Goal: Contribute content: Contribute content

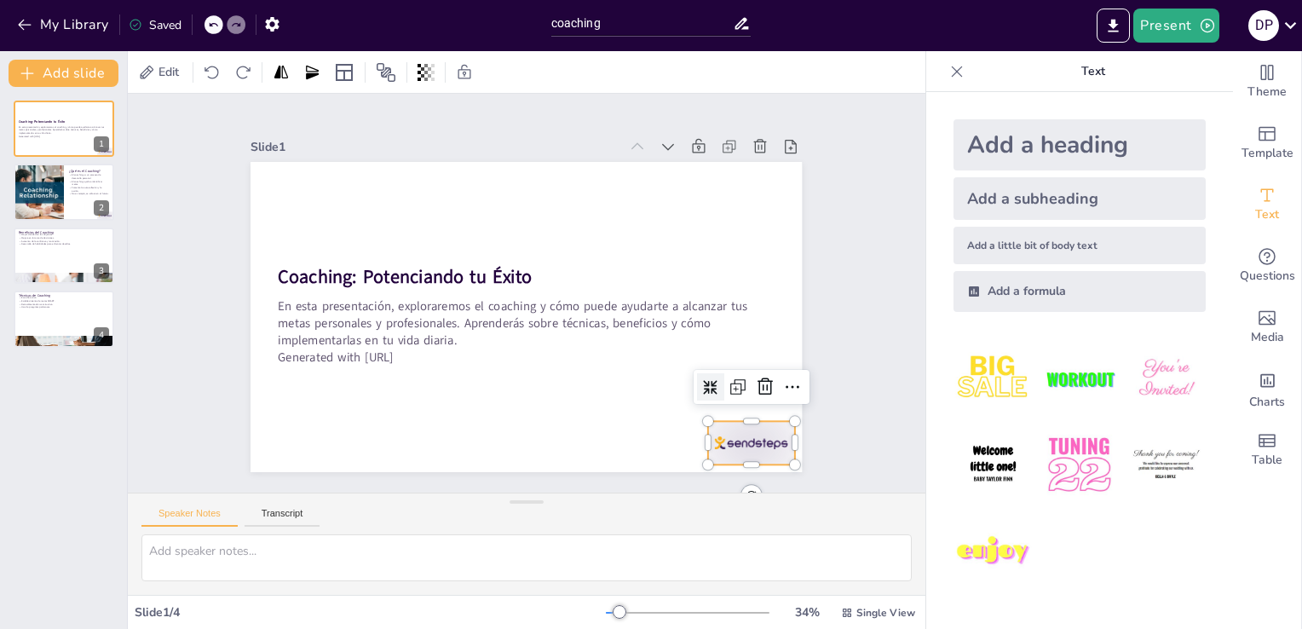
click at [739, 427] on div at bounding box center [751, 442] width 86 height 43
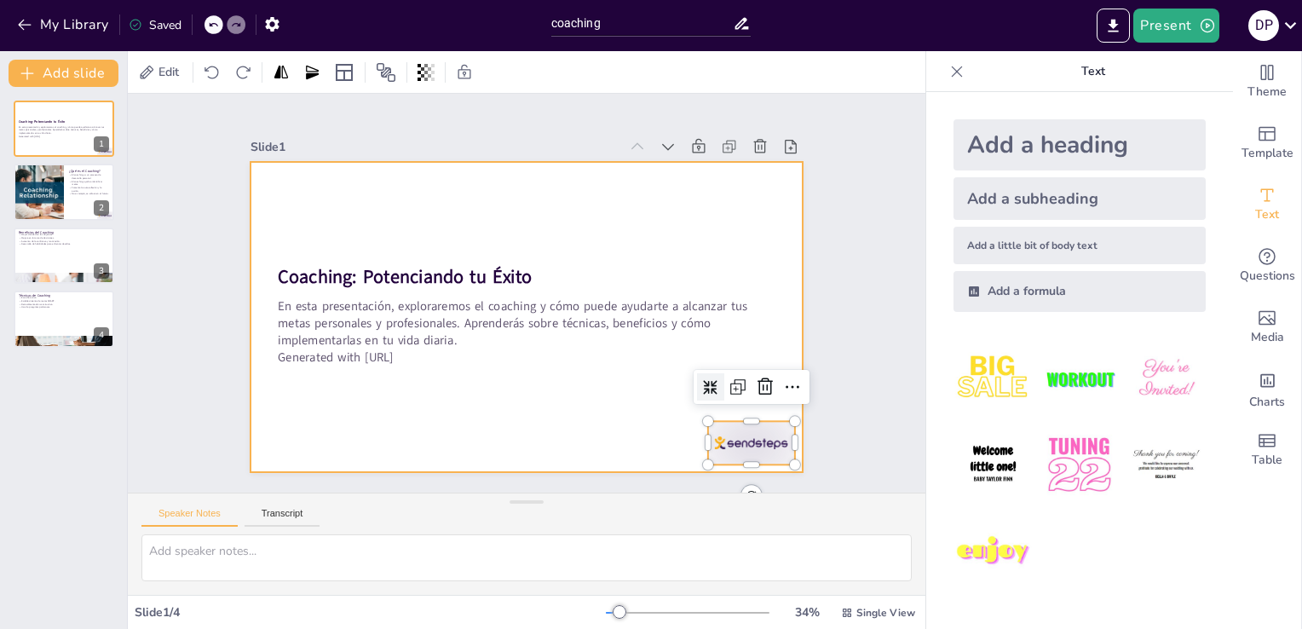
click at [561, 414] on div at bounding box center [525, 317] width 551 height 310
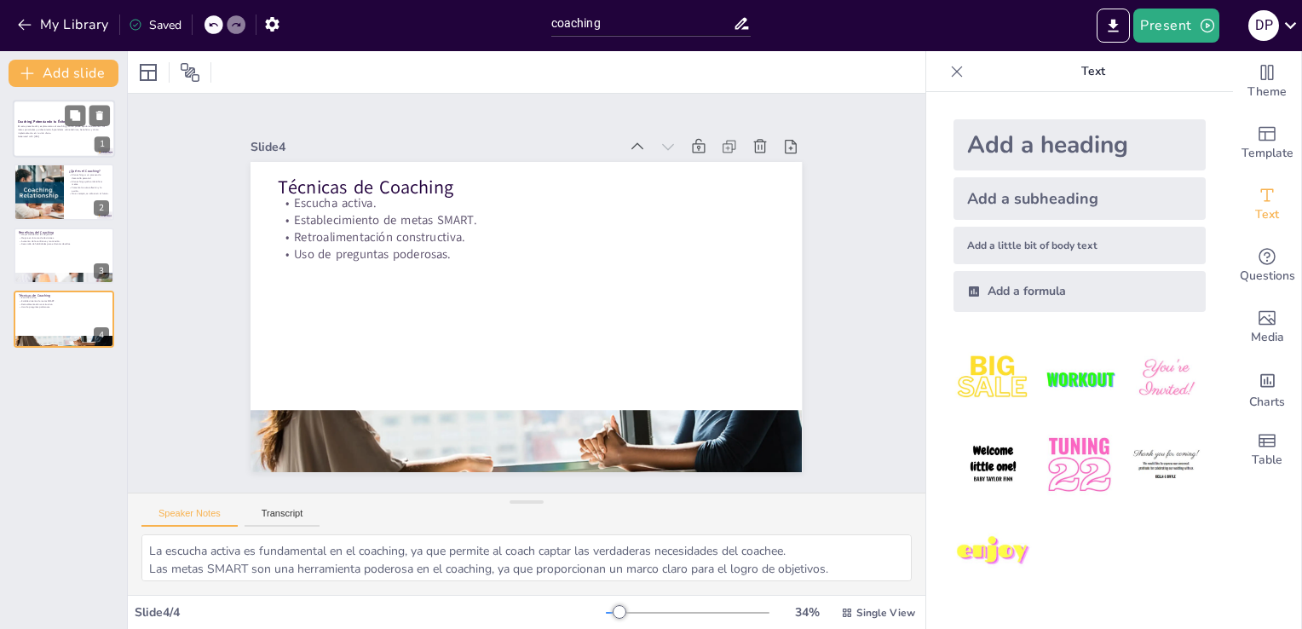
click at [66, 134] on p "En esta presentación, exploraremos el coaching y cómo puede ayudarte a alcanzar…" at bounding box center [64, 129] width 92 height 9
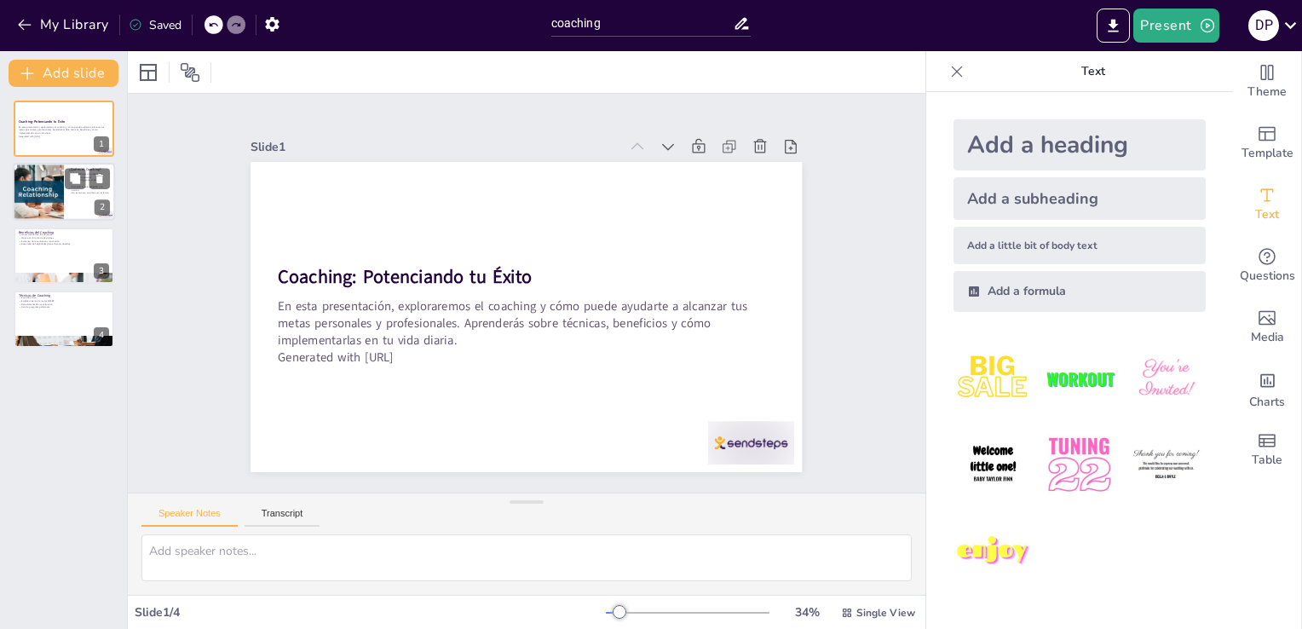
click at [43, 181] on div at bounding box center [38, 193] width 102 height 58
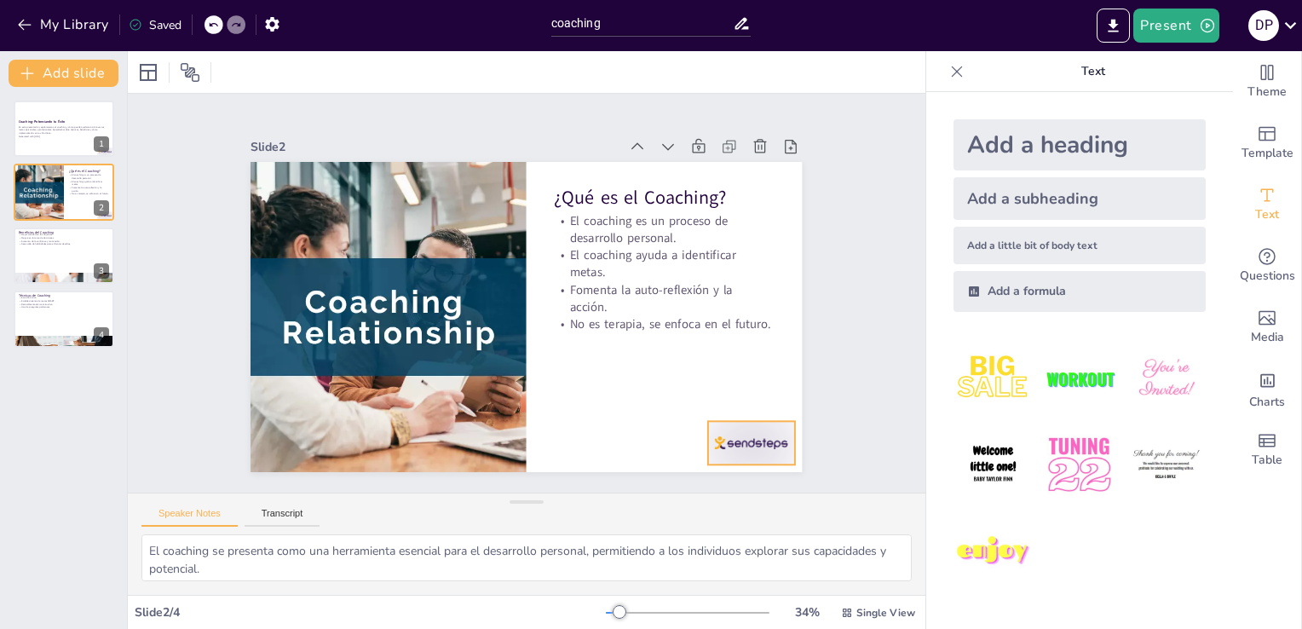
click at [733, 447] on div at bounding box center [751, 442] width 86 height 43
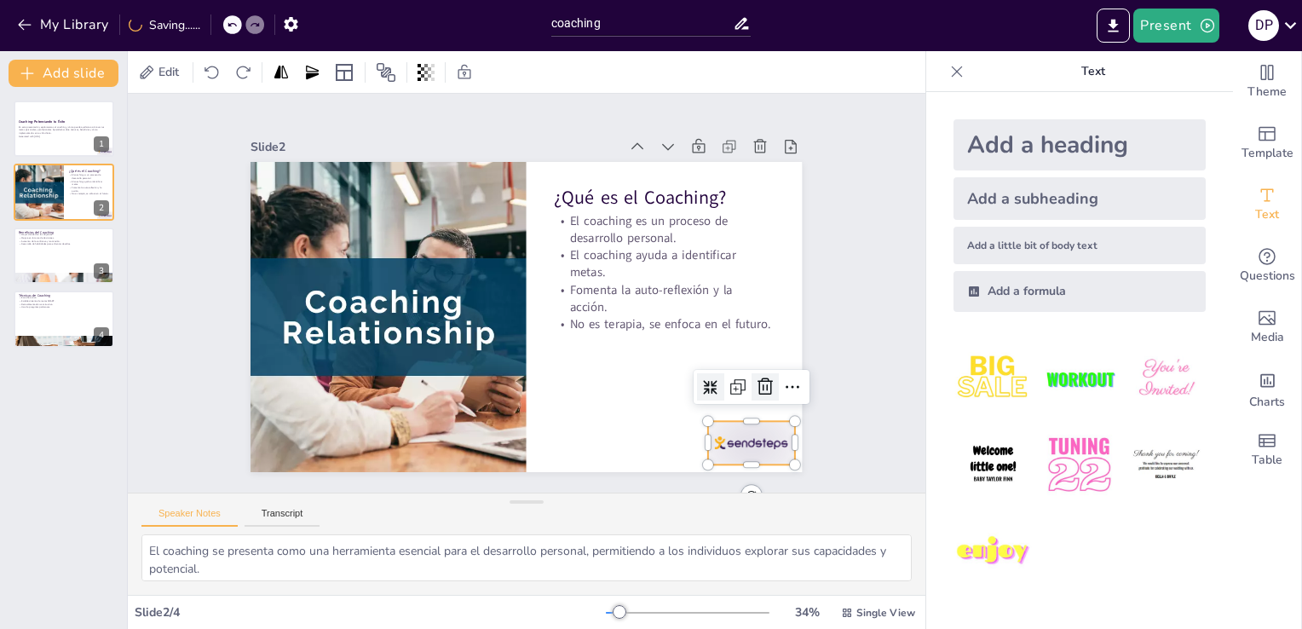
click at [755, 386] on icon at bounding box center [765, 387] width 20 height 20
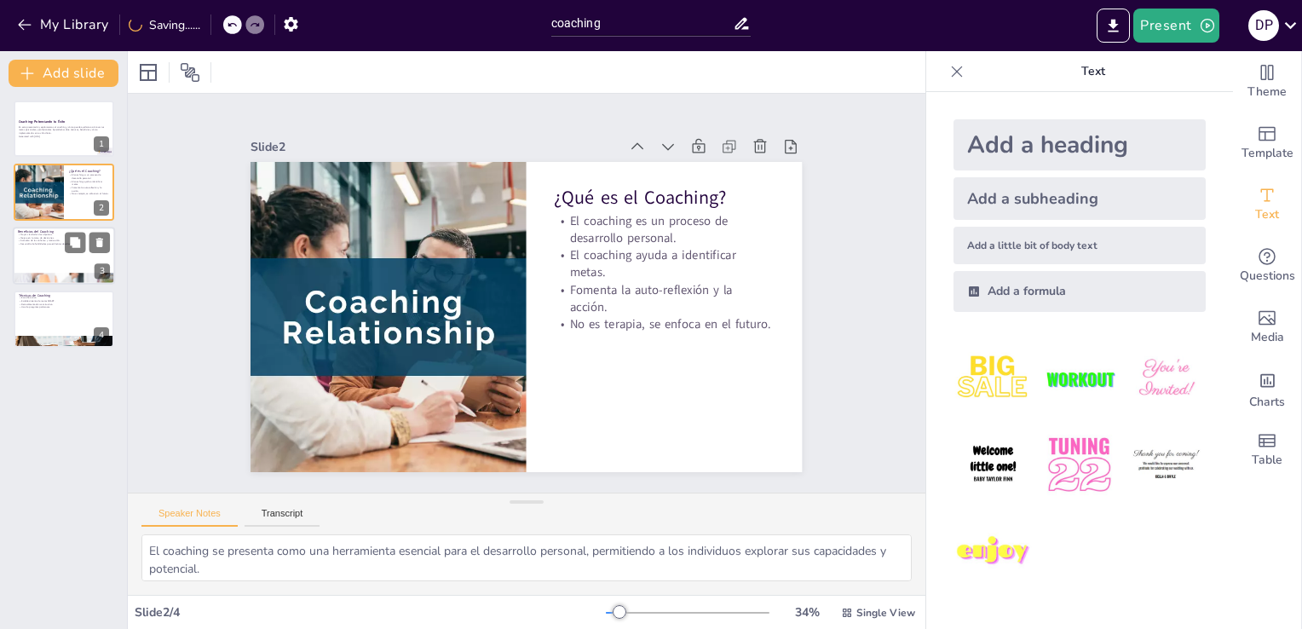
click at [59, 267] on div at bounding box center [64, 256] width 102 height 58
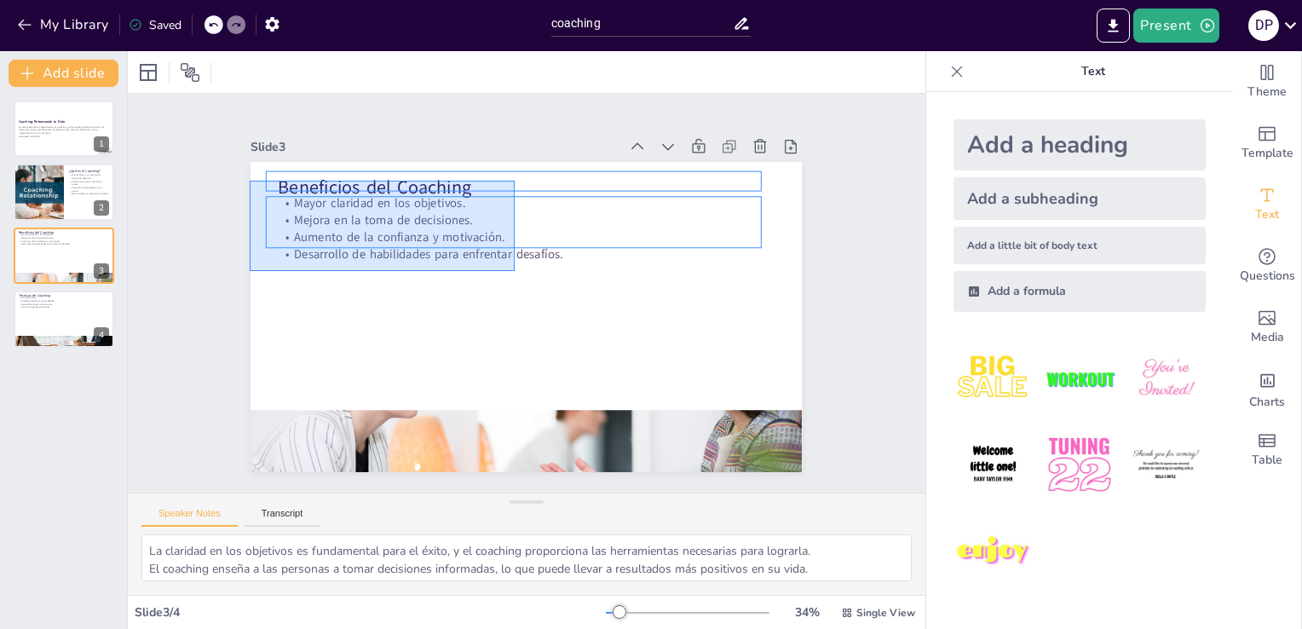
drag, startPoint x: 515, startPoint y: 271, endPoint x: 252, endPoint y: 178, distance: 278.3
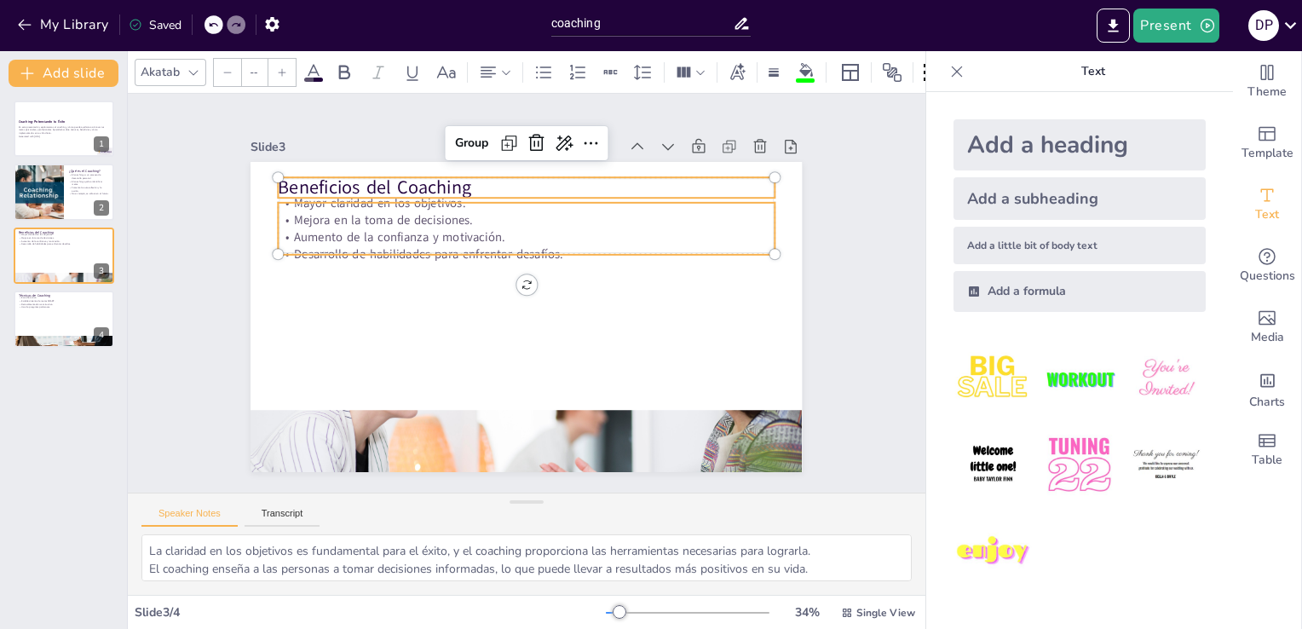
click at [474, 216] on p "Mejora en la toma de decisiones." at bounding box center [527, 219] width 496 height 17
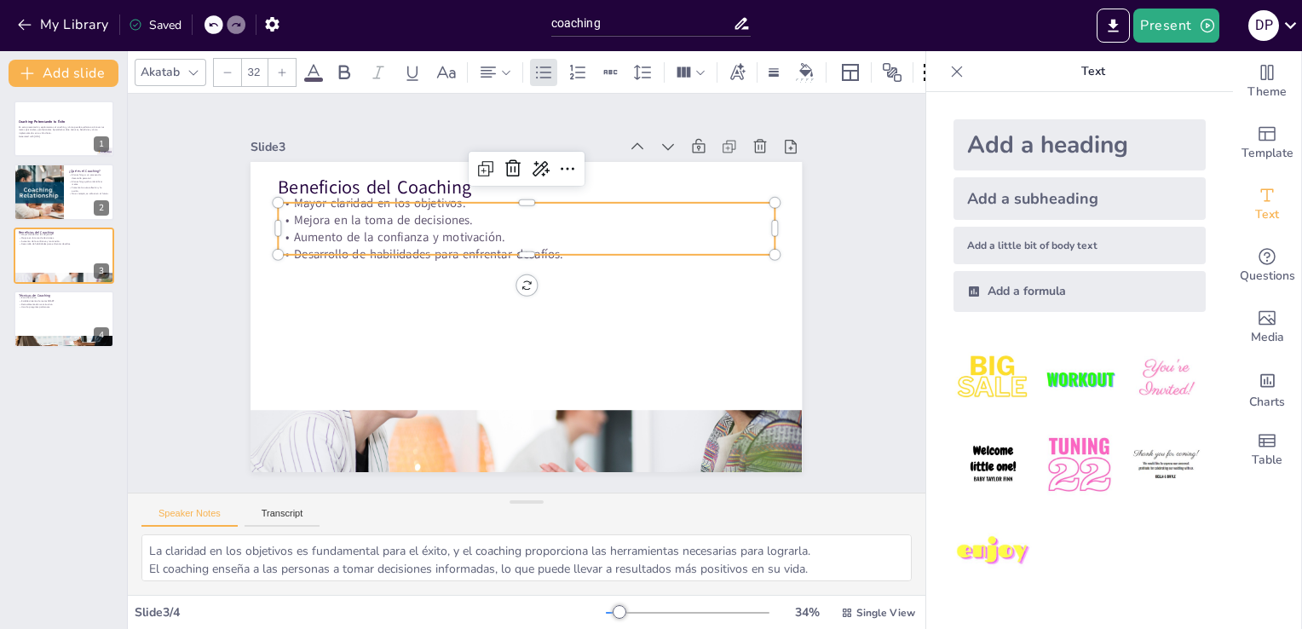
click at [504, 219] on p "Mejora en la toma de decisiones." at bounding box center [527, 219] width 496 height 17
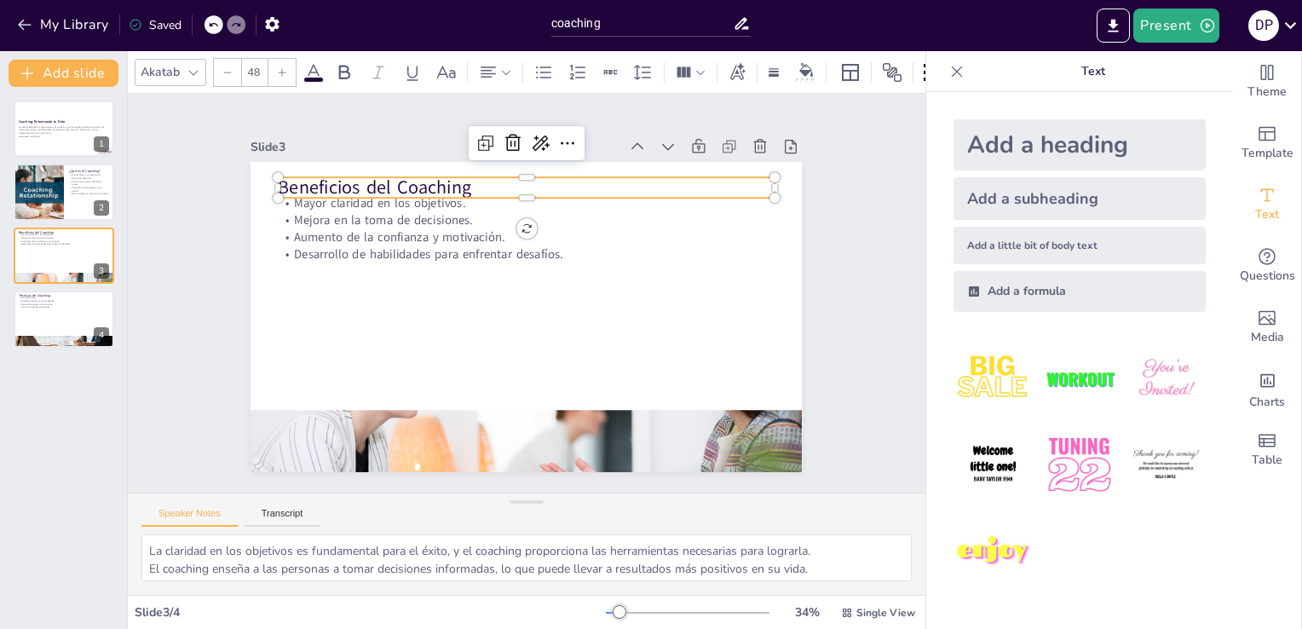
click at [308, 182] on p "Beneficios del Coaching" at bounding box center [527, 188] width 496 height 26
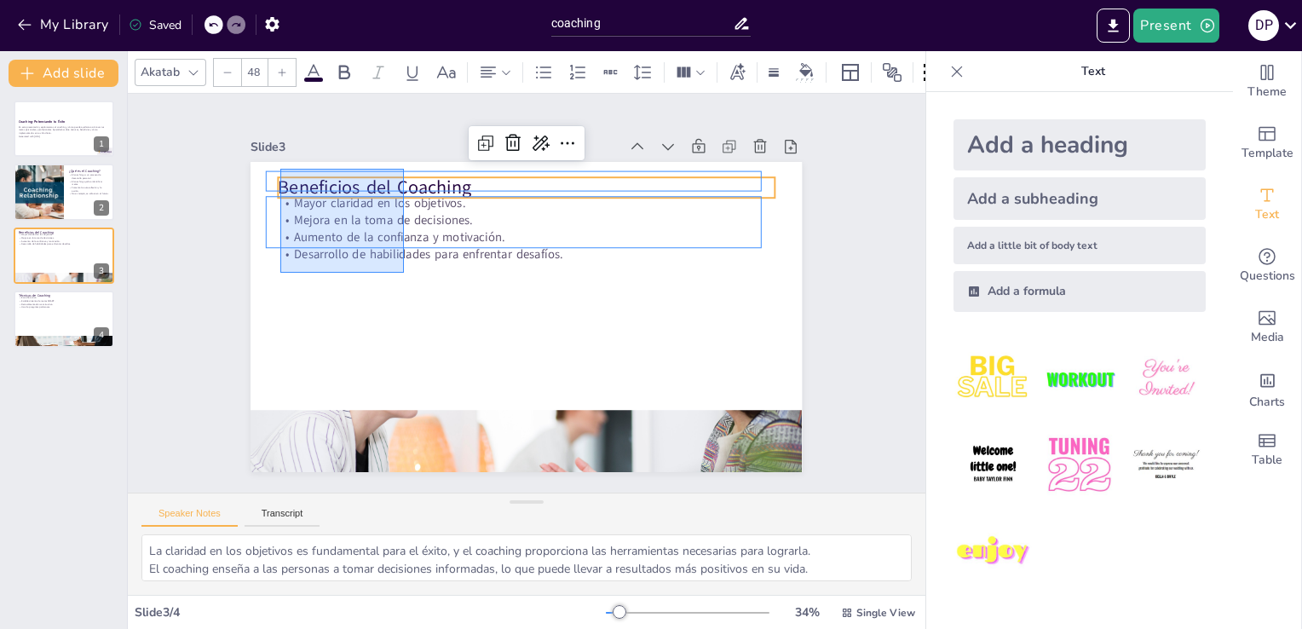
drag, startPoint x: 404, startPoint y: 273, endPoint x: 279, endPoint y: 167, distance: 163.2
type input "--"
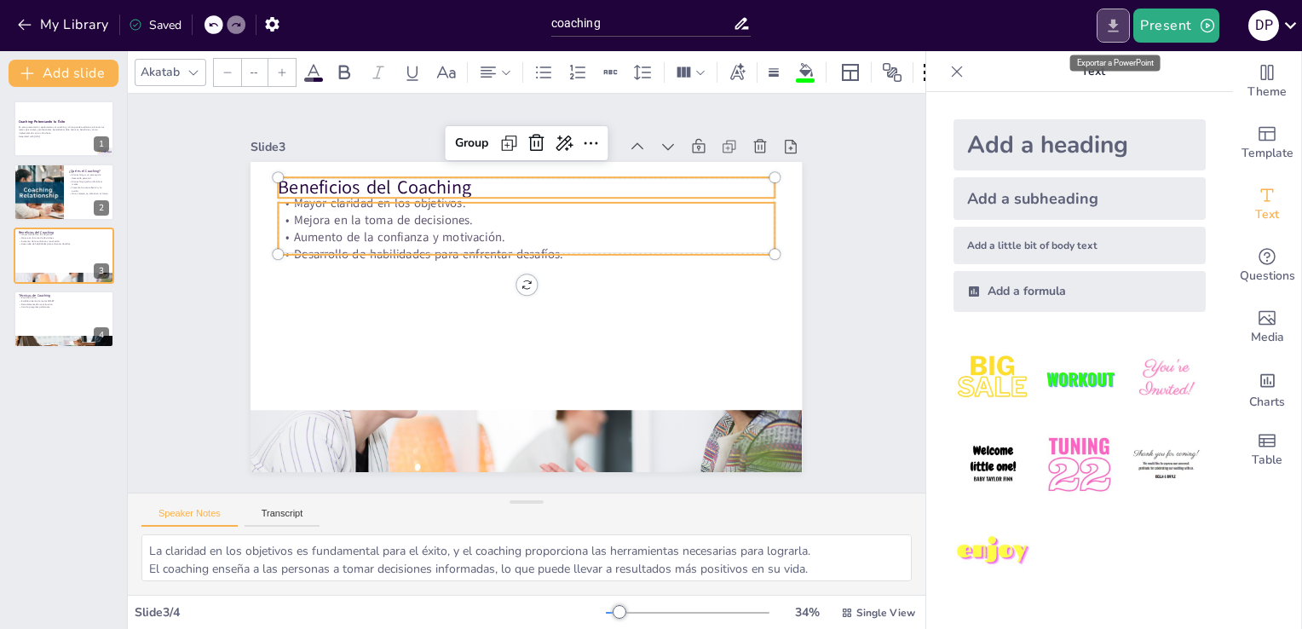
click at [1109, 31] on icon "Export to PowerPoint" at bounding box center [1113, 26] width 18 height 18
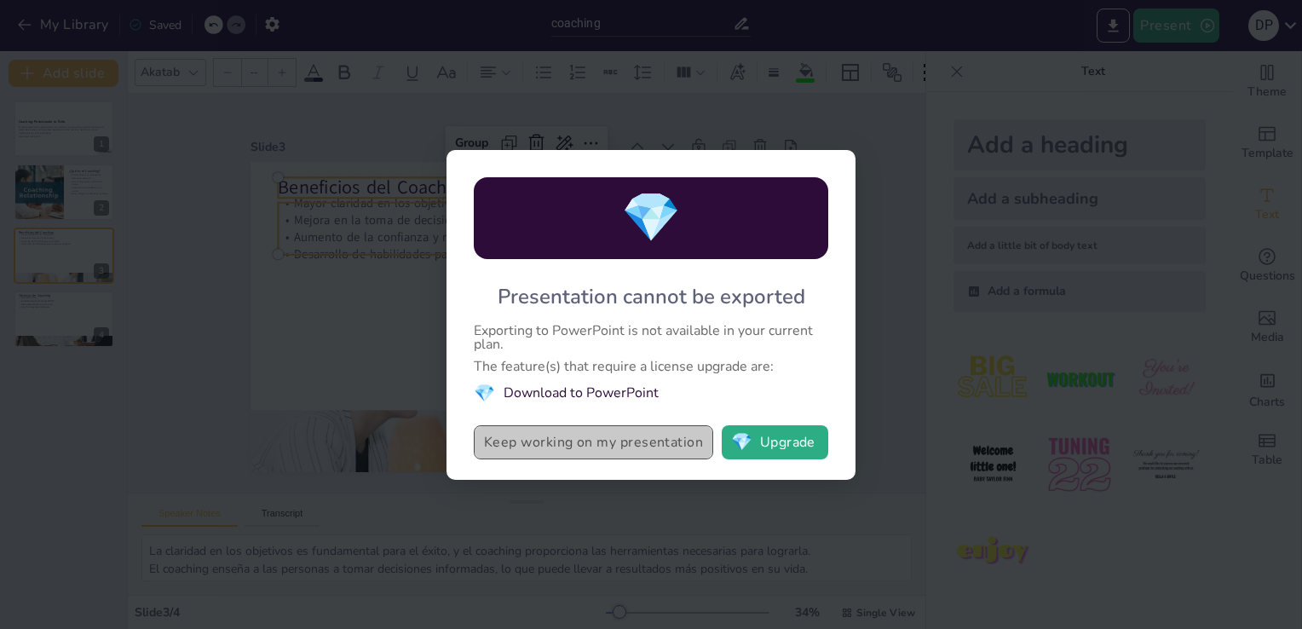
click at [691, 443] on button "Keep working on my presentation" at bounding box center [593, 442] width 239 height 34
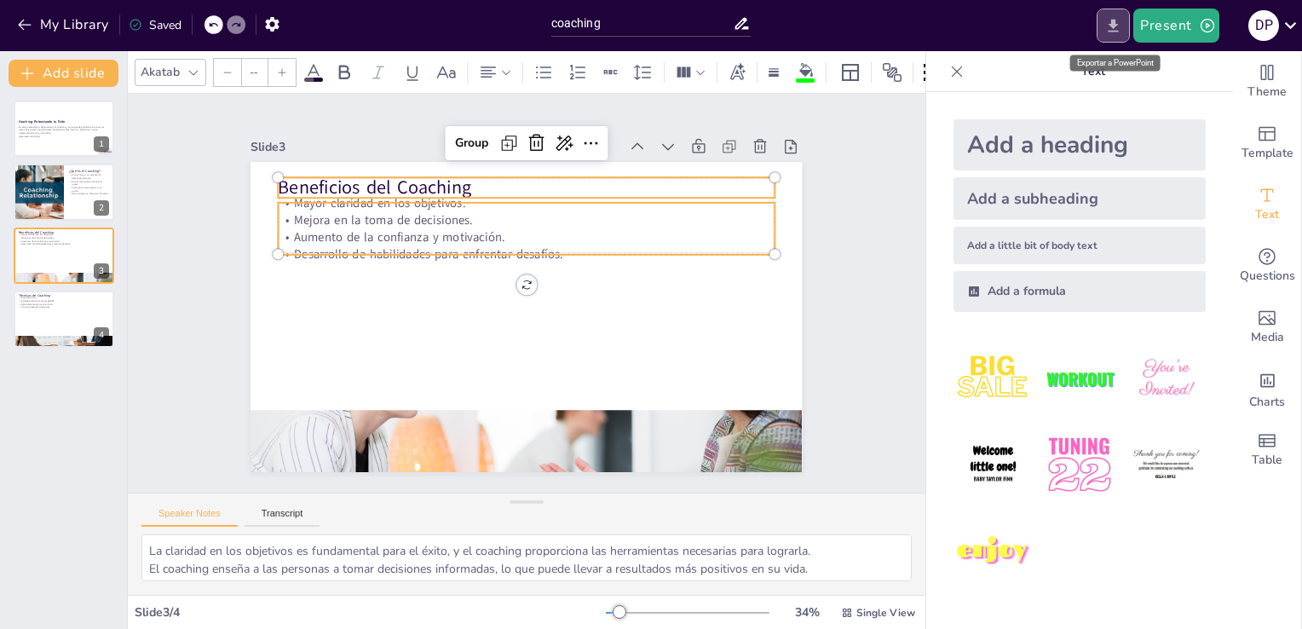
click at [1116, 24] on icon "Export to PowerPoint" at bounding box center [1113, 25] width 10 height 13
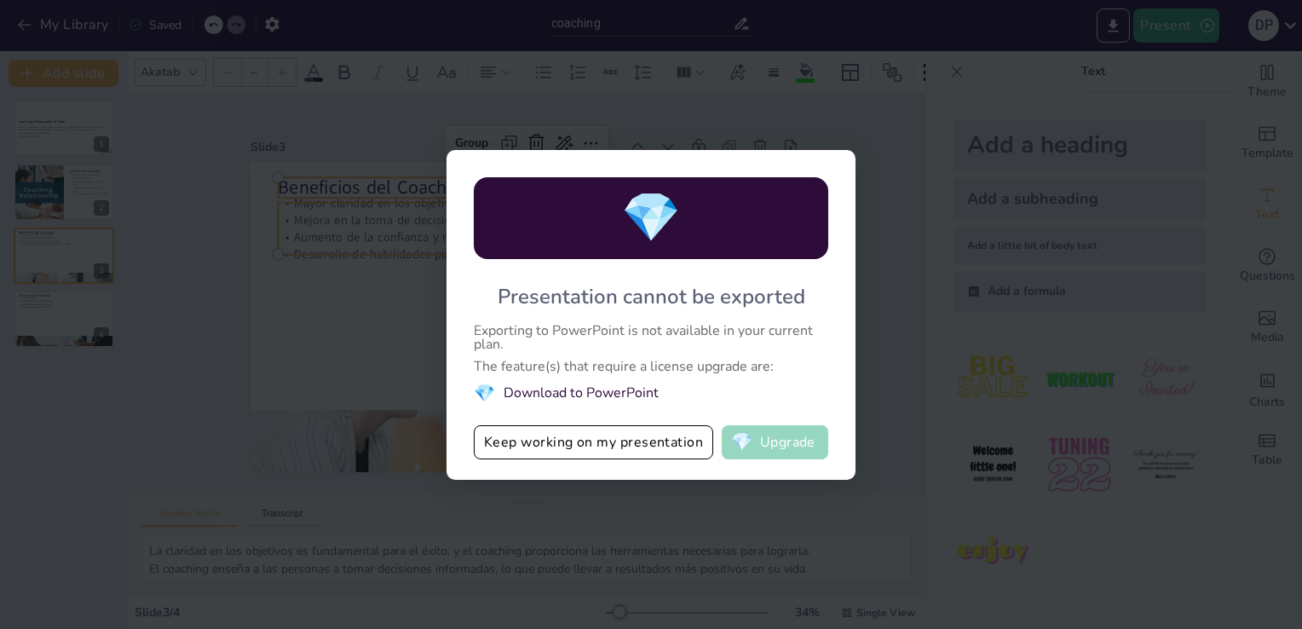
click at [797, 454] on button "💎 Upgrade" at bounding box center [775, 442] width 106 height 34
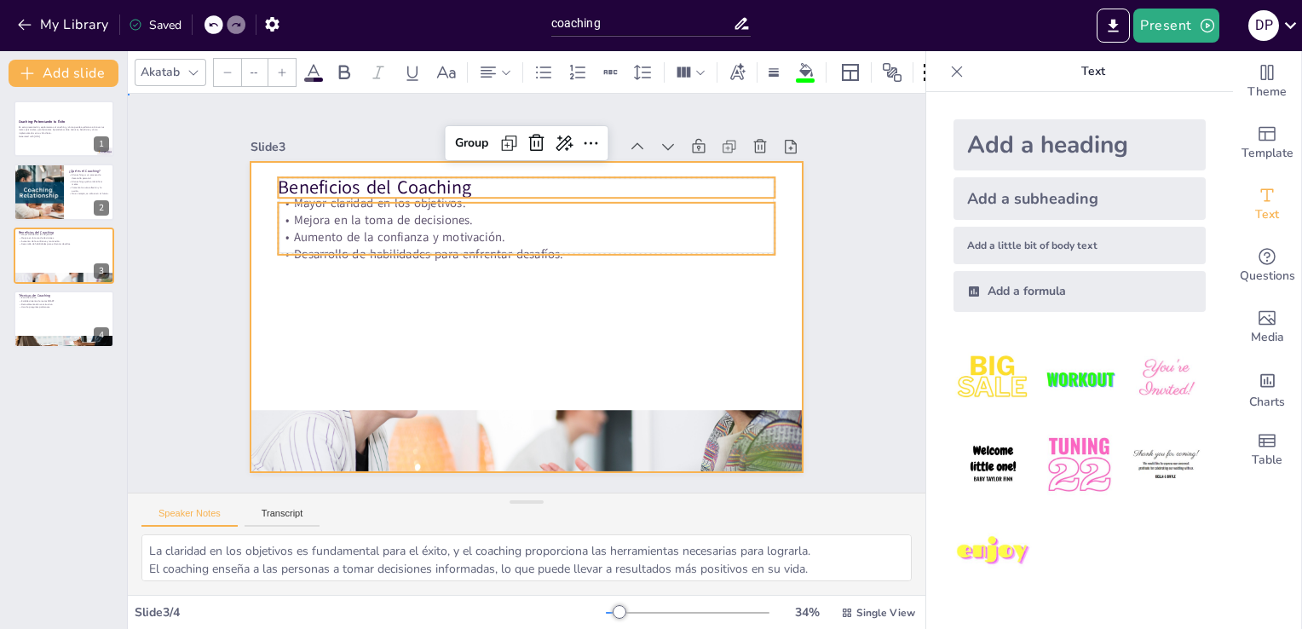
click at [389, 309] on div at bounding box center [525, 317] width 551 height 310
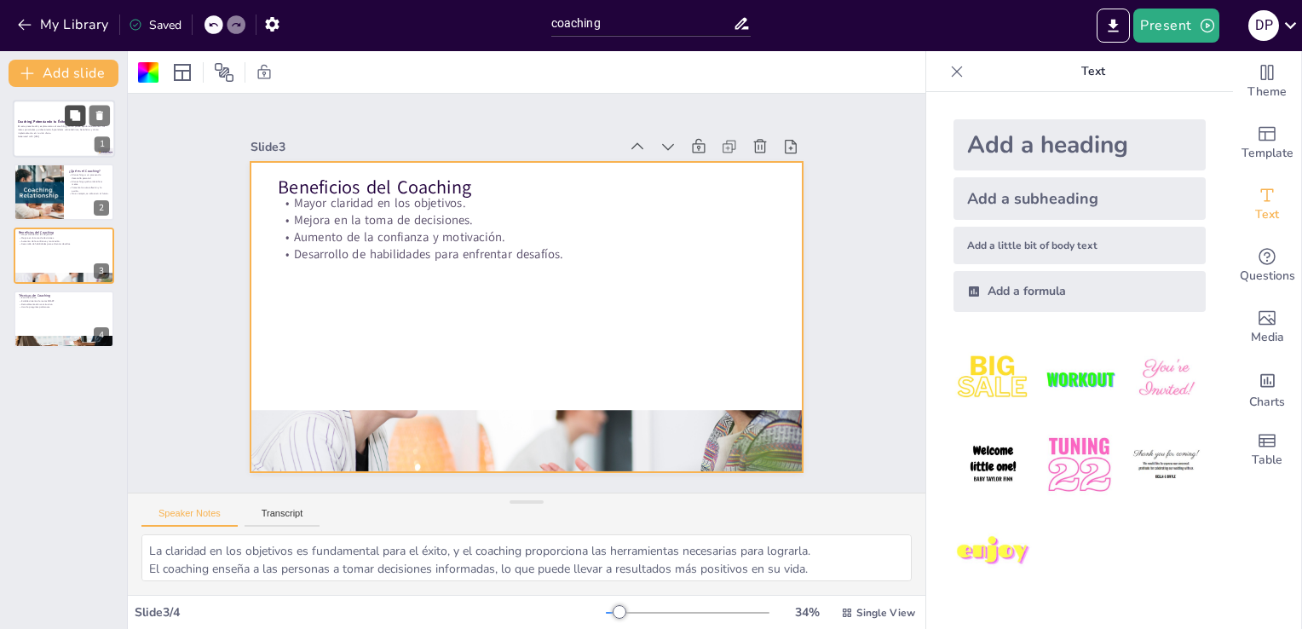
click at [75, 106] on button at bounding box center [75, 115] width 20 height 20
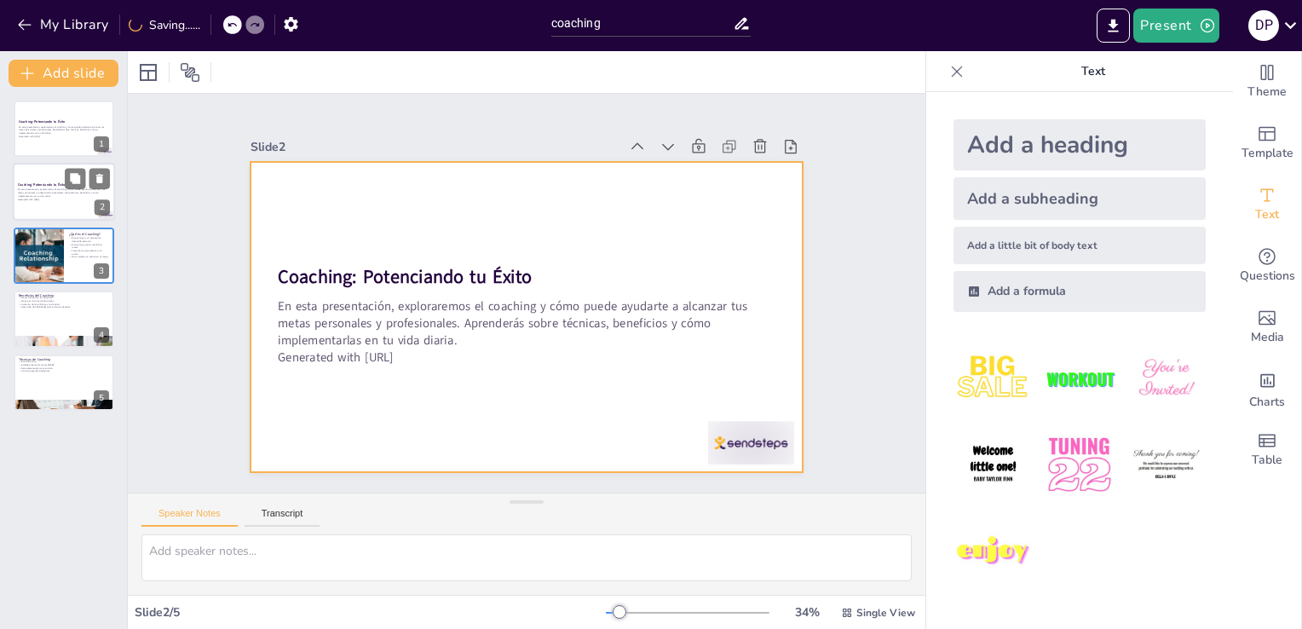
click at [60, 175] on div at bounding box center [64, 193] width 102 height 58
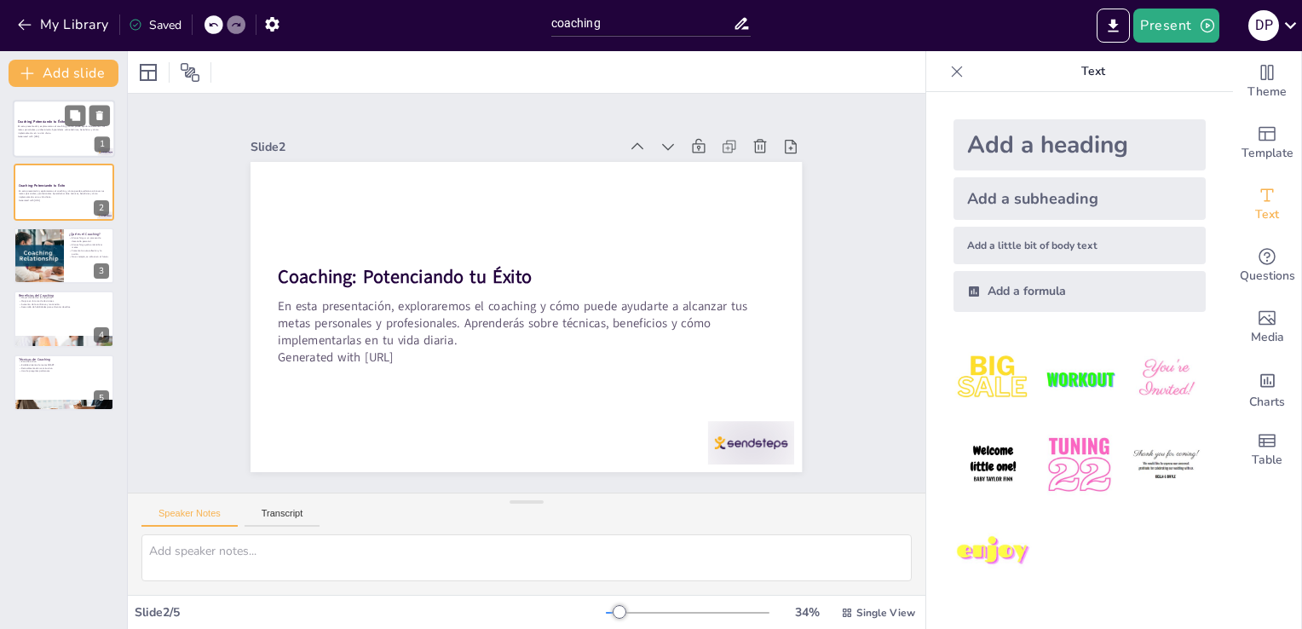
click at [44, 129] on p "En esta presentación, exploraremos el coaching y cómo puede ayudarte a alcanzar…" at bounding box center [64, 129] width 92 height 9
click at [36, 198] on p "Generated with [URL]" at bounding box center [64, 199] width 92 height 3
click at [33, 266] on div at bounding box center [38, 256] width 102 height 58
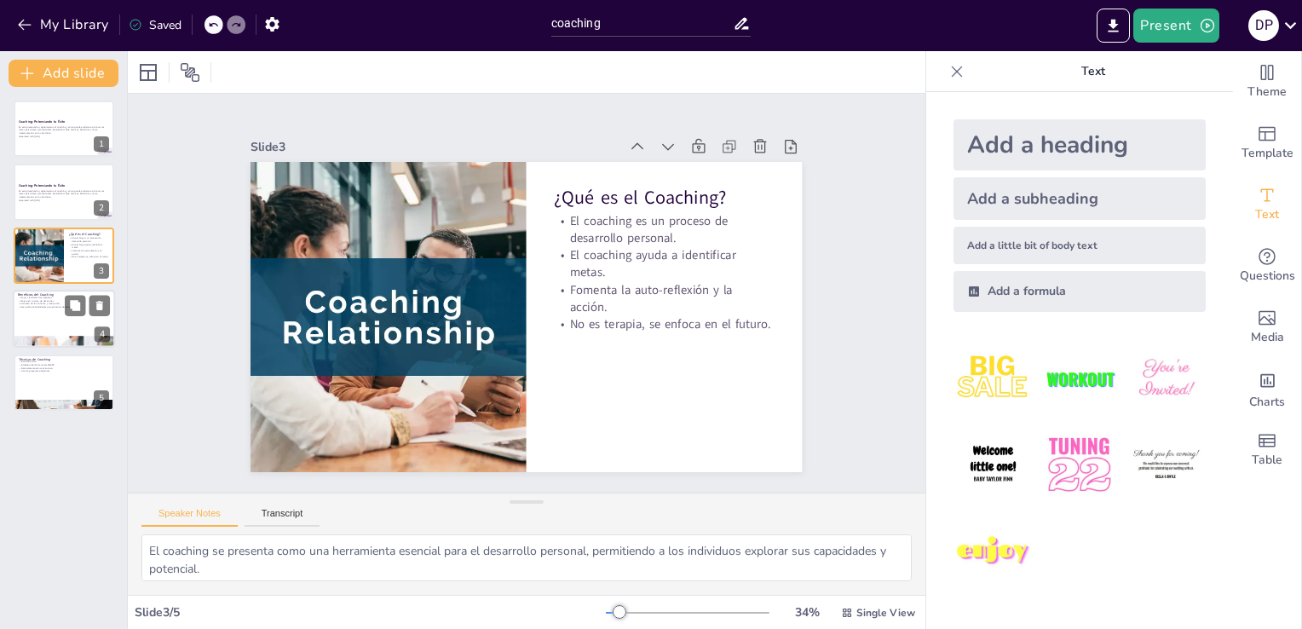
click at [32, 312] on div at bounding box center [64, 319] width 102 height 58
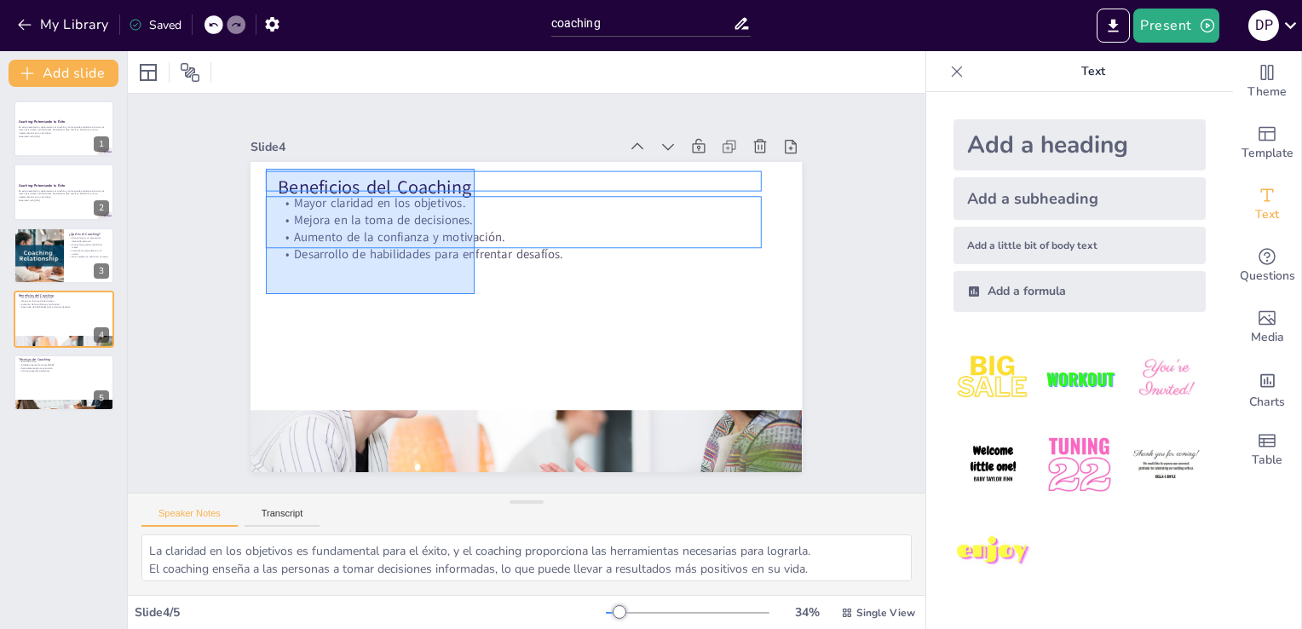
drag, startPoint x: 474, startPoint y: 294, endPoint x: 266, endPoint y: 168, distance: 243.8
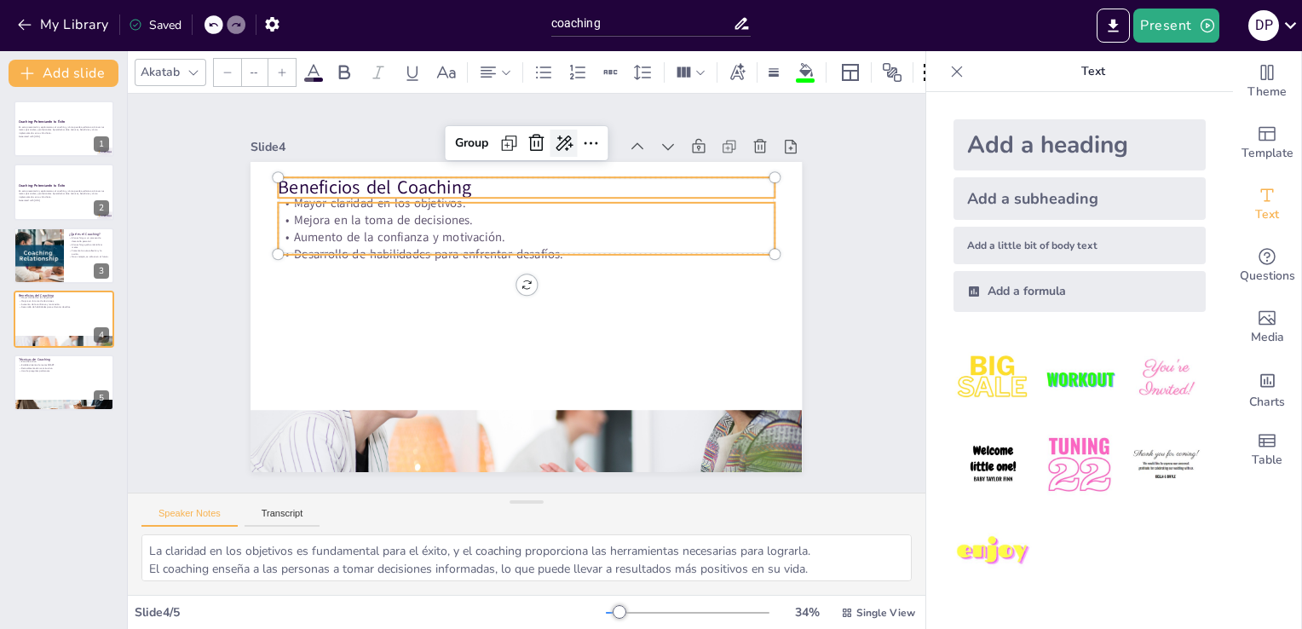
click at [553, 143] on icon at bounding box center [563, 143] width 20 height 20
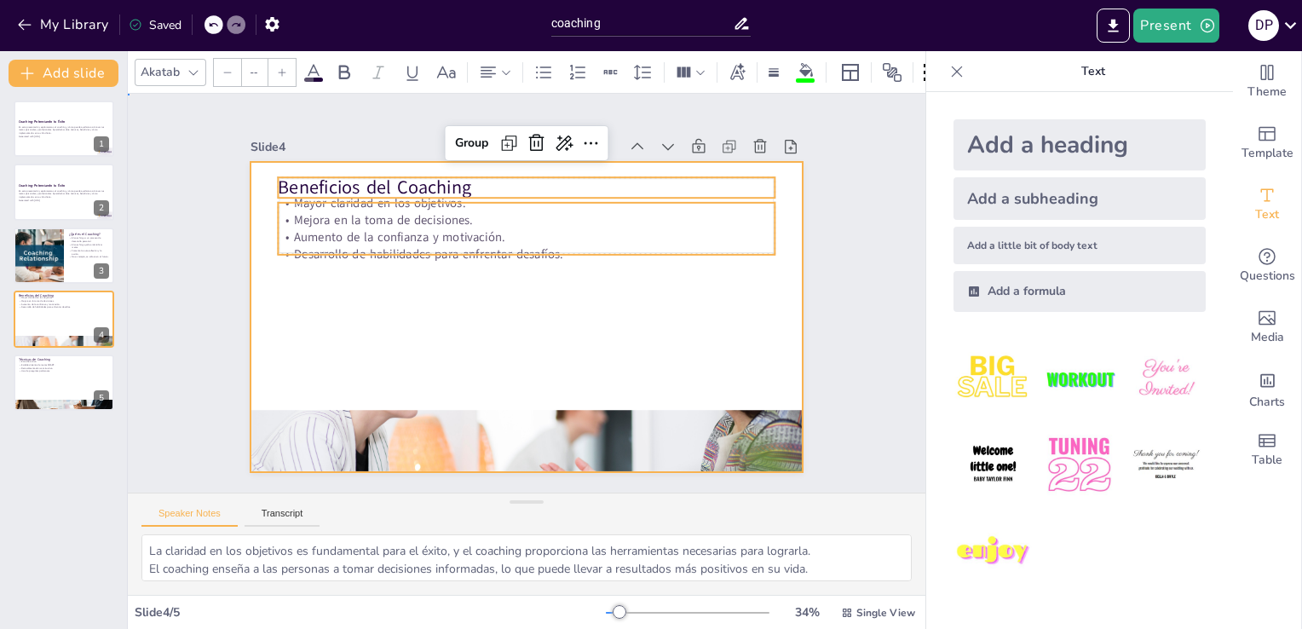
click at [460, 328] on div at bounding box center [525, 317] width 551 height 310
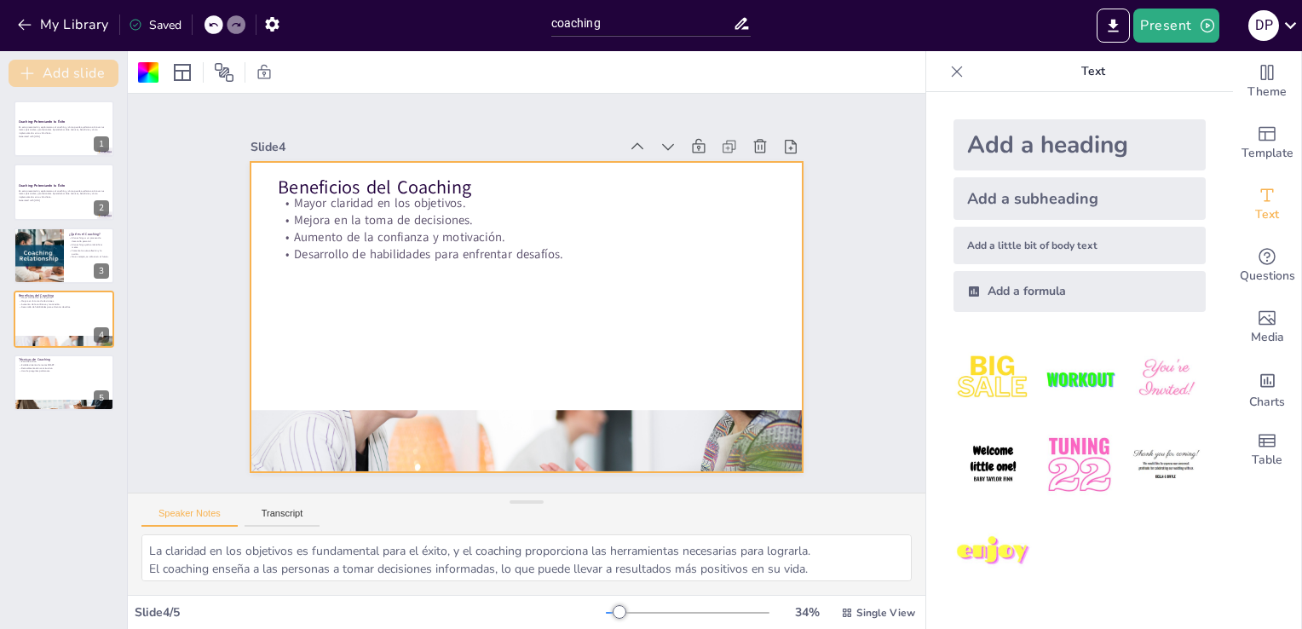
click at [99, 75] on button "Add slide" at bounding box center [64, 73] width 110 height 27
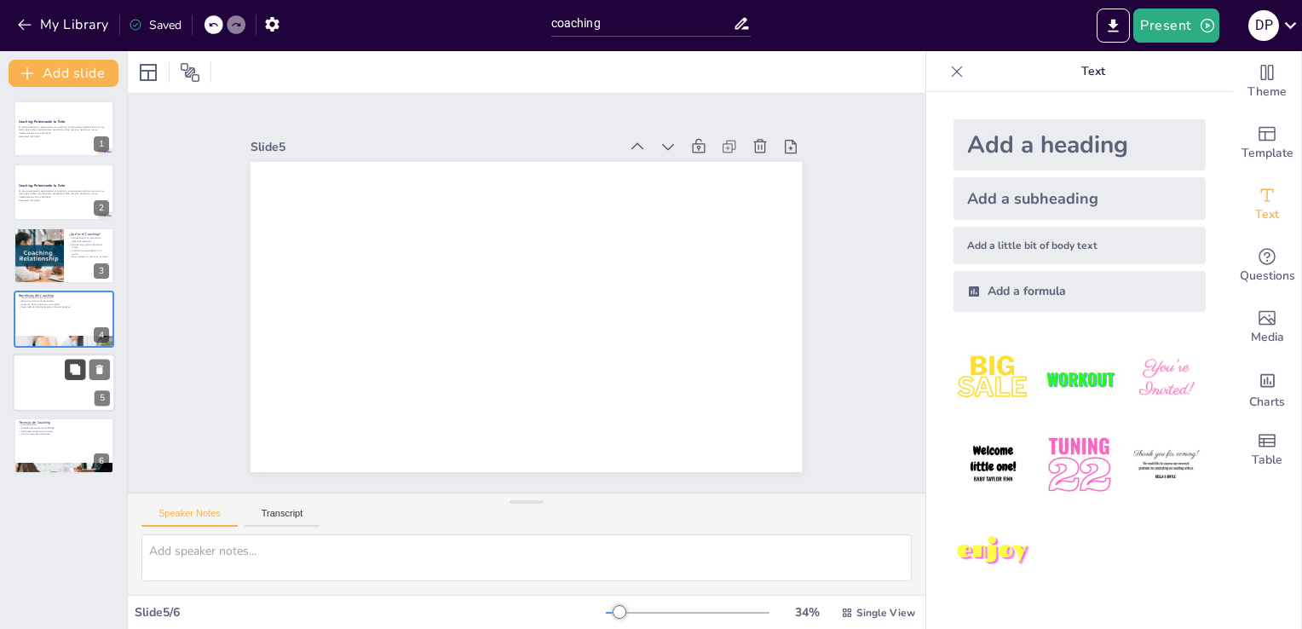
click at [65, 362] on div at bounding box center [87, 369] width 45 height 20
click at [99, 368] on icon at bounding box center [99, 369] width 7 height 9
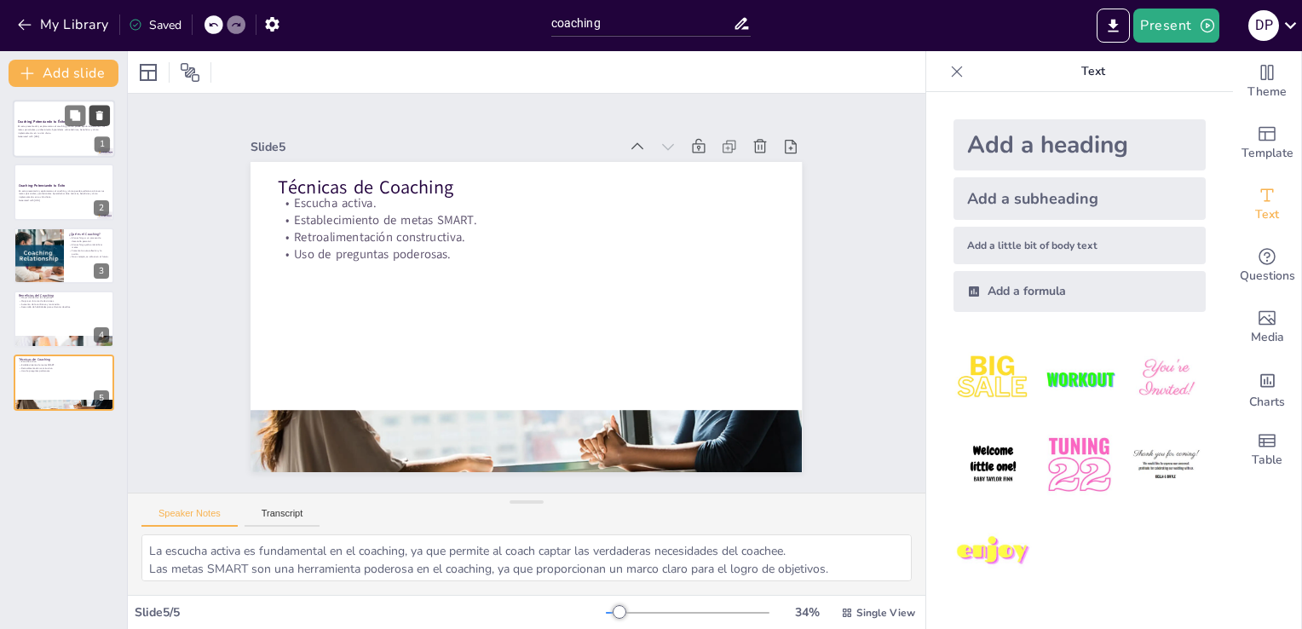
click at [106, 116] on button at bounding box center [99, 115] width 20 height 20
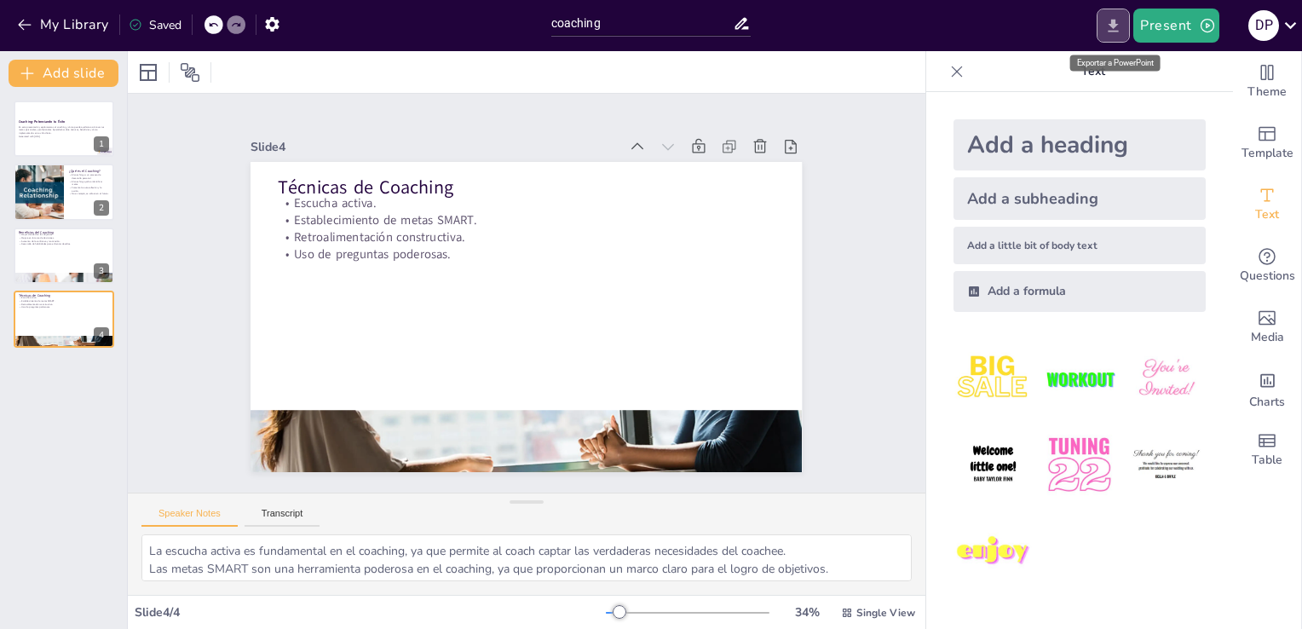
click at [1108, 29] on icon "Export to PowerPoint" at bounding box center [1113, 26] width 18 height 18
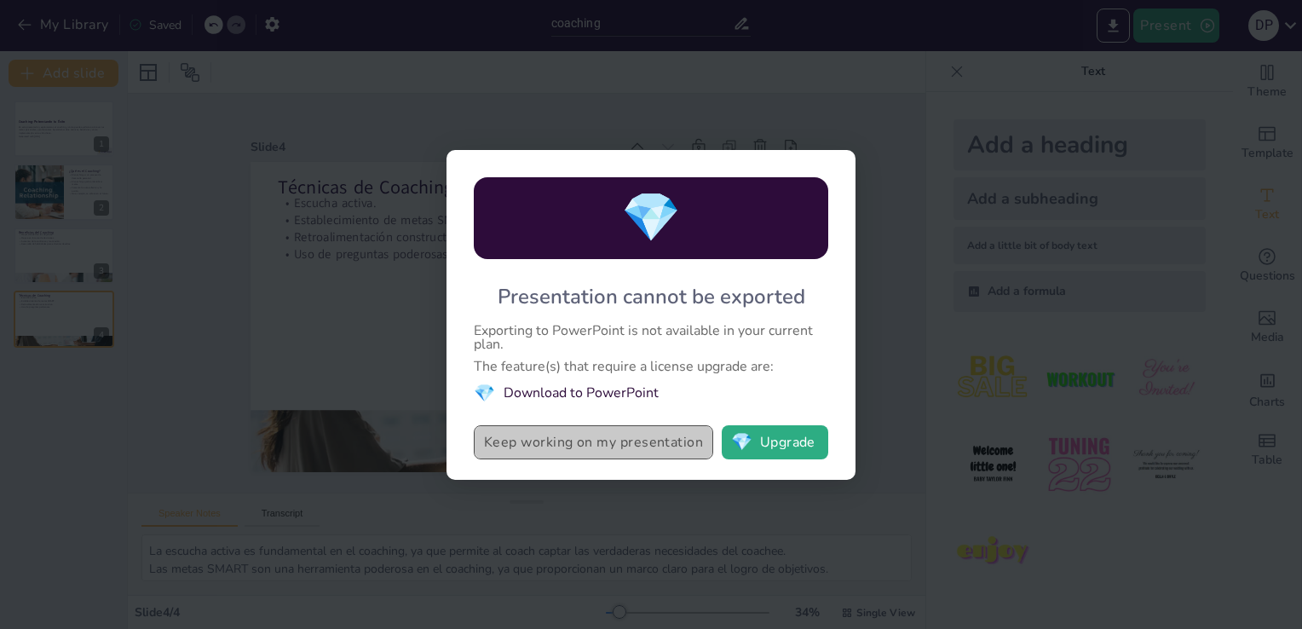
click at [619, 438] on button "Keep working on my presentation" at bounding box center [593, 442] width 239 height 34
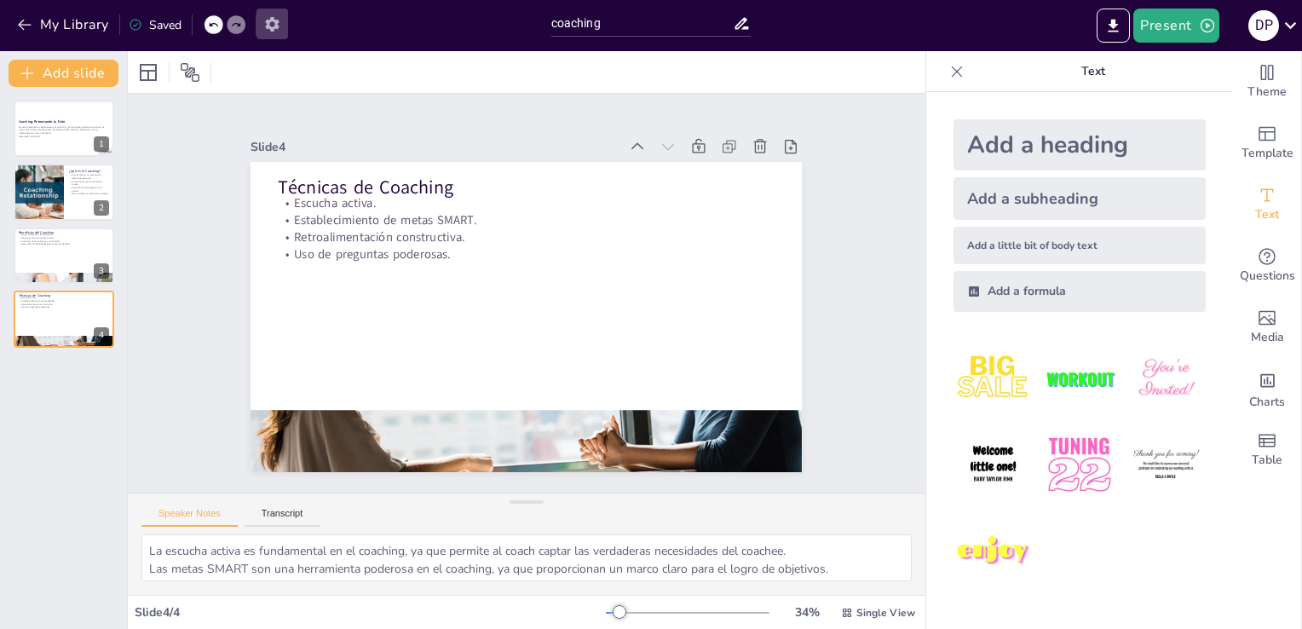
click at [276, 26] on icon "button" at bounding box center [272, 24] width 14 height 14
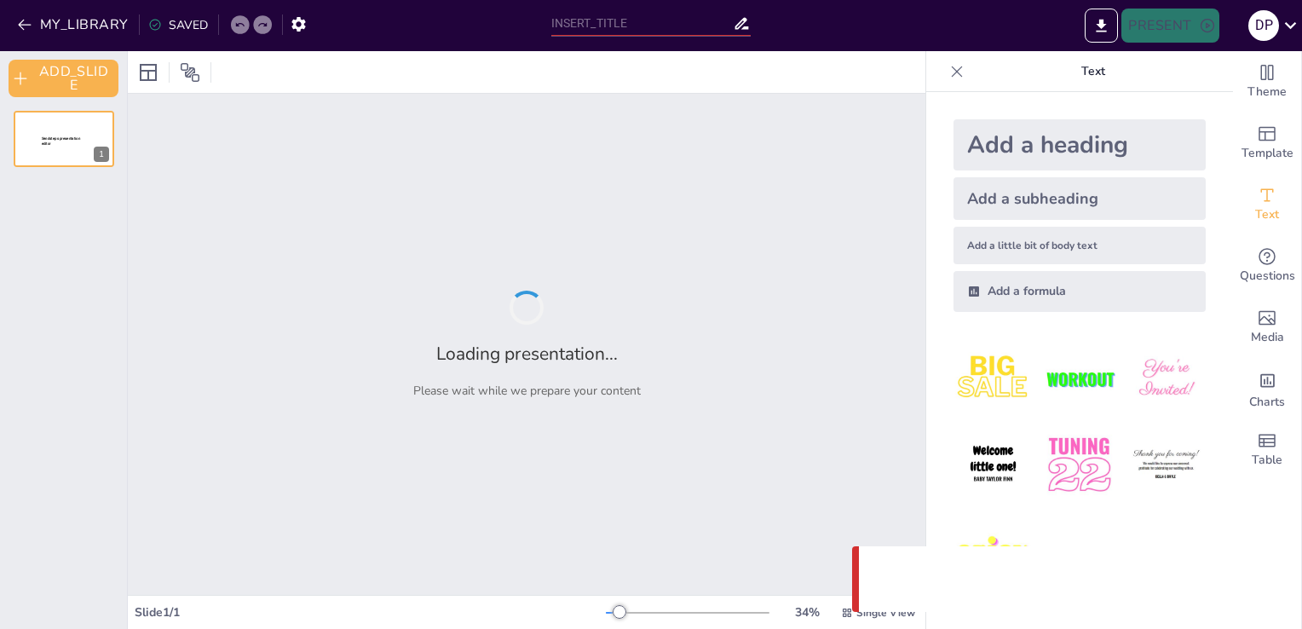
type input "coaching"
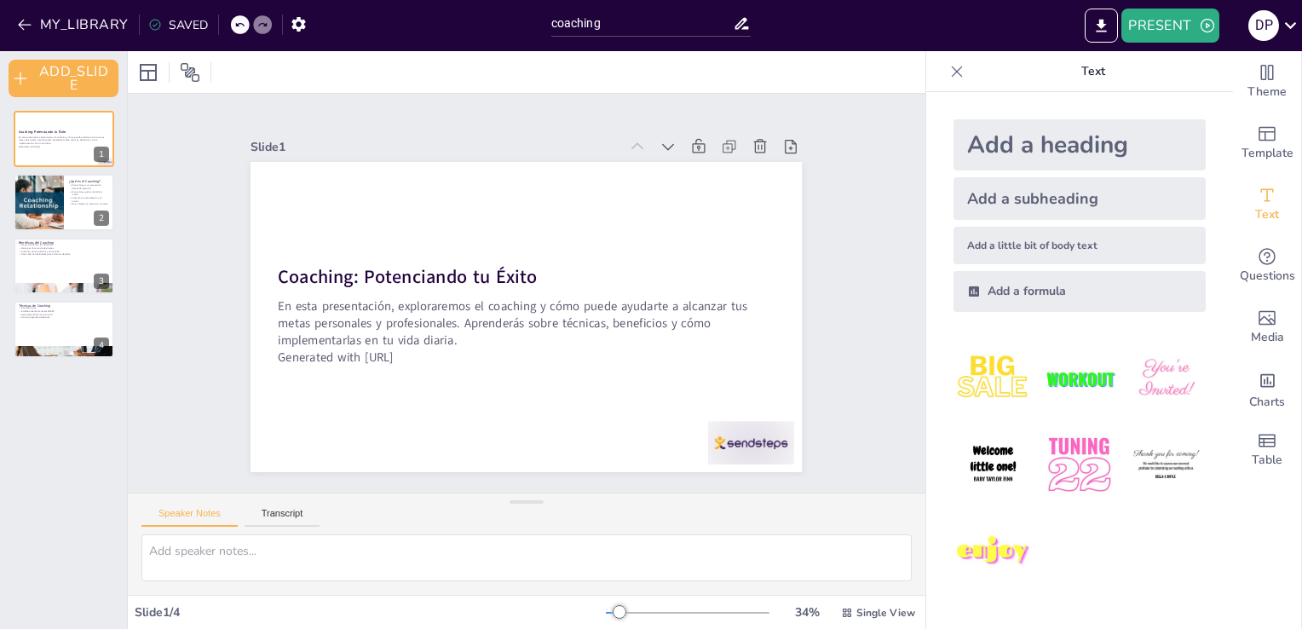
click at [1044, 152] on div "Add a heading" at bounding box center [1079, 144] width 252 height 51
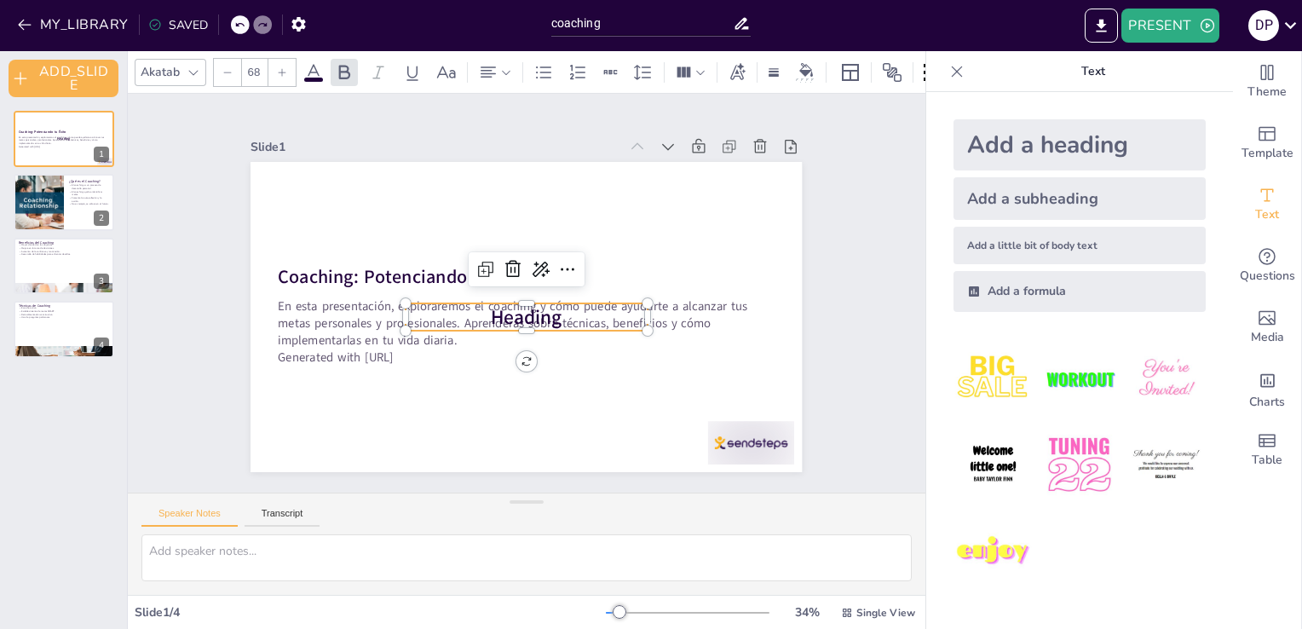
click at [1044, 152] on div "Add a heading" at bounding box center [1079, 144] width 252 height 51
type input "68"
click at [509, 256] on icon at bounding box center [518, 266] width 19 height 20
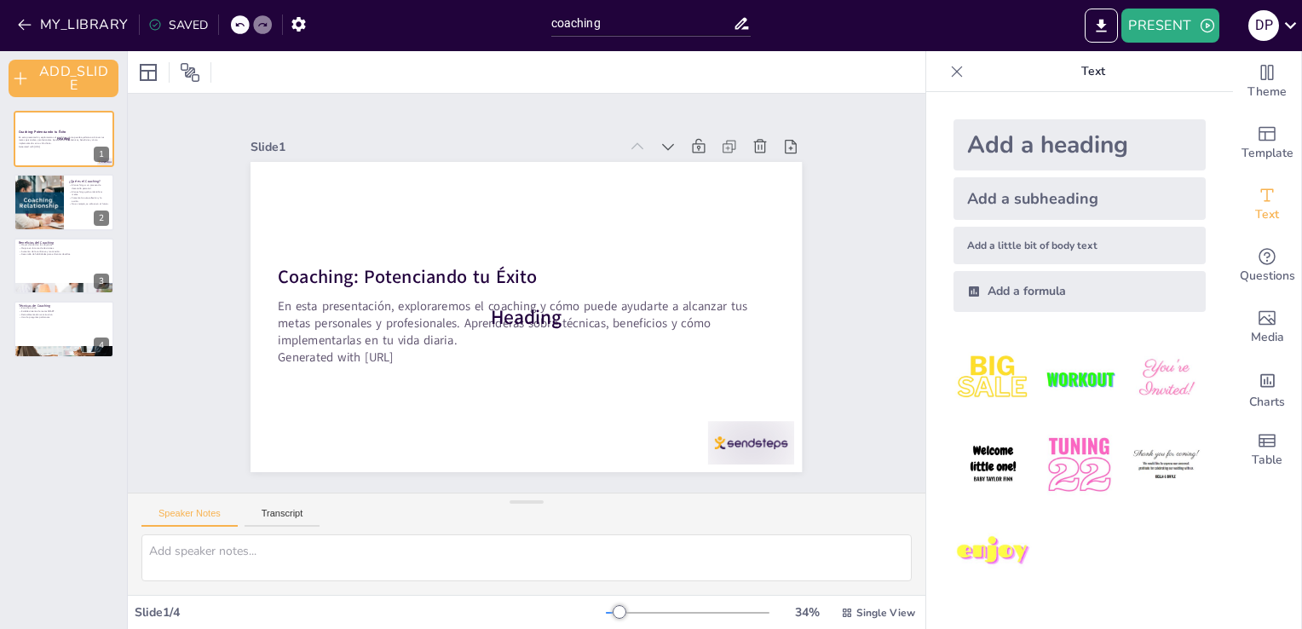
click at [239, 24] on icon at bounding box center [239, 25] width 9 height 4
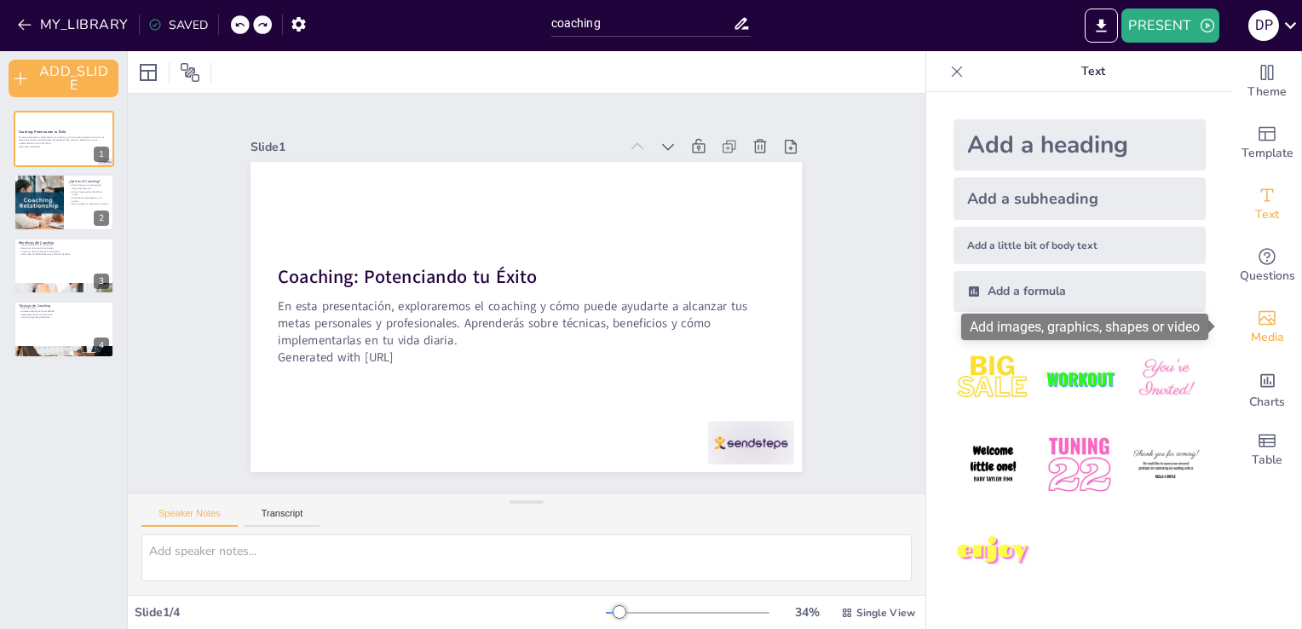
click at [1262, 329] on span "Media" at bounding box center [1267, 337] width 33 height 19
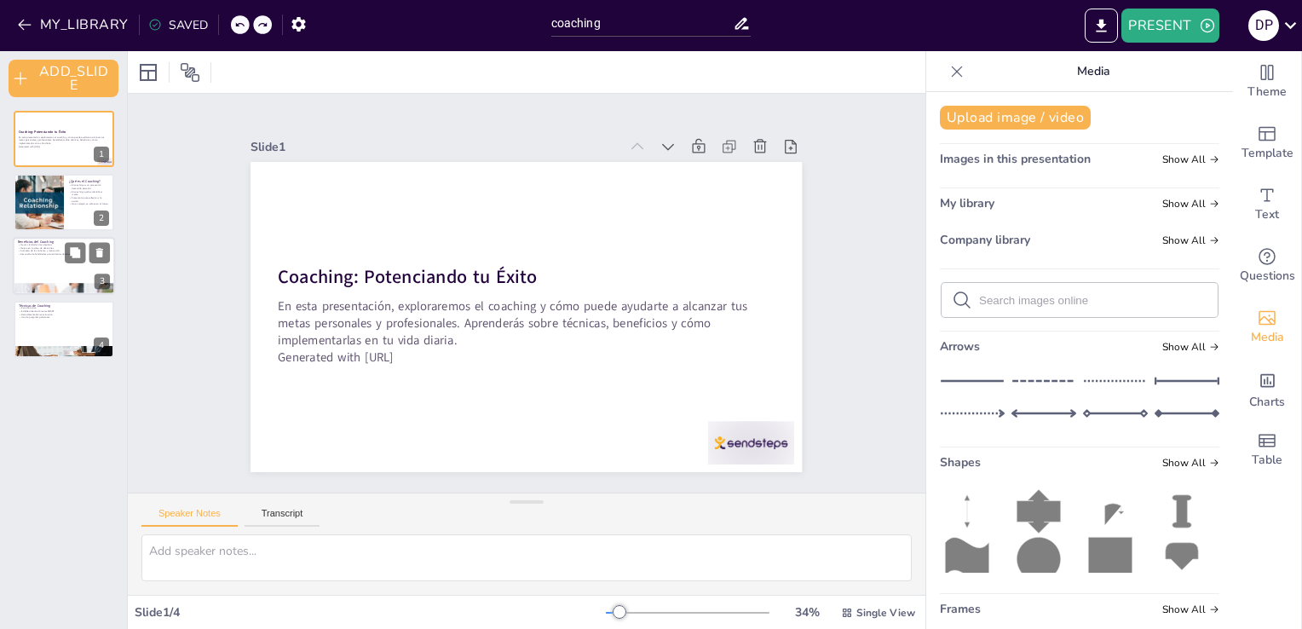
click at [61, 263] on div at bounding box center [64, 266] width 102 height 58
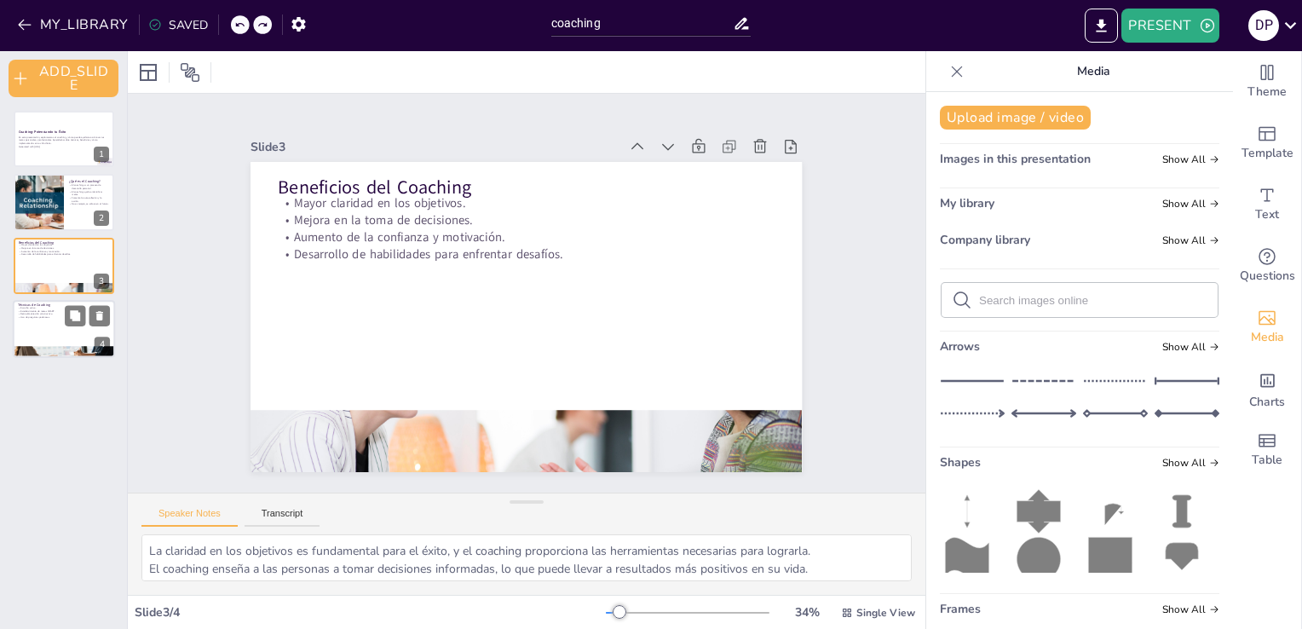
click at [48, 322] on div at bounding box center [64, 329] width 102 height 58
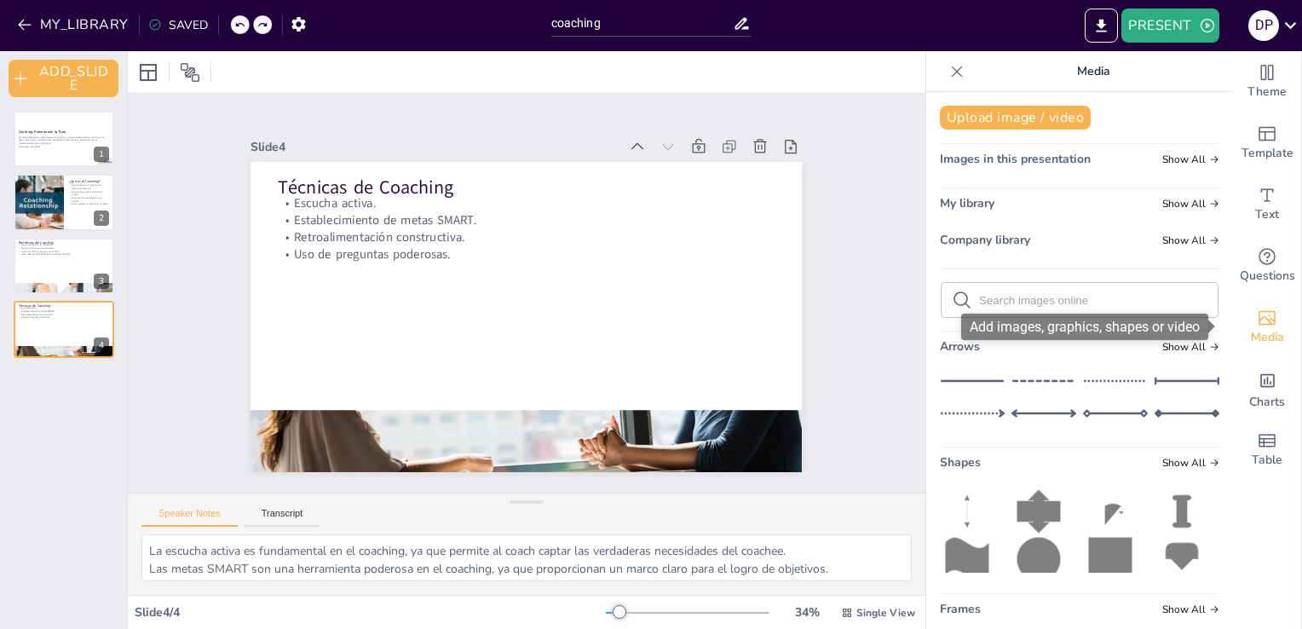
click at [1258, 319] on icon "Add images, graphics, shapes or video" at bounding box center [1266, 318] width 17 height 14
click at [1256, 325] on icon "Add images, graphics, shapes or video" at bounding box center [1266, 318] width 20 height 20
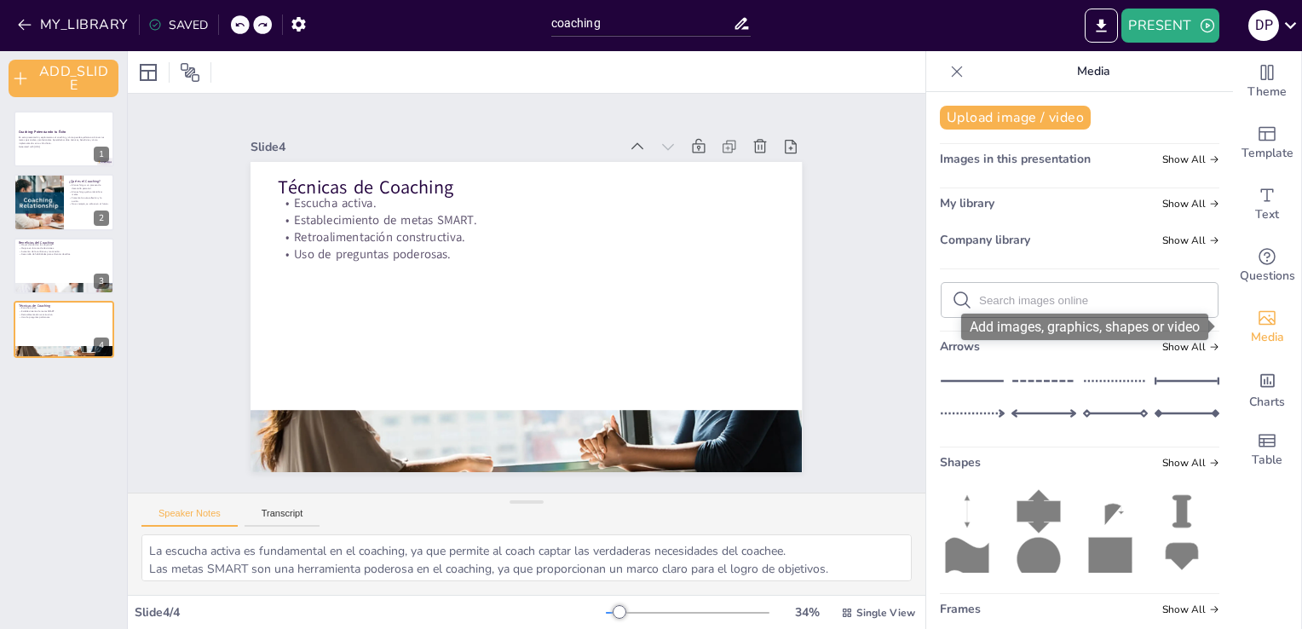
click at [1256, 325] on icon "Add images, graphics, shapes or video" at bounding box center [1266, 318] width 20 height 20
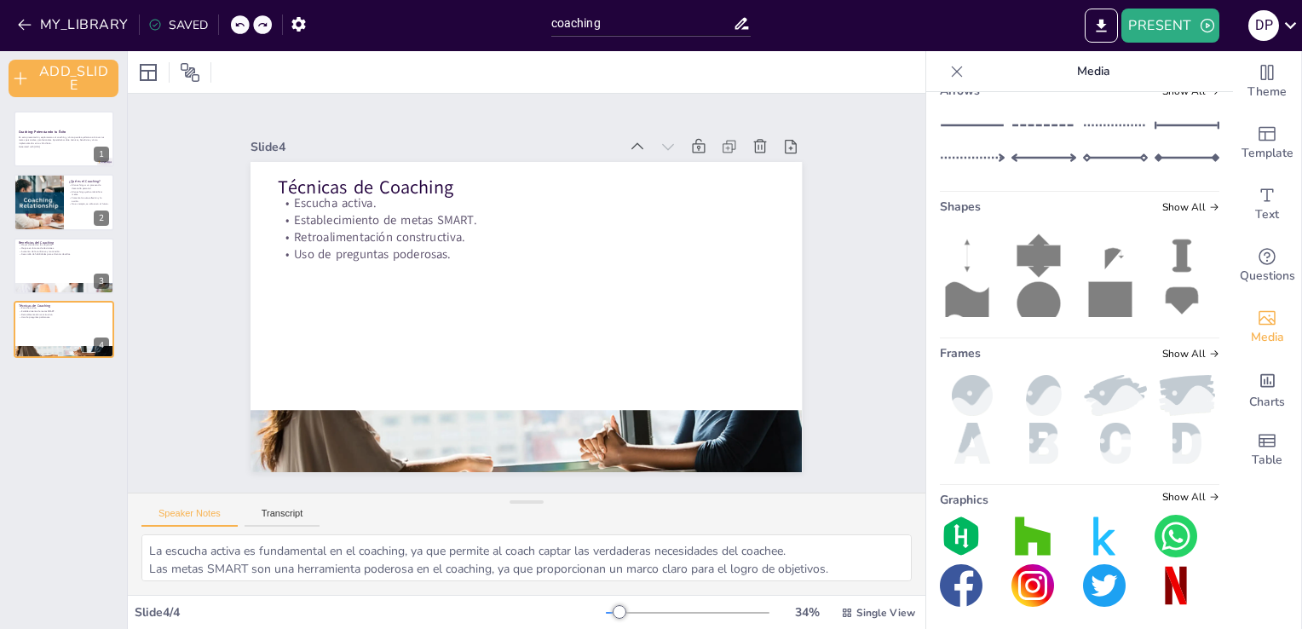
scroll to position [260, 0]
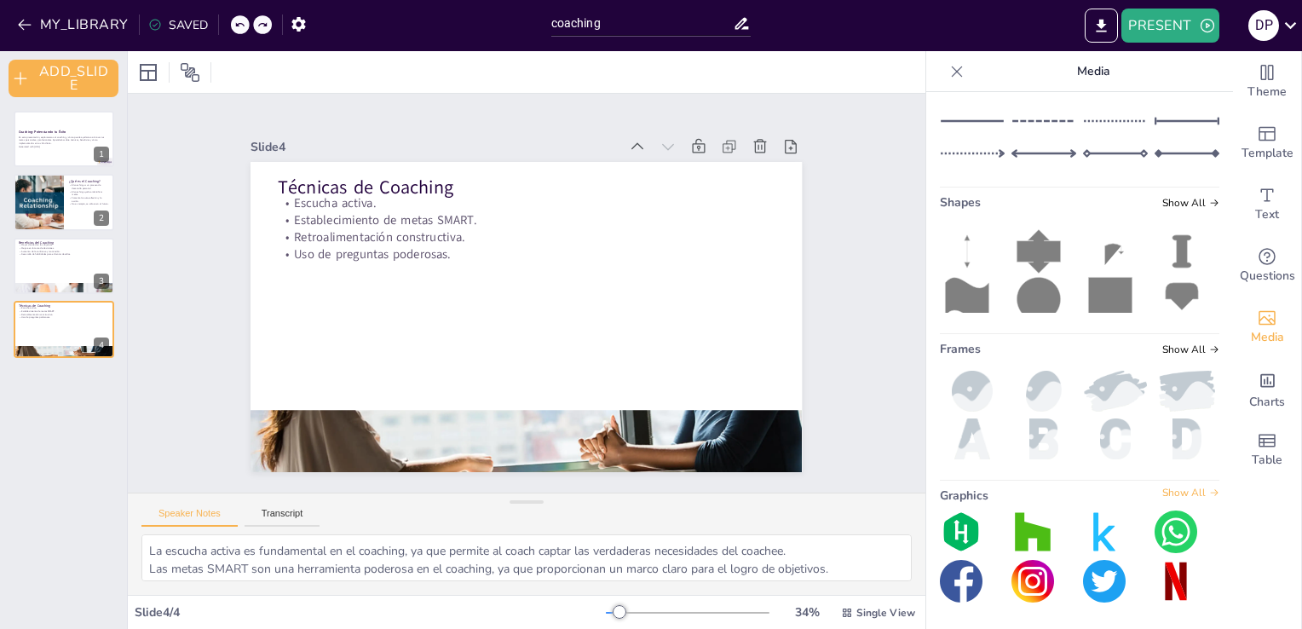
click at [1209, 489] on icon at bounding box center [1214, 492] width 10 height 10
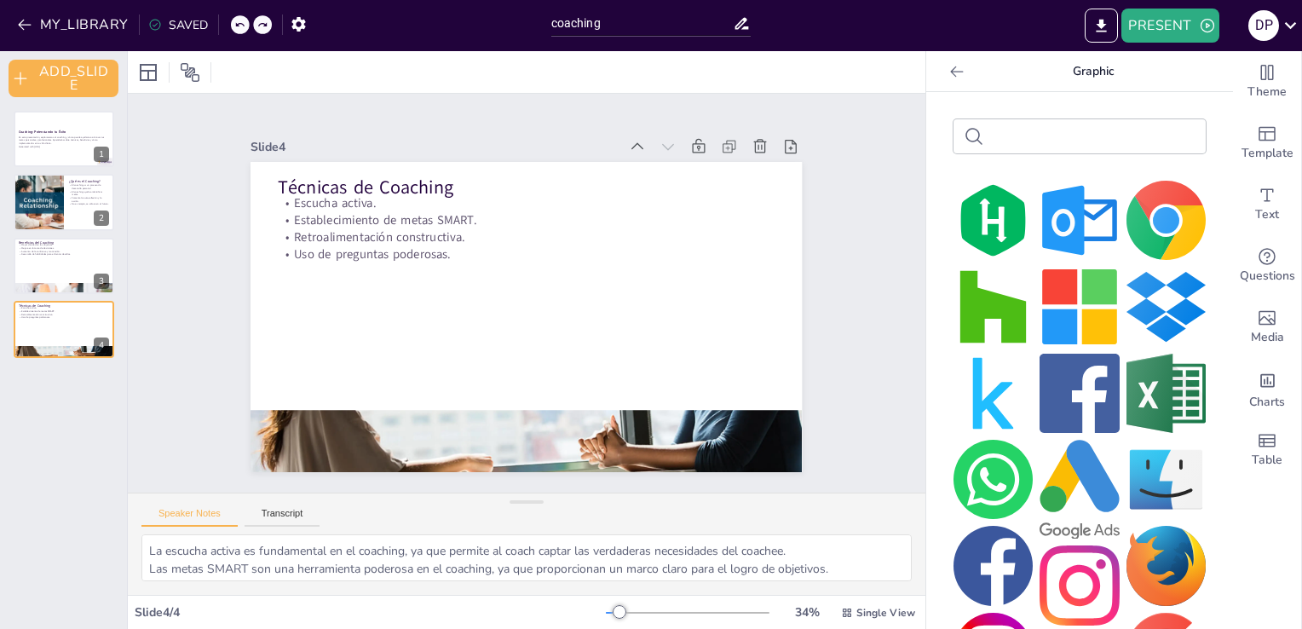
scroll to position [469, 0]
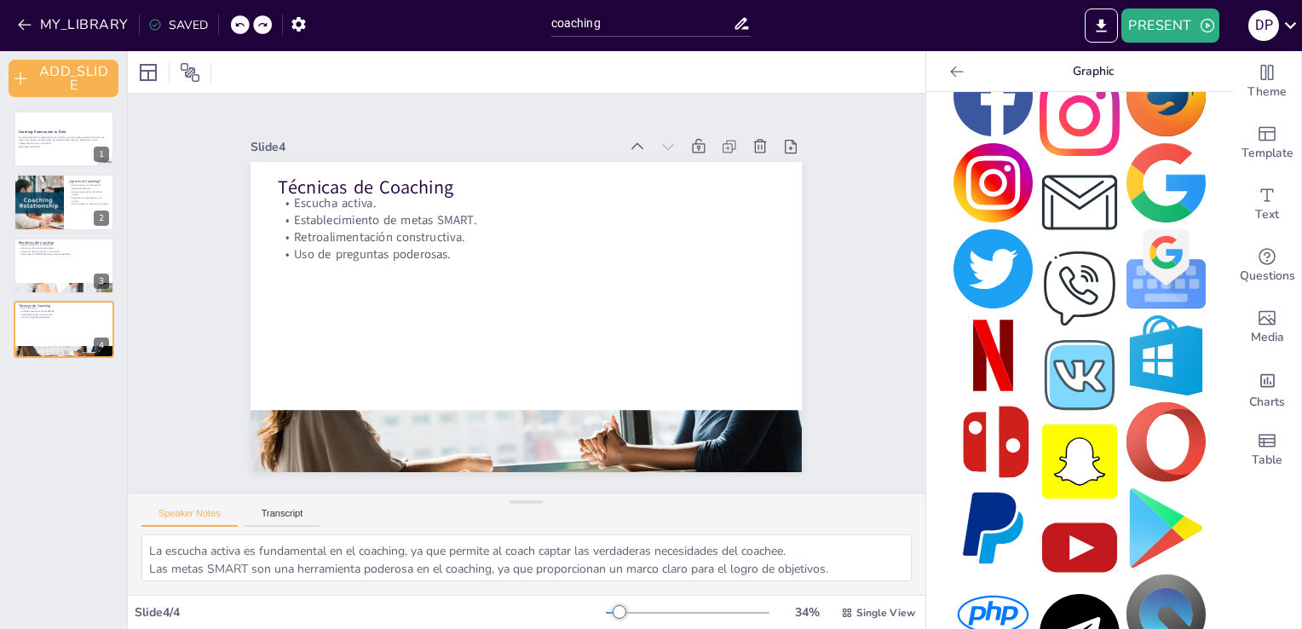
click at [1063, 516] on img at bounding box center [1078, 547] width 79 height 79
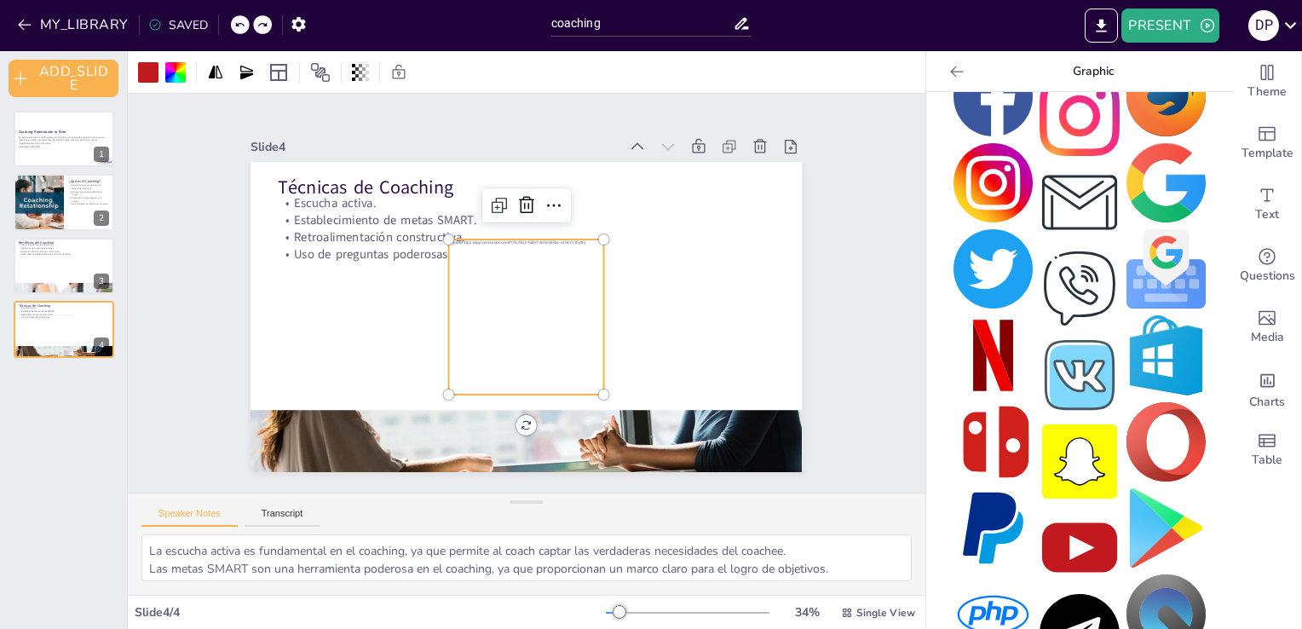
click at [543, 319] on div at bounding box center [519, 315] width 195 height 195
drag, startPoint x: 591, startPoint y: 383, endPoint x: 566, endPoint y: 358, distance: 36.1
click at [525, 379] on div at bounding box center [515, 389] width 20 height 20
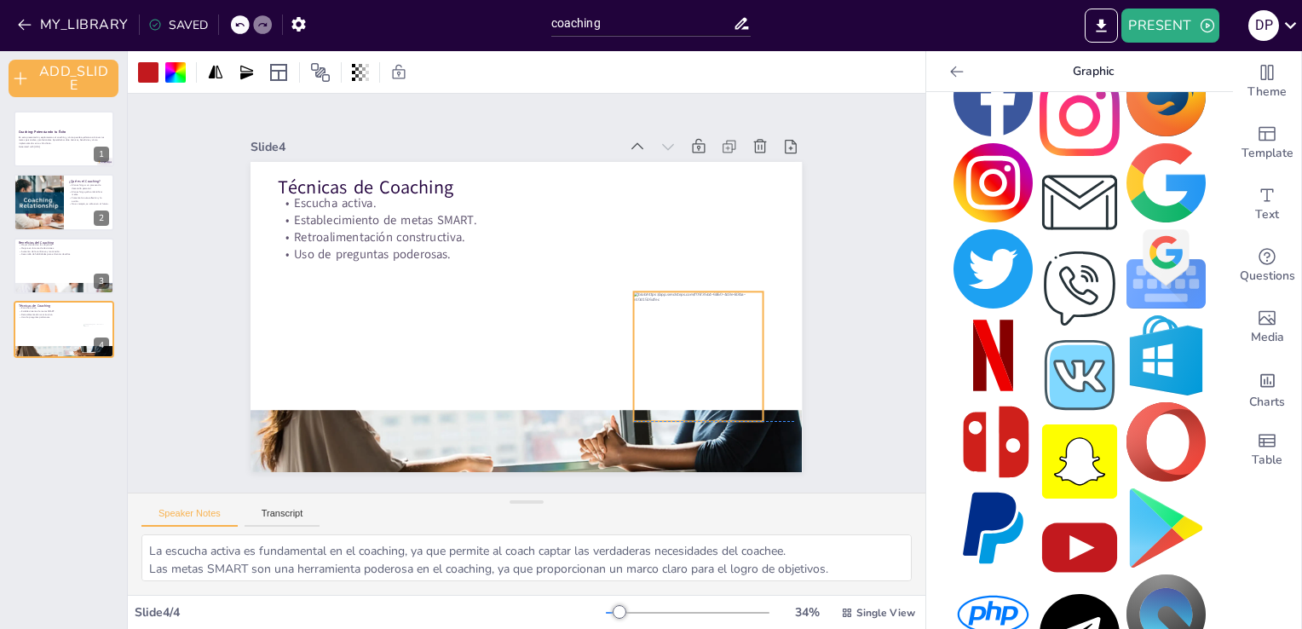
drag, startPoint x: 497, startPoint y: 281, endPoint x: 682, endPoint y: 332, distance: 191.8
click at [630, 188] on div at bounding box center [552, 111] width 153 height 153
click at [677, 353] on div at bounding box center [671, 407] width 164 height 164
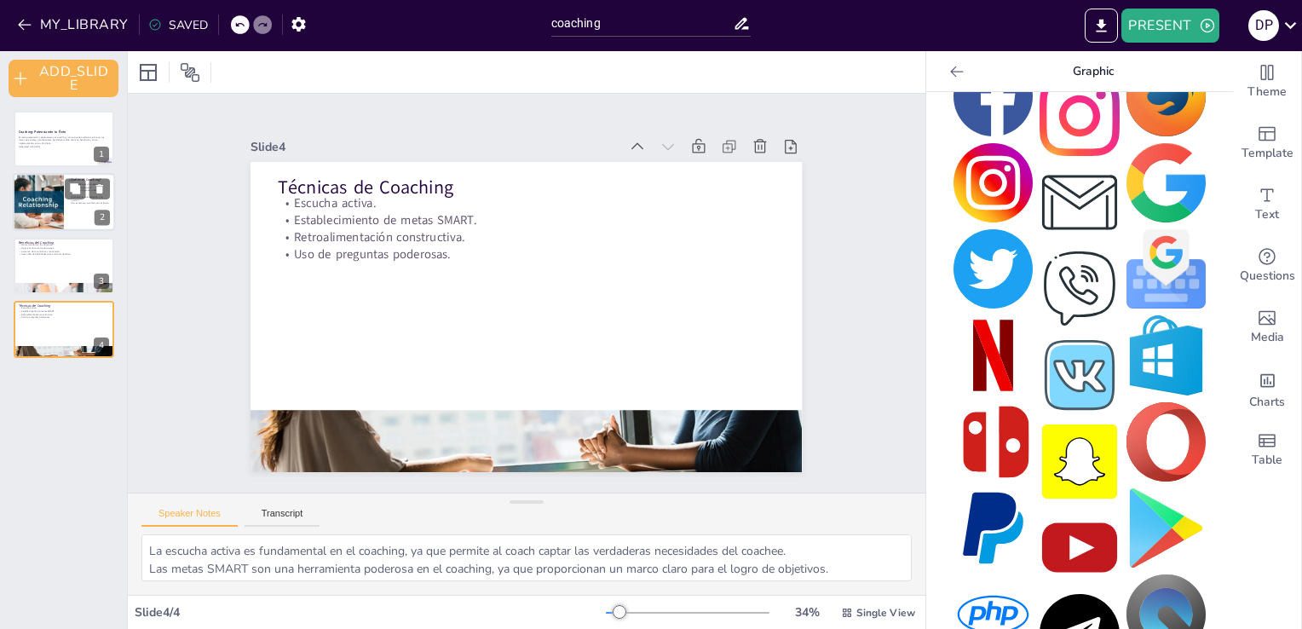
click at [46, 193] on div at bounding box center [38, 203] width 102 height 58
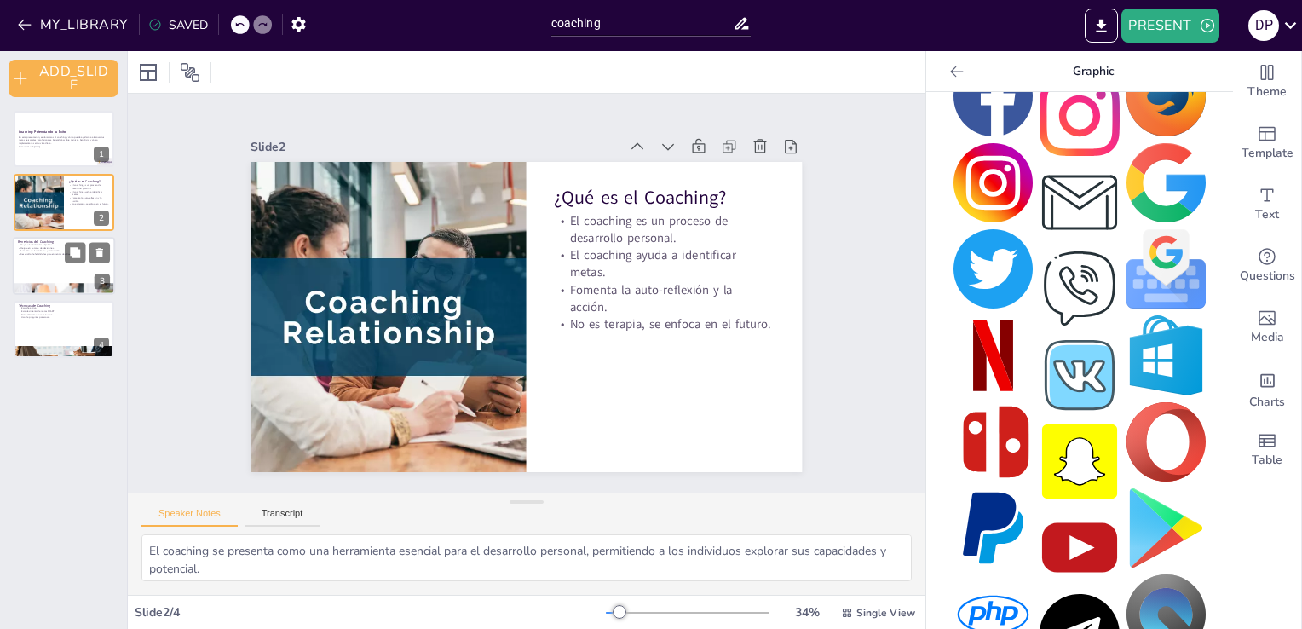
click at [20, 262] on div at bounding box center [64, 266] width 102 height 58
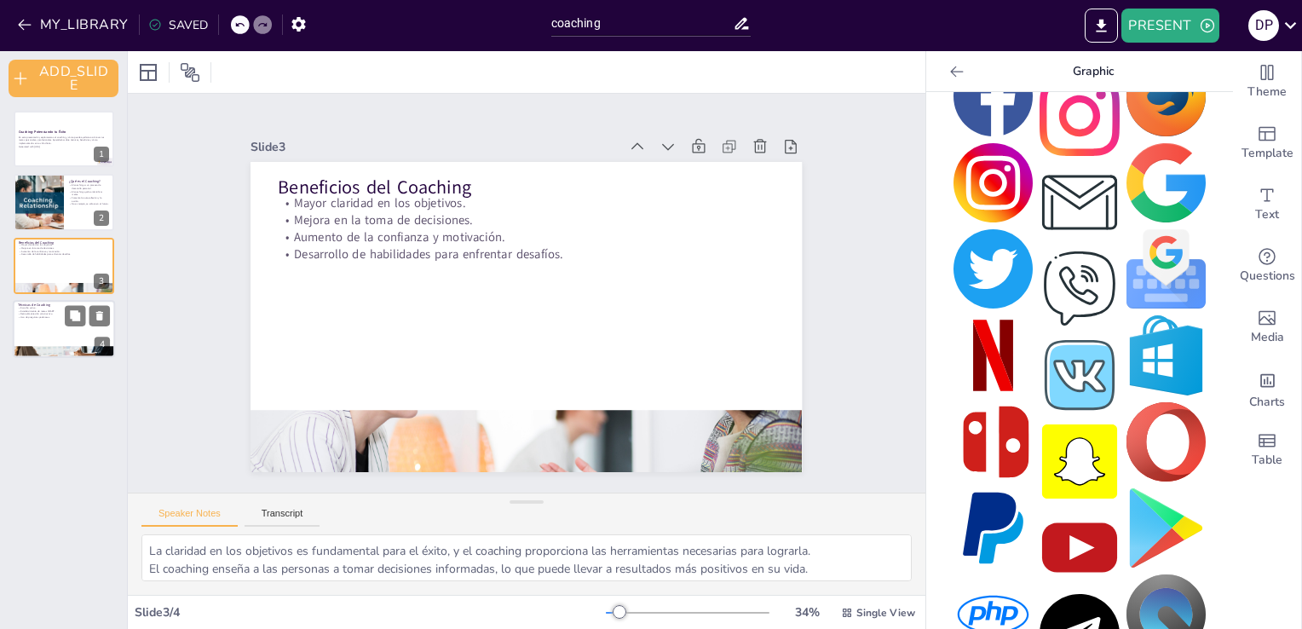
click at [38, 331] on div at bounding box center [64, 329] width 102 height 58
type textarea "La escucha activa es fundamental en el coaching, ya que permite al coach captar…"
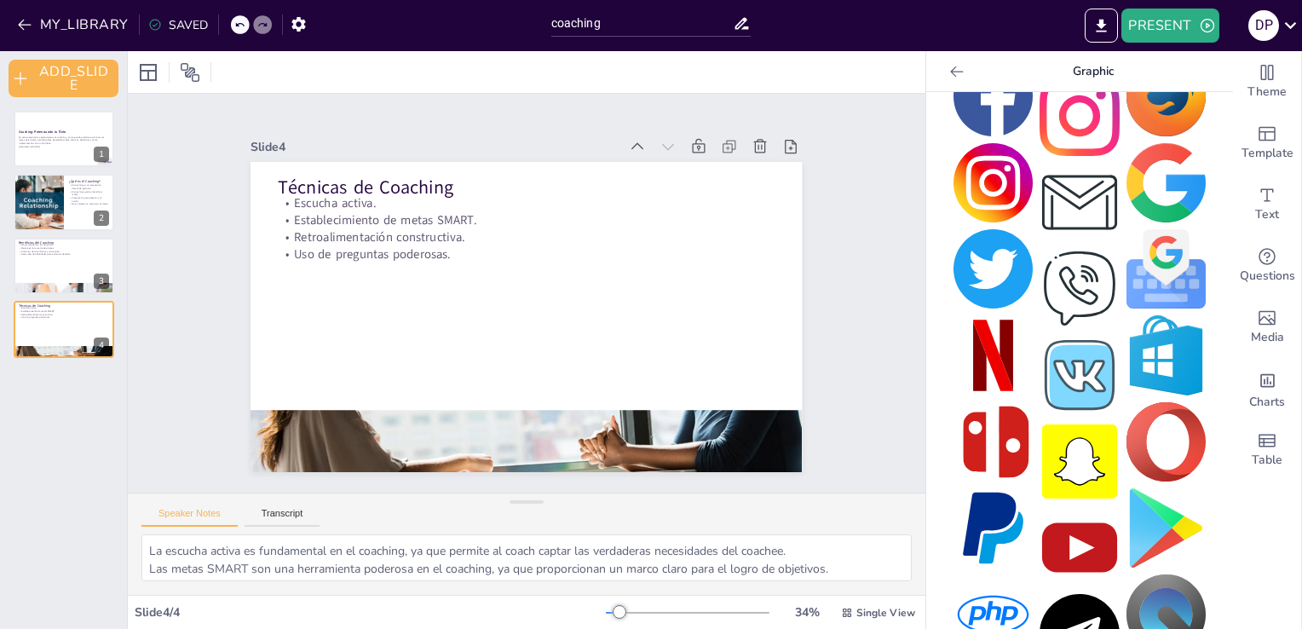
click at [234, 23] on icon at bounding box center [239, 25] width 10 height 10
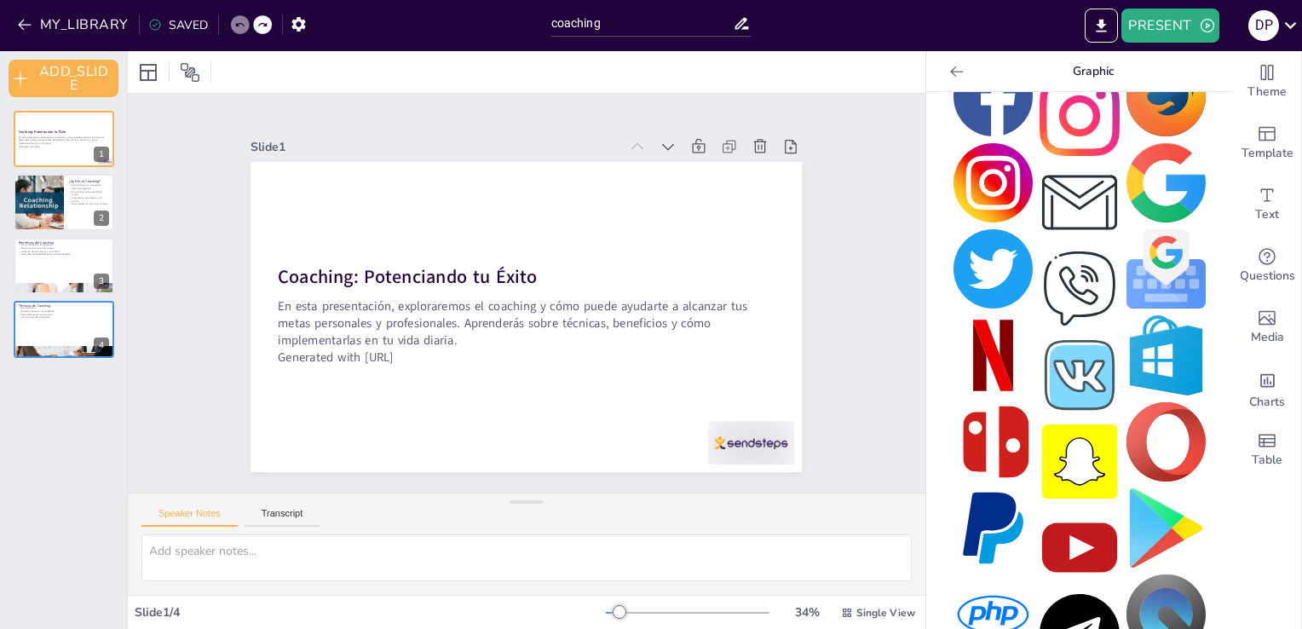
click at [234, 23] on icon at bounding box center [239, 25] width 10 height 10
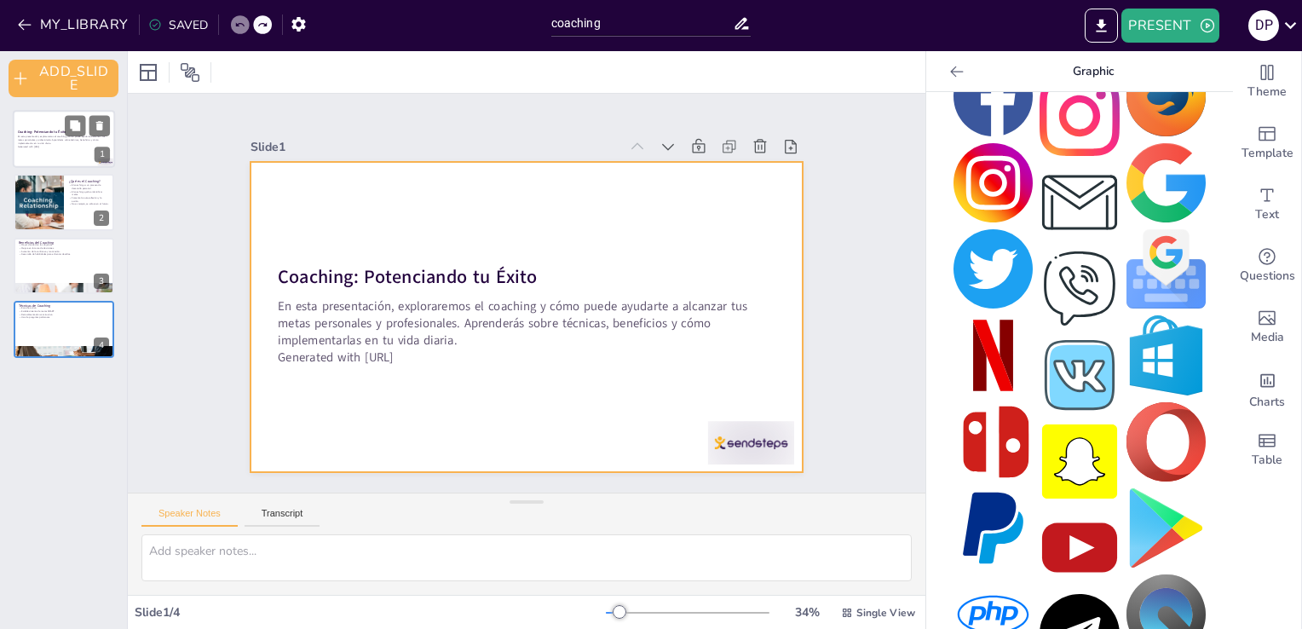
click at [41, 124] on div at bounding box center [64, 139] width 102 height 58
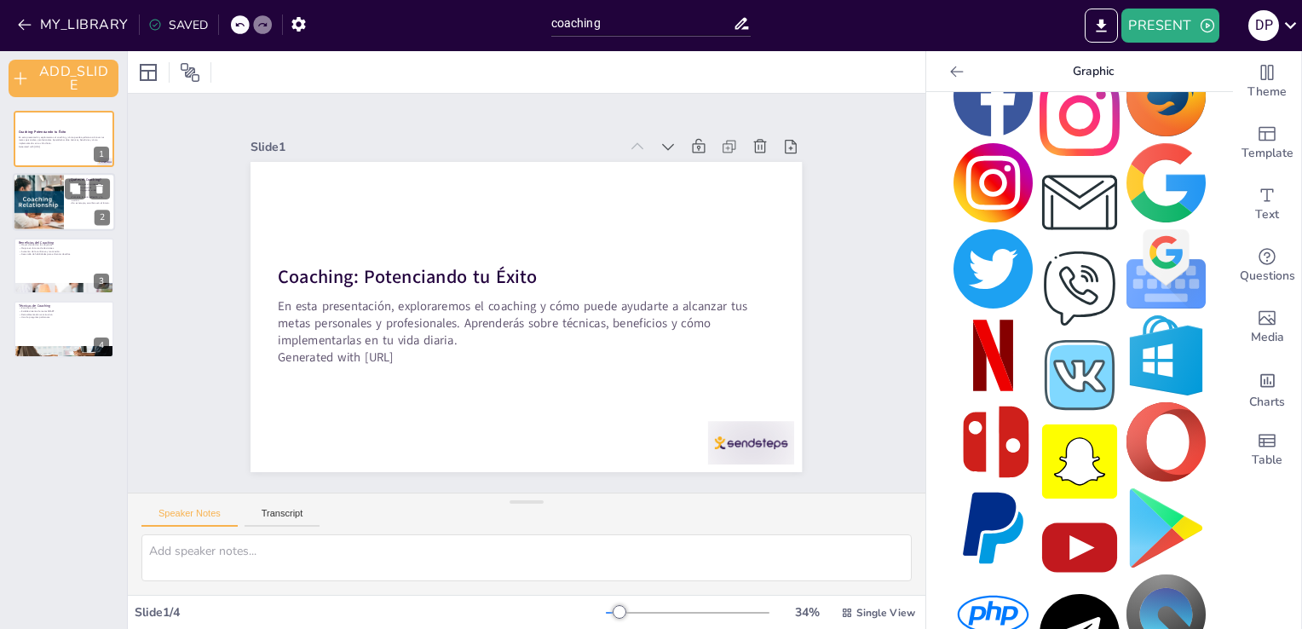
click at [43, 187] on div at bounding box center [38, 203] width 102 height 58
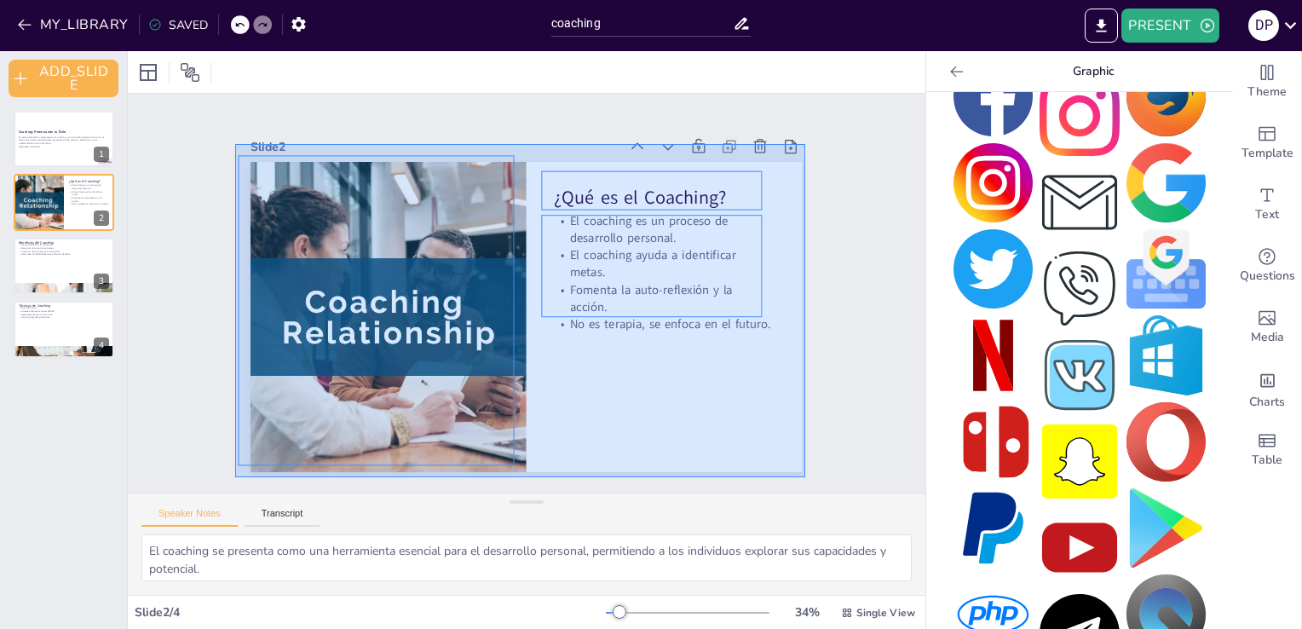
drag, startPoint x: 235, startPoint y: 144, endPoint x: 802, endPoint y: 474, distance: 655.9
click at [802, 474] on div "Slide 1 Coaching: Potenciando tu Éxito En esta presentación, exploraremos el co…" at bounding box center [526, 292] width 863 height 555
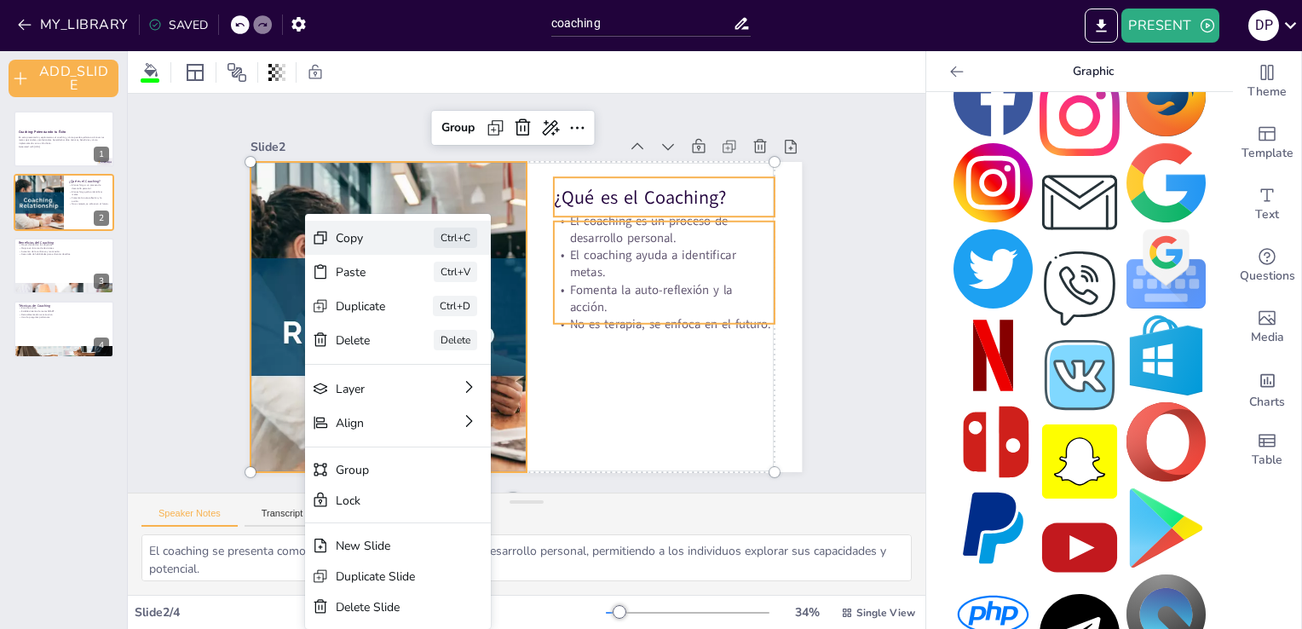
click at [450, 295] on div "Copy" at bounding box center [476, 312] width 53 height 35
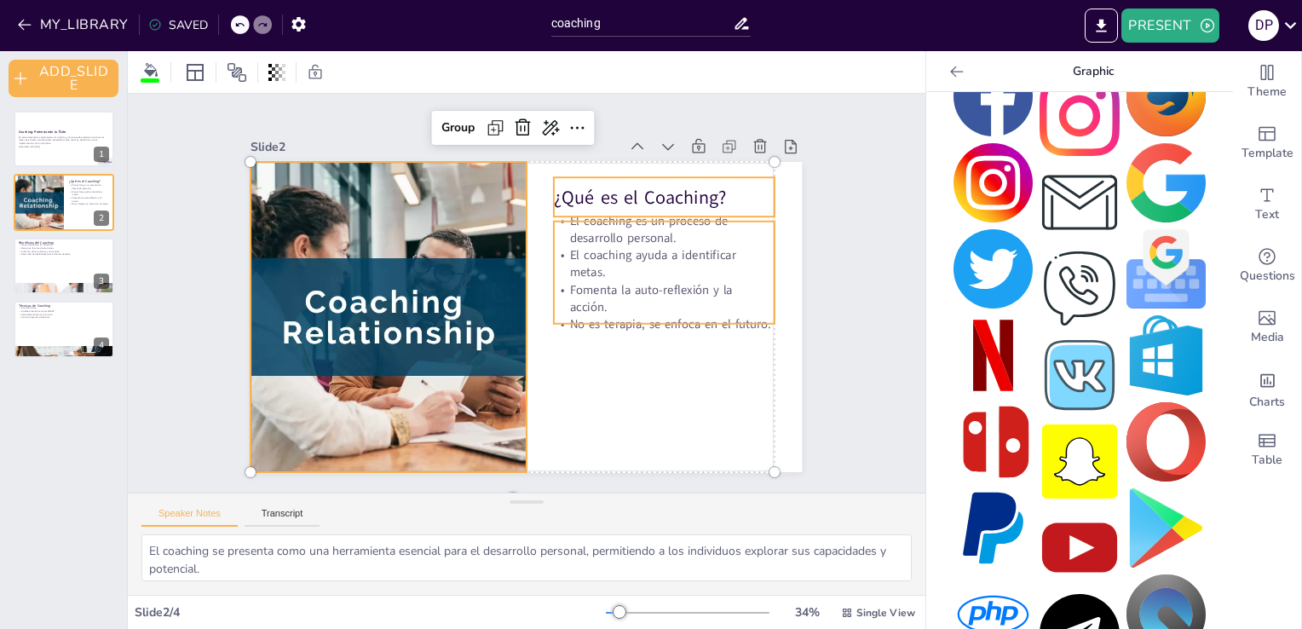
click at [512, 263] on p "No es terapia, se enfoca en el futuro." at bounding box center [404, 221] width 215 height 84
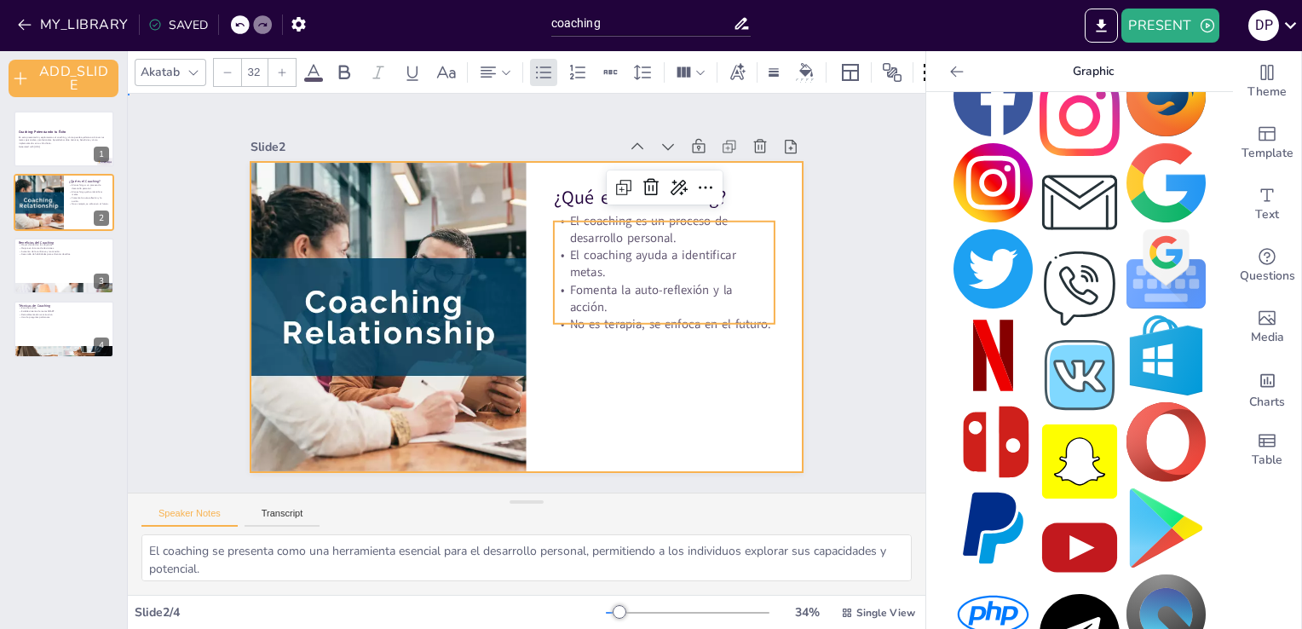
click at [590, 380] on div at bounding box center [519, 315] width 620 height 465
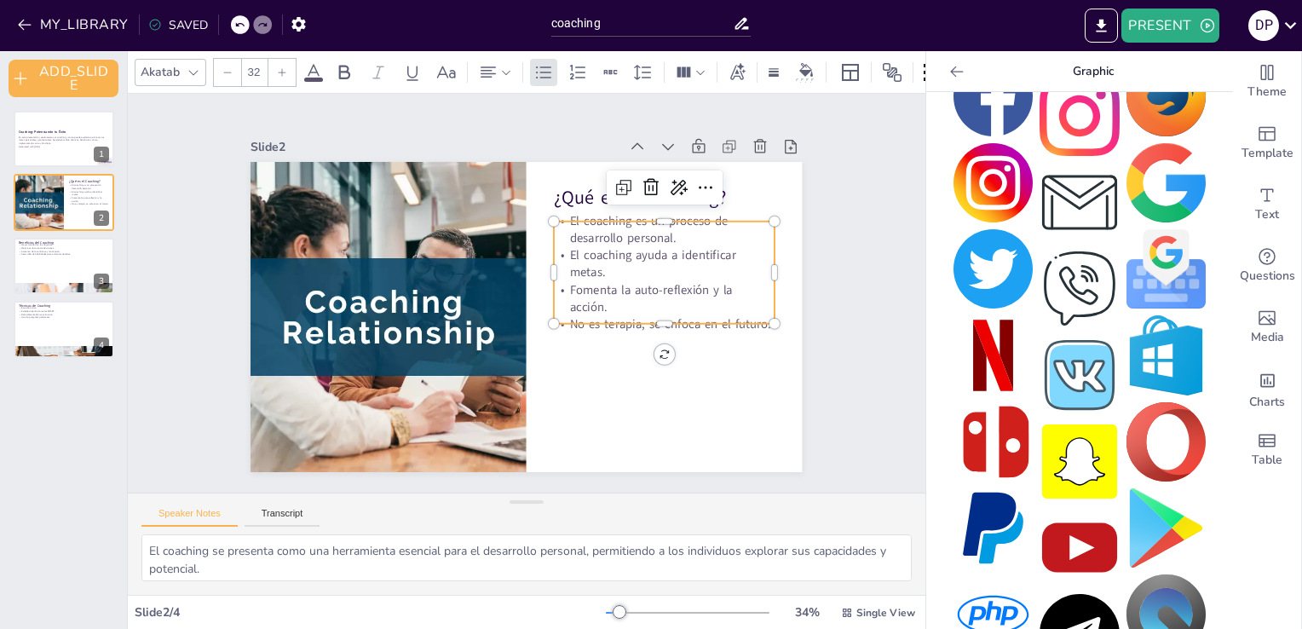
click at [573, 274] on p "El coaching ayuda a identificar metas." at bounding box center [666, 307] width 221 height 101
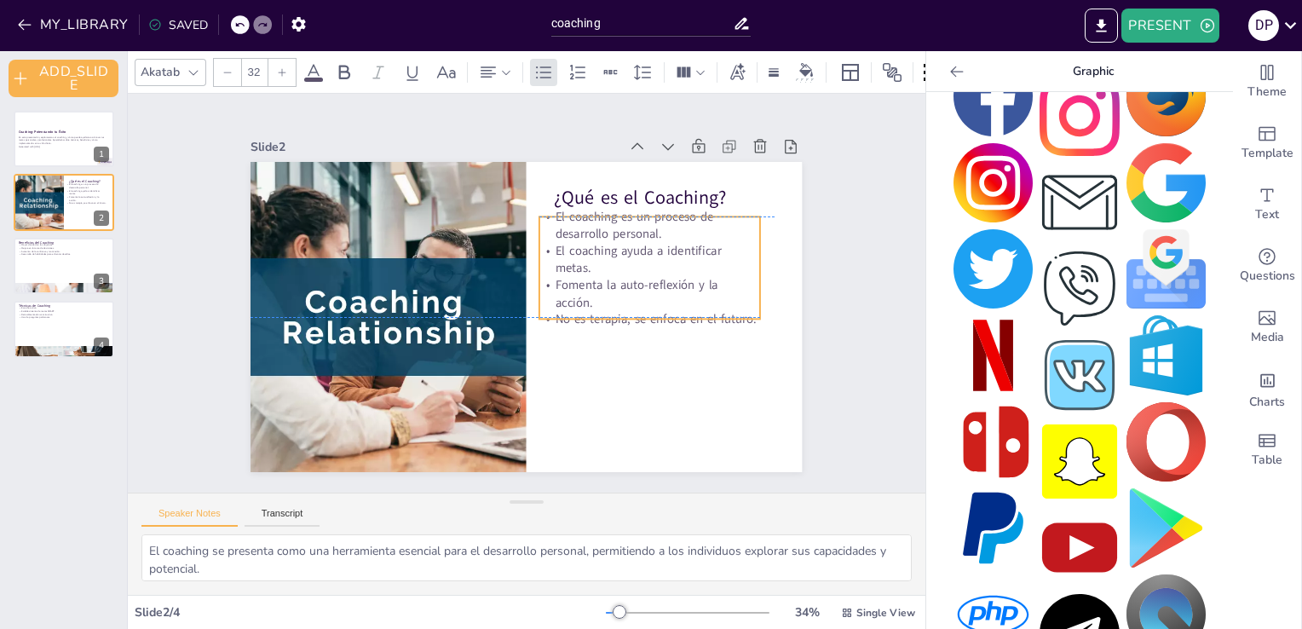
drag, startPoint x: 555, startPoint y: 223, endPoint x: 541, endPoint y: 216, distance: 15.2
click at [549, 216] on p "El coaching es un proceso de desarrollo personal." at bounding box center [660, 251] width 223 height 79
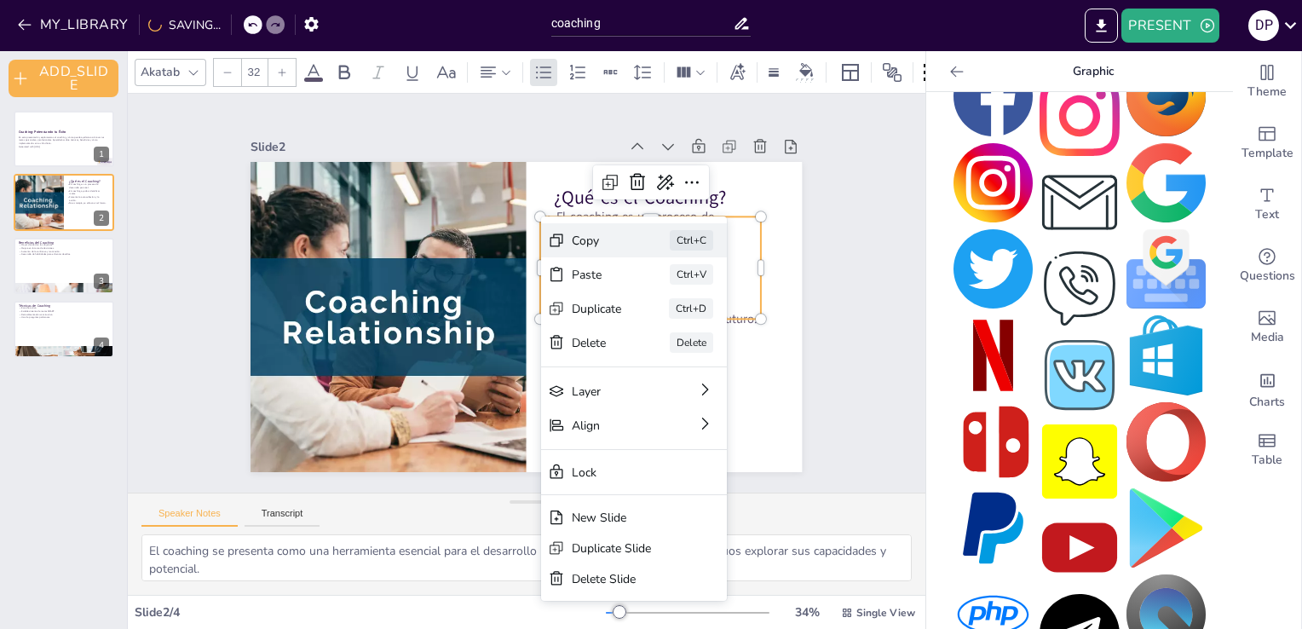
click at [676, 377] on div "Copy" at bounding box center [702, 392] width 53 height 31
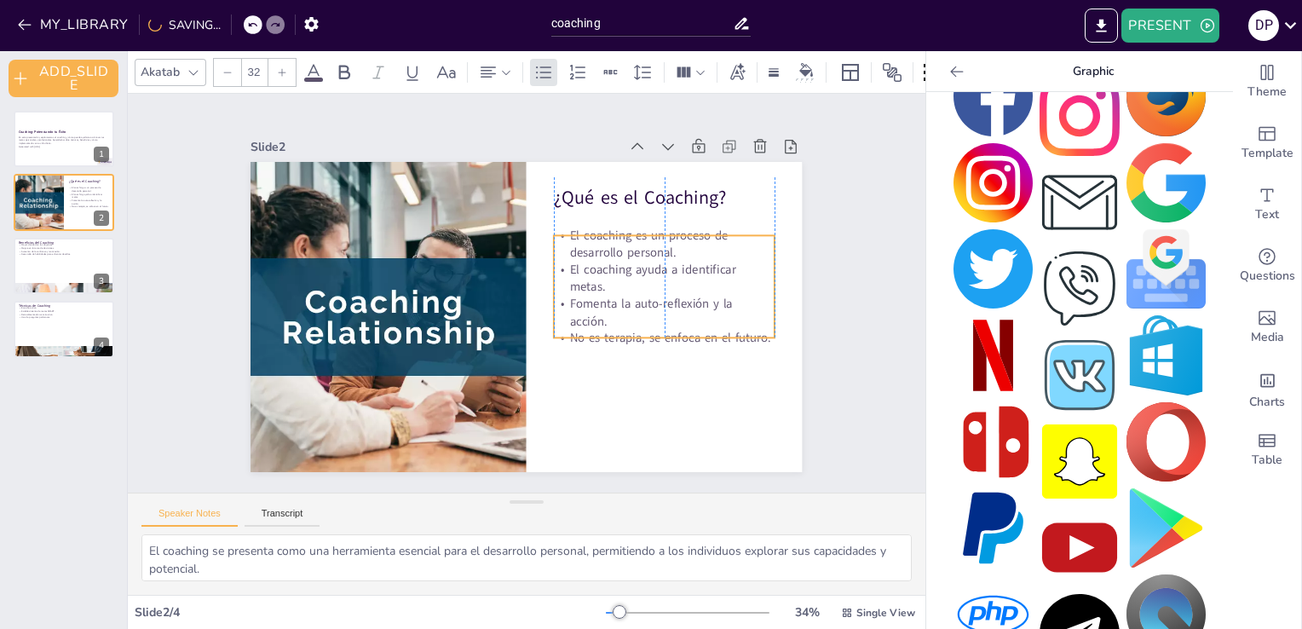
drag, startPoint x: 730, startPoint y: 298, endPoint x: 733, endPoint y: 315, distance: 17.2
click at [733, 336] on p "No es terapia, se enfoca en el futuro." at bounding box center [643, 378] width 215 height 84
click at [714, 307] on p "Fomenta la auto-reflexión y la acción." at bounding box center [650, 323] width 223 height 57
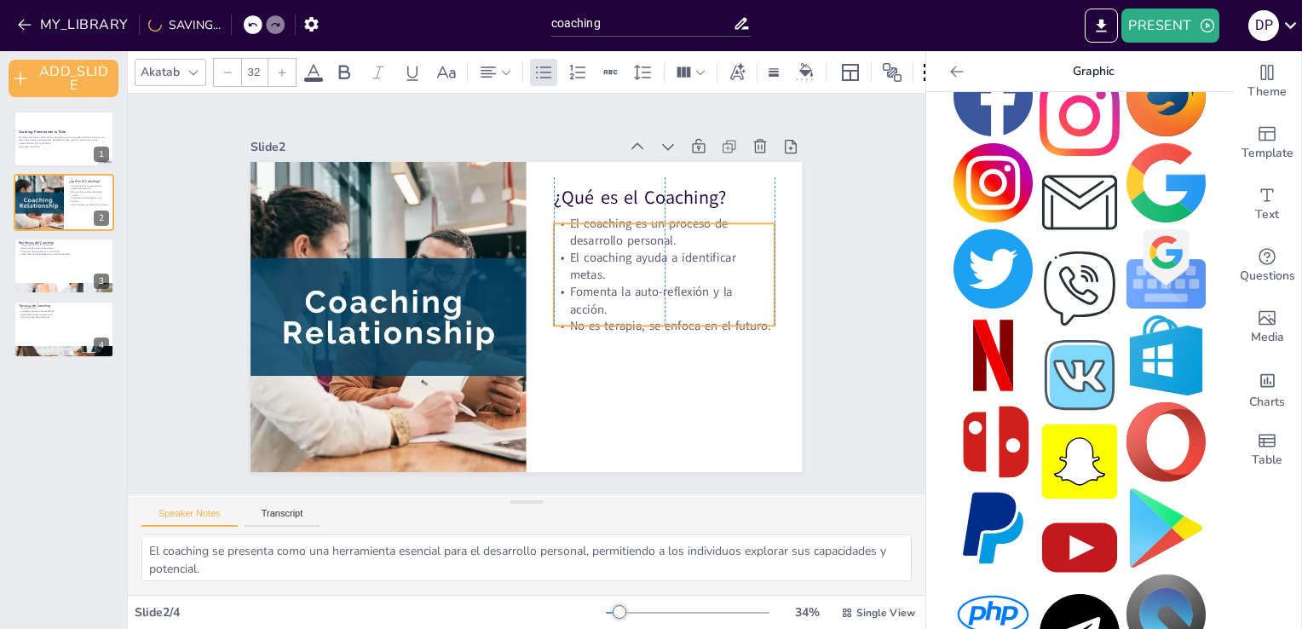
drag, startPoint x: 549, startPoint y: 232, endPoint x: 560, endPoint y: 221, distance: 15.1
click at [570, 233] on p "El coaching es un proceso de desarrollo personal." at bounding box center [678, 293] width 216 height 121
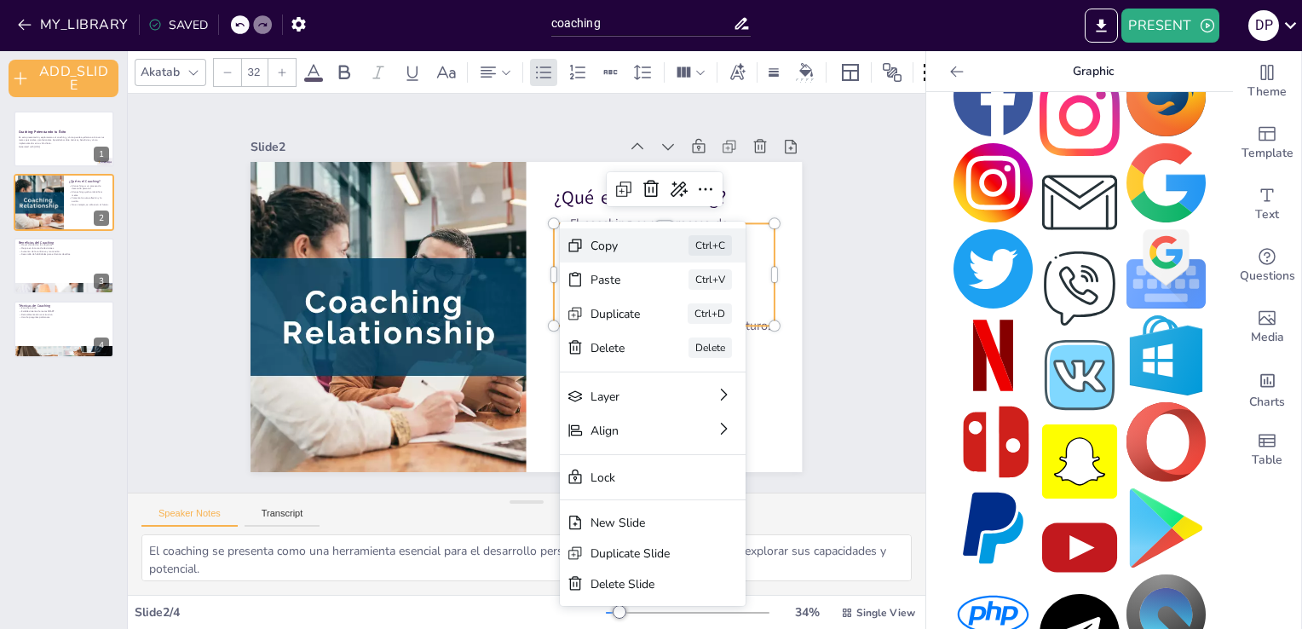
click at [692, 388] on div "Copy" at bounding box center [718, 403] width 53 height 31
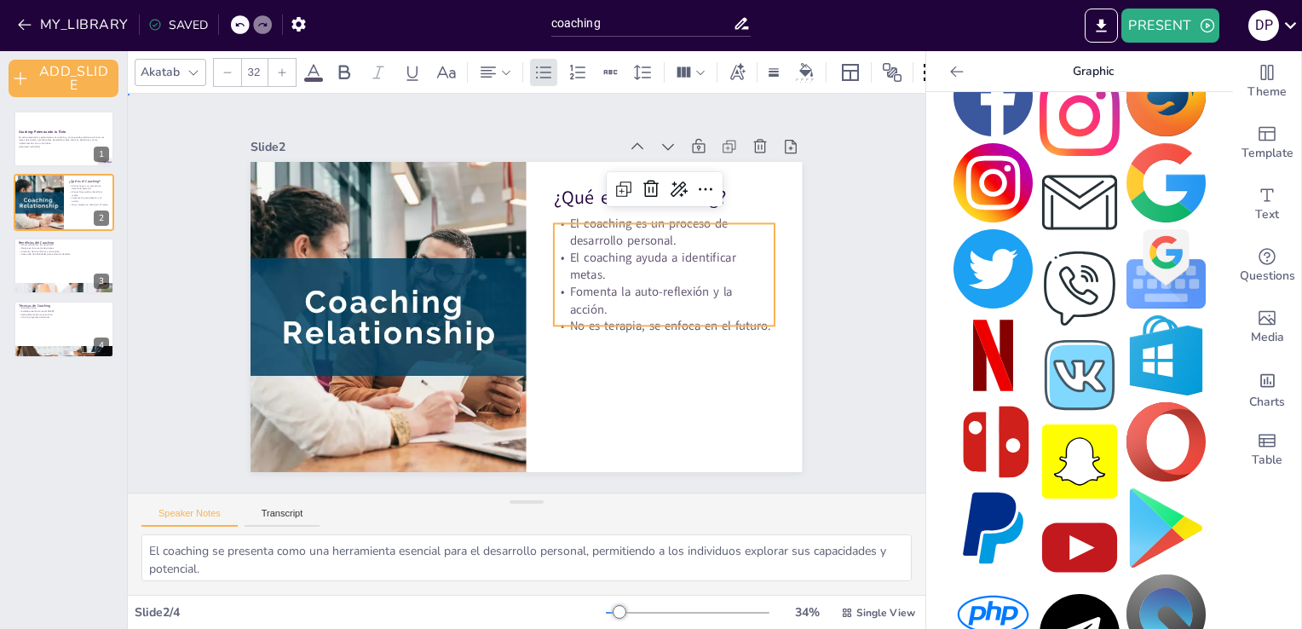
click at [818, 382] on div "Slide 1 Coaching: Potenciando tu Éxito En esta presentación, exploraremos el co…" at bounding box center [527, 293] width 670 height 733
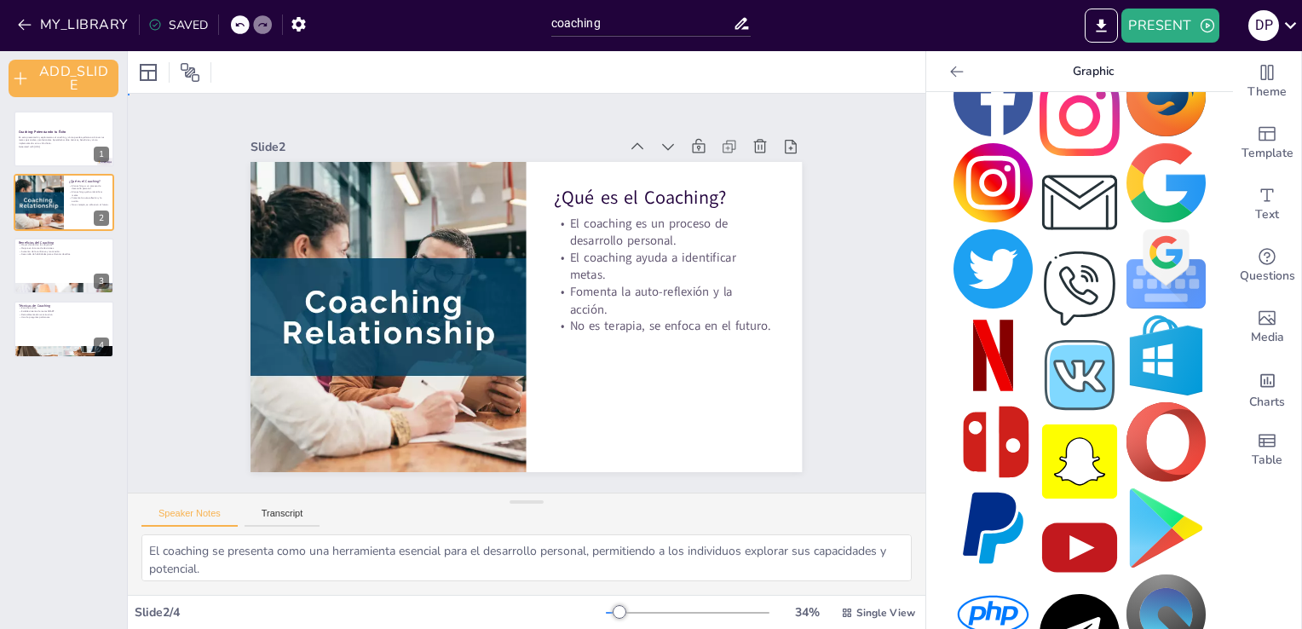
click at [817, 308] on div "Slide 1 Coaching: Potenciando tu Éxito En esta presentación, exploraremos el co…" at bounding box center [526, 293] width 589 height 736
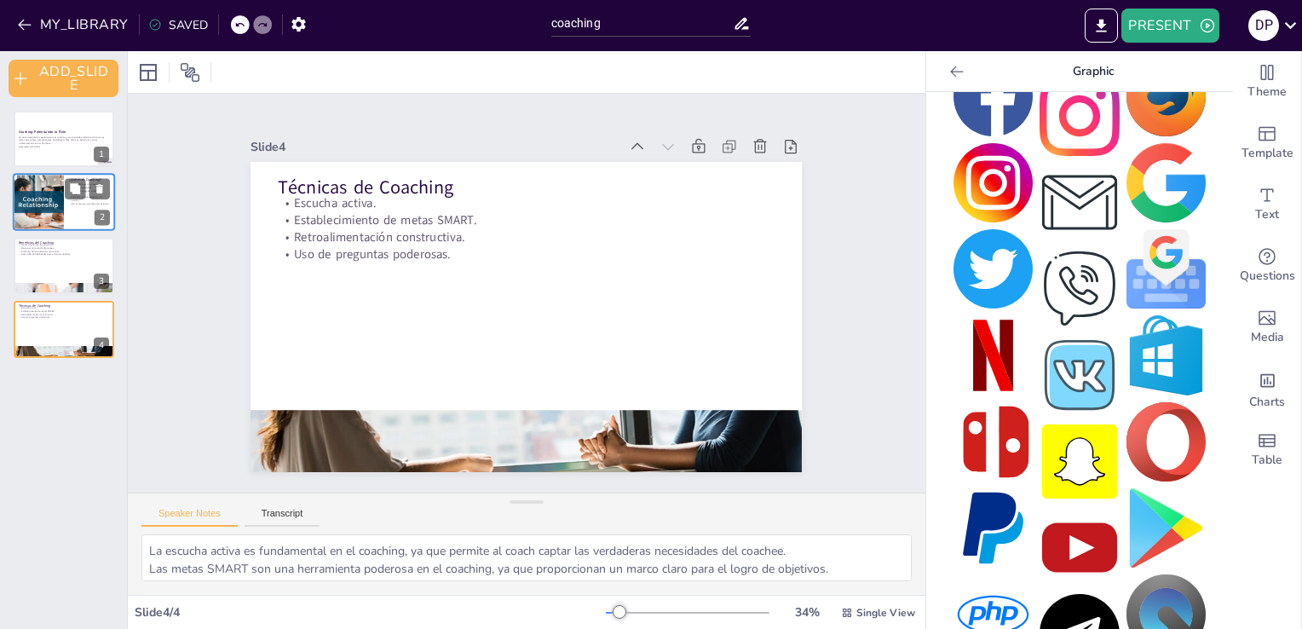
click at [49, 213] on div at bounding box center [38, 203] width 102 height 58
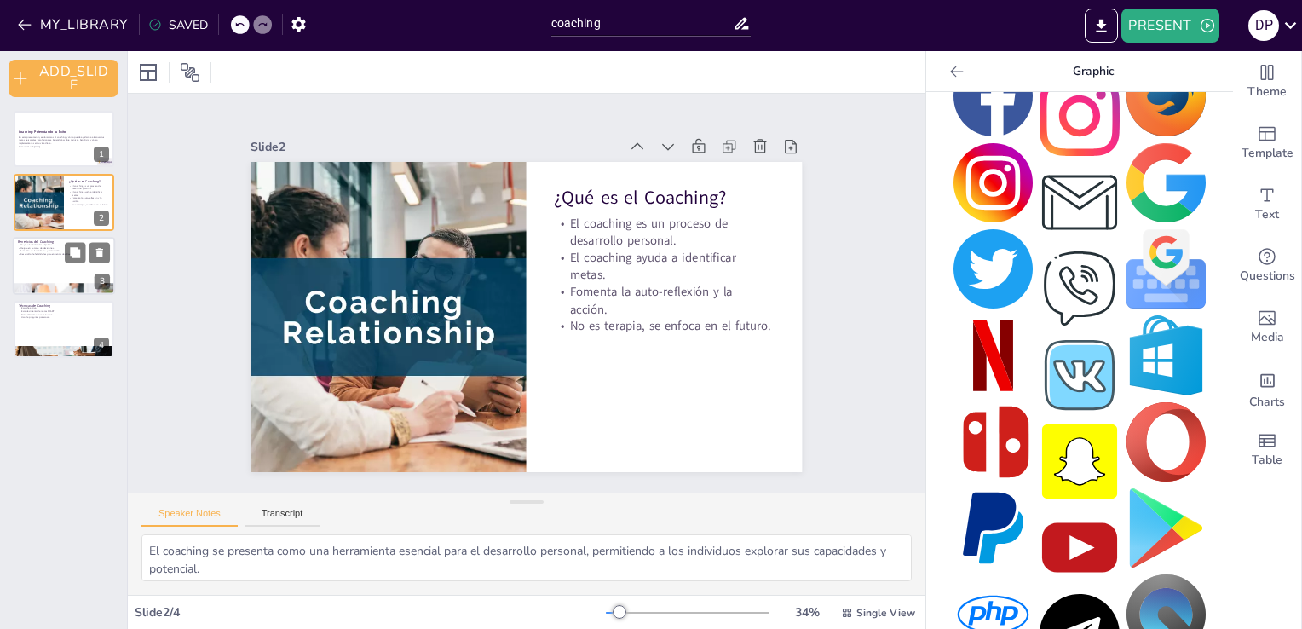
click at [53, 239] on p "Beneficios del Coaching" at bounding box center [64, 241] width 92 height 5
type textarea "La claridad en los objetivos es fundamental para el éxito, y el coaching propor…"
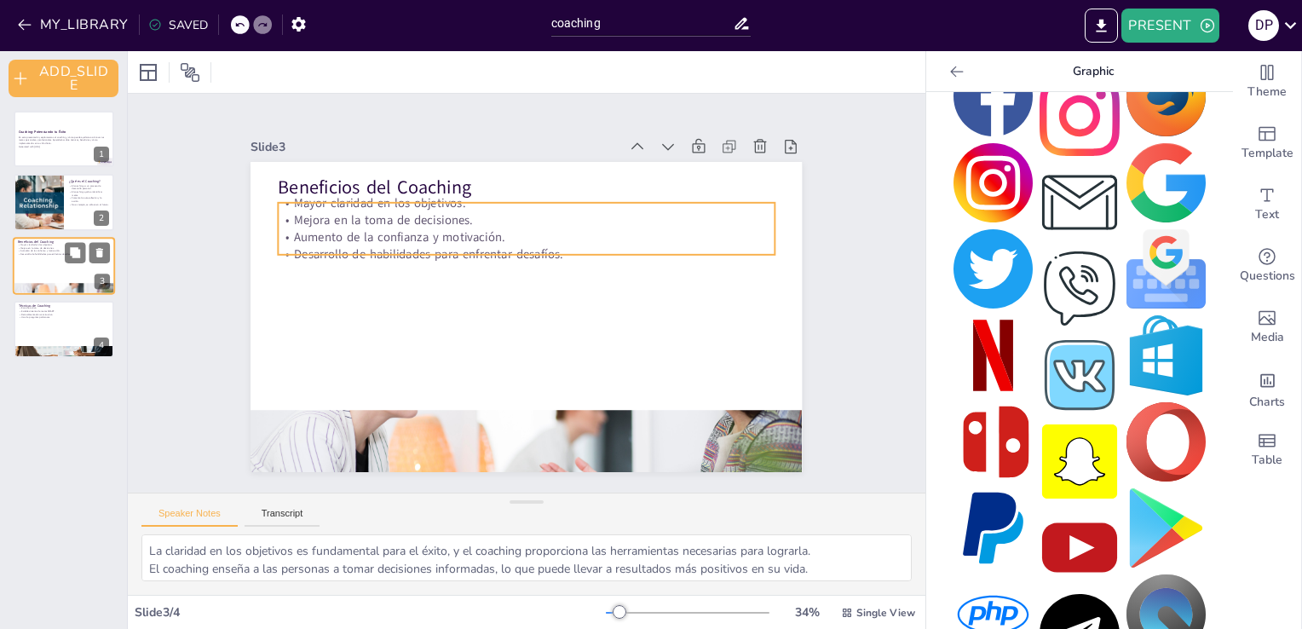
click at [49, 254] on p "Desarrollo de habilidades para enfrentar desafíos." at bounding box center [64, 253] width 92 height 3
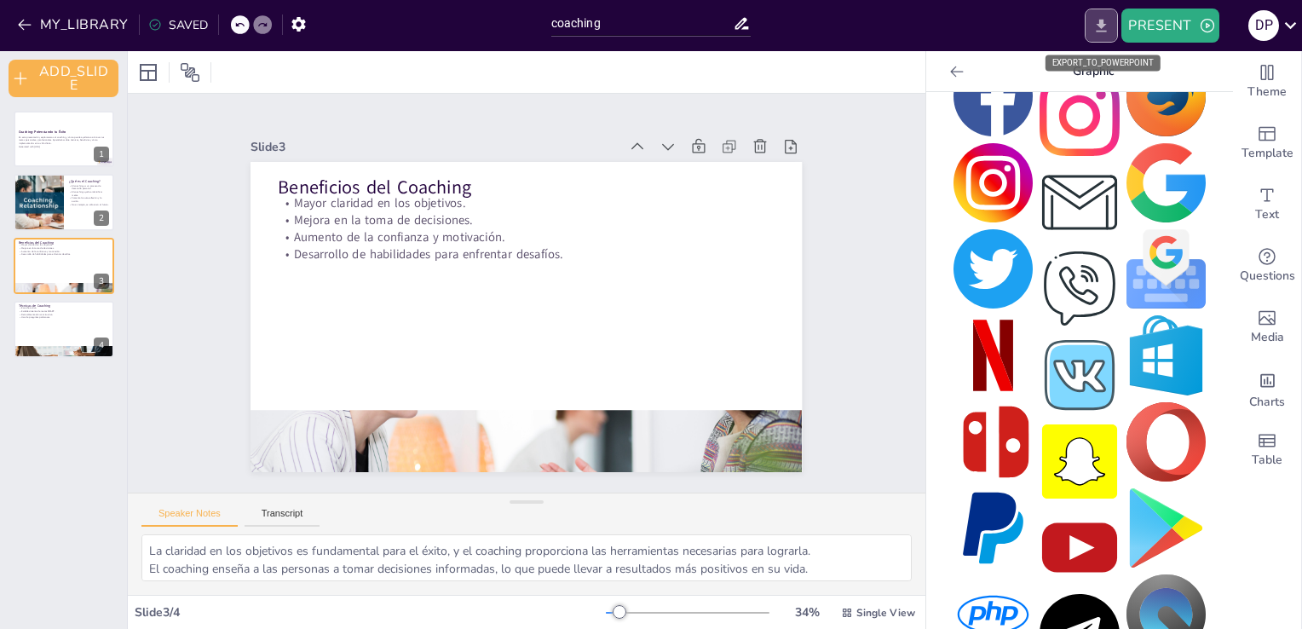
click at [1094, 29] on icon "EXPORT_TO_POWERPOINT" at bounding box center [1101, 26] width 18 height 18
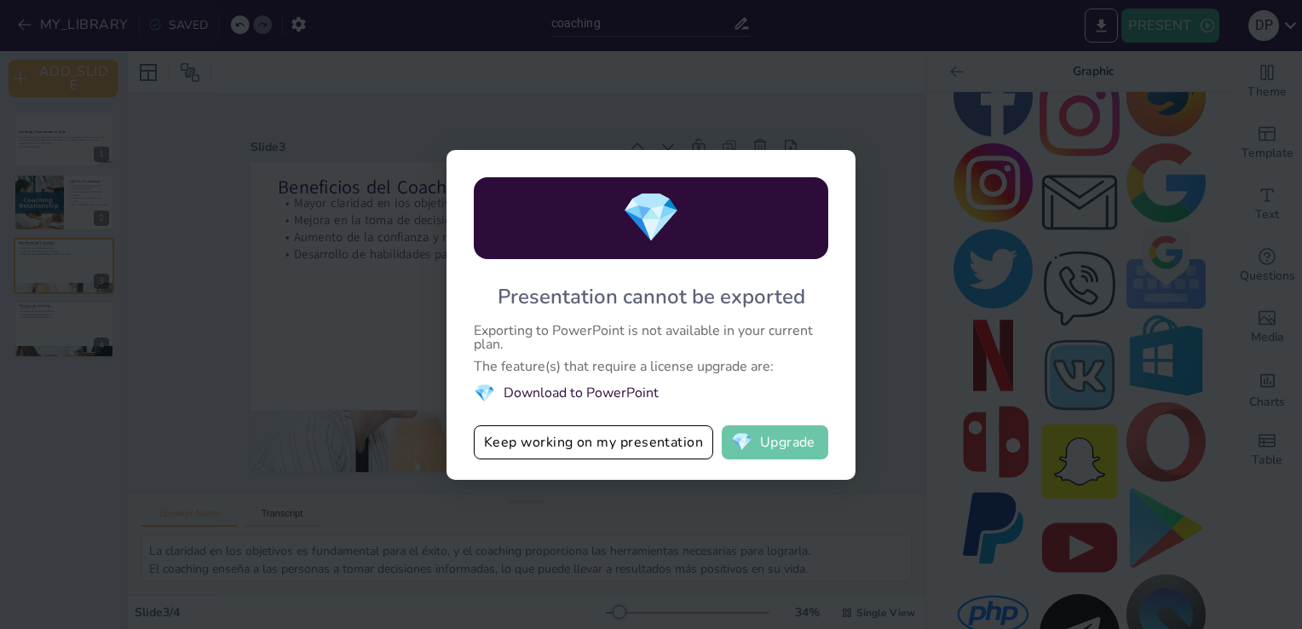
click at [779, 443] on button "💎 Upgrade" at bounding box center [775, 442] width 106 height 34
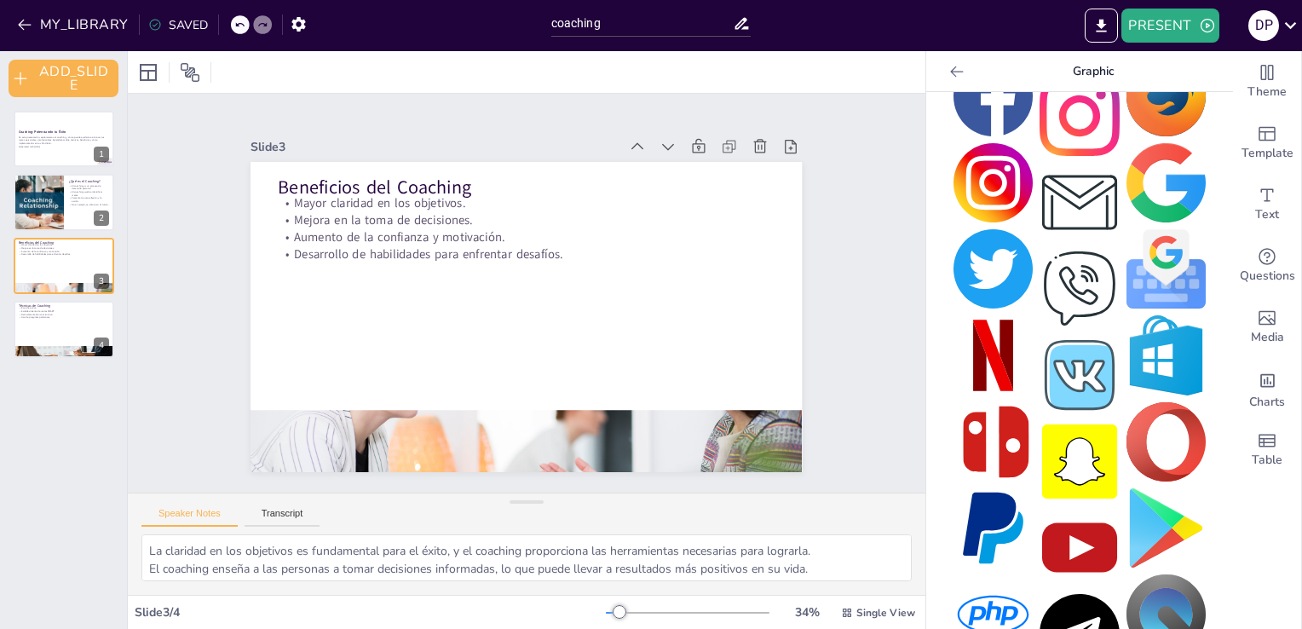
click at [948, 66] on icon at bounding box center [956, 71] width 17 height 17
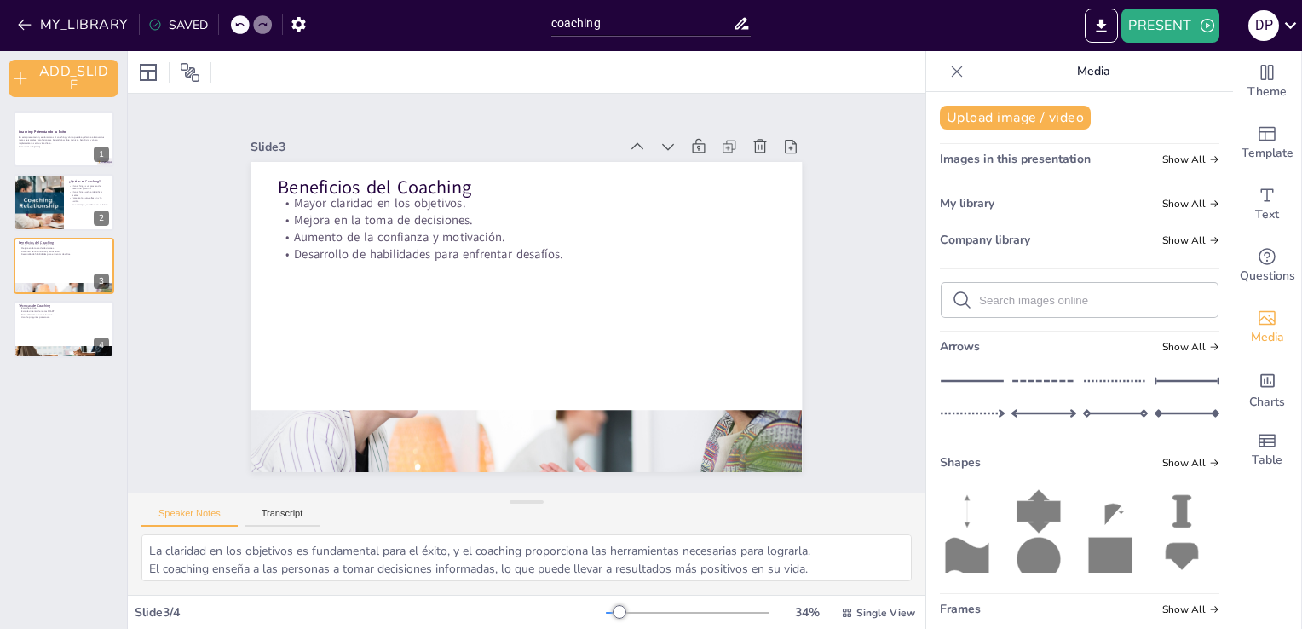
click at [948, 66] on icon at bounding box center [956, 71] width 17 height 17
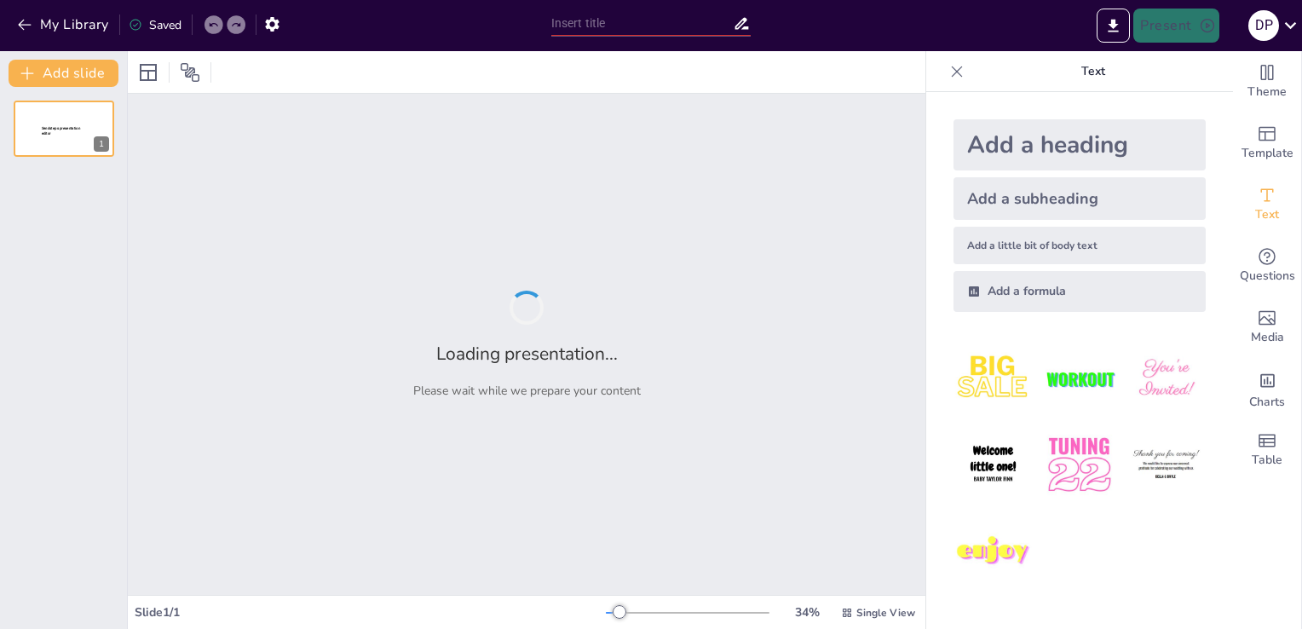
type input "coaching"
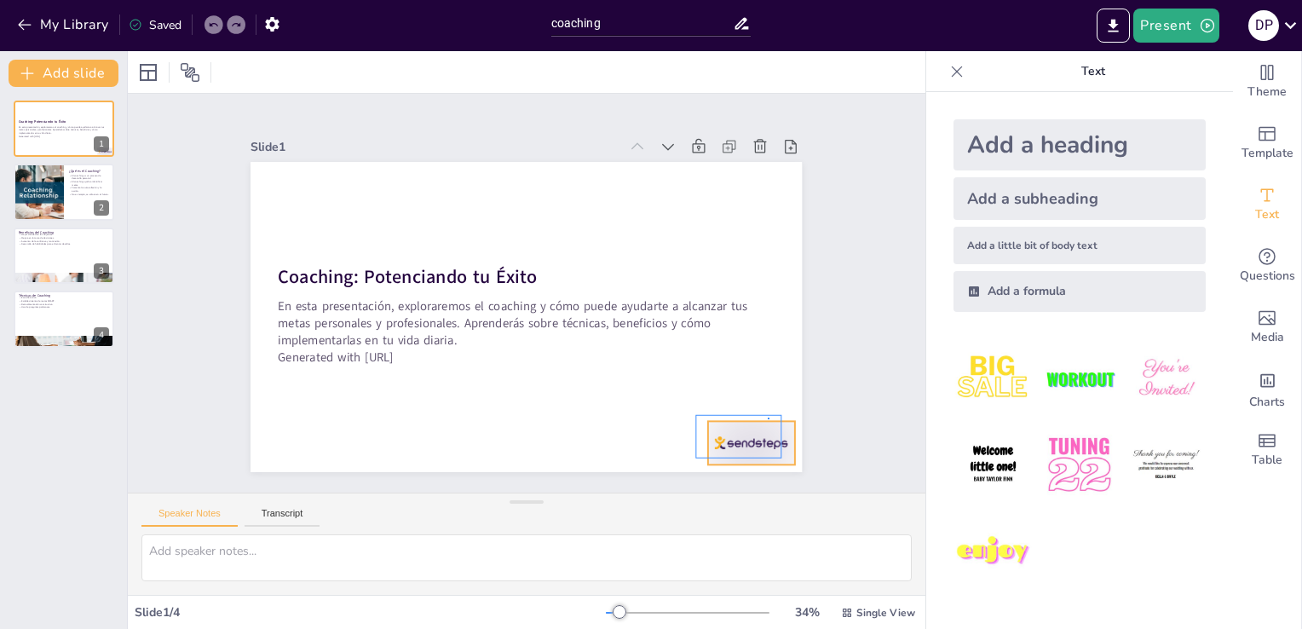
drag, startPoint x: 978, startPoint y: 150, endPoint x: 768, endPoint y: 418, distance: 340.5
click at [742, 471] on div at bounding box center [694, 504] width 95 height 67
drag, startPoint x: 709, startPoint y: 135, endPoint x: 733, endPoint y: 133, distance: 24.0
click at [733, 157] on div at bounding box center [736, 187] width 185 height 61
click at [727, 483] on icon at bounding box center [718, 490] width 16 height 15
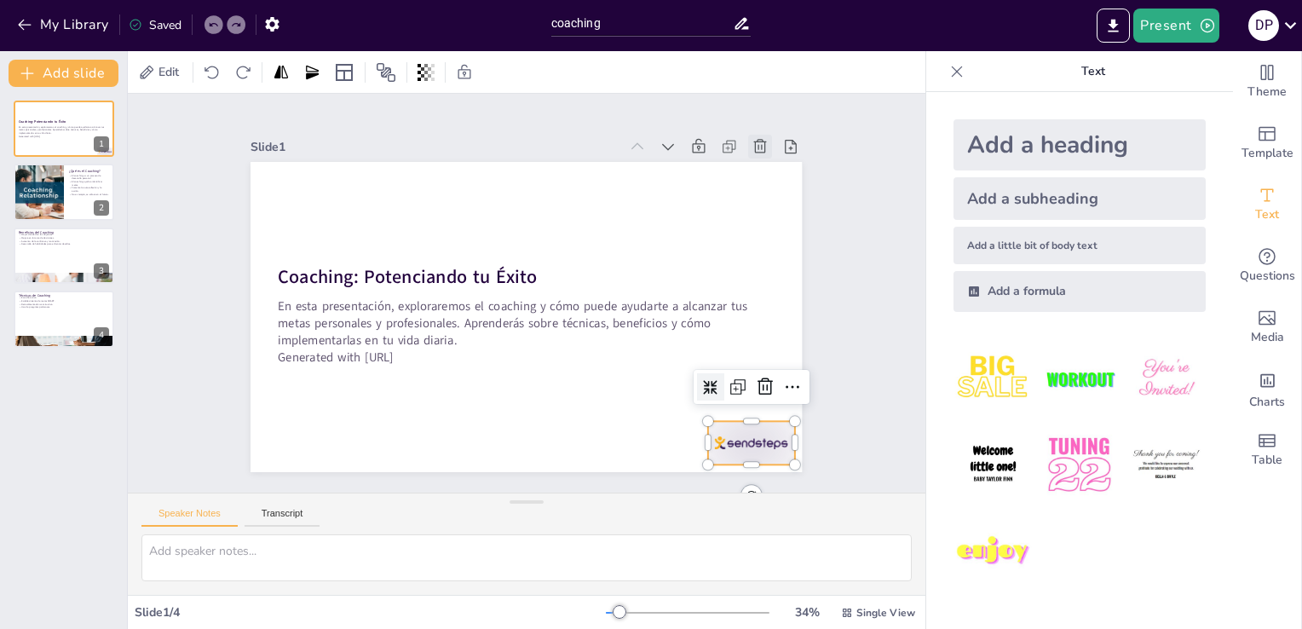
type textarea "El coaching se presenta como una herramienta esencial para el desarrollo person…"
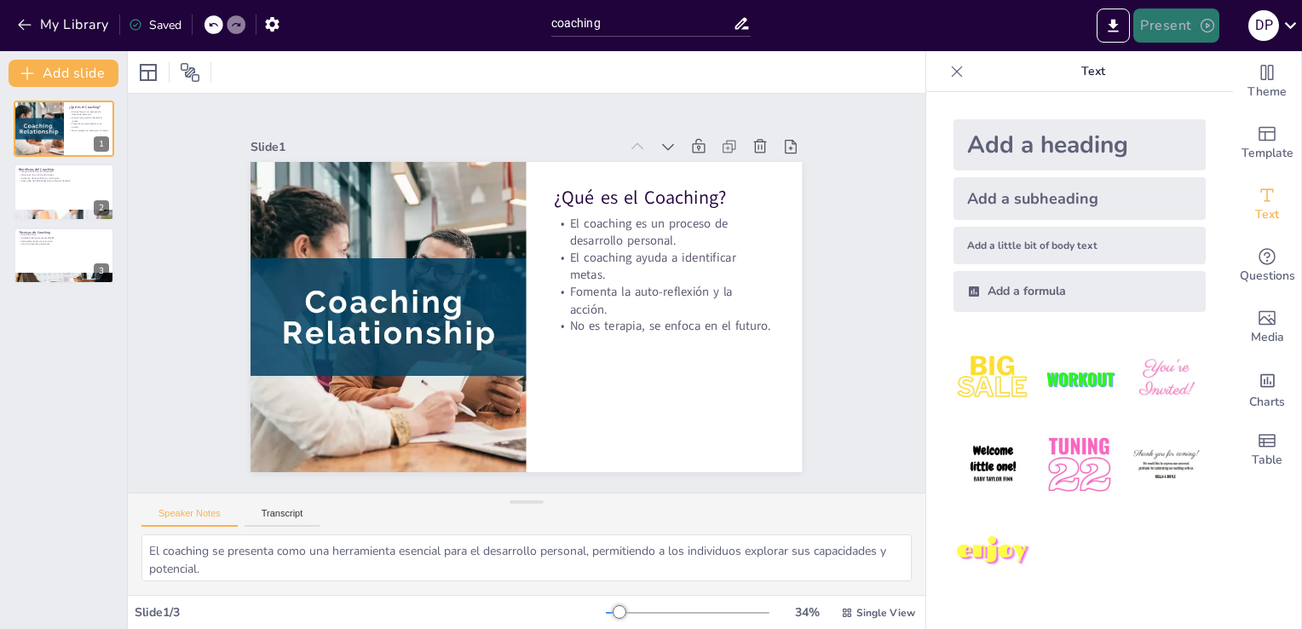
click at [1200, 30] on icon "button" at bounding box center [1207, 25] width 17 height 17
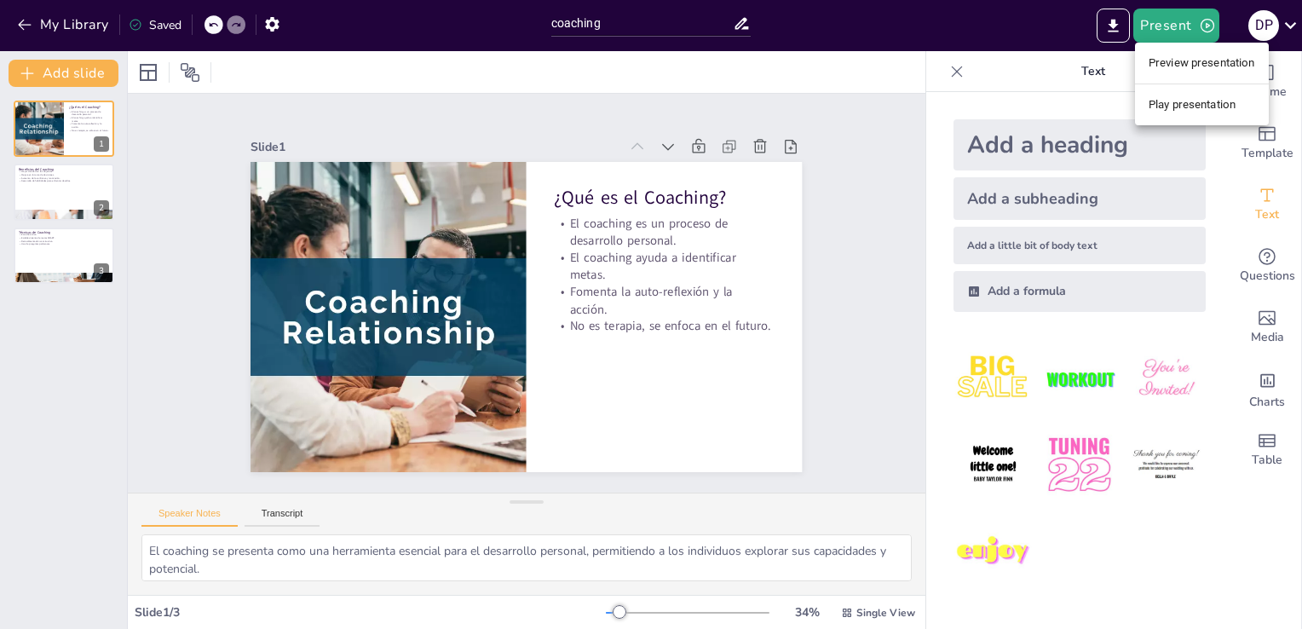
click at [1114, 26] on div at bounding box center [651, 314] width 1302 height 629
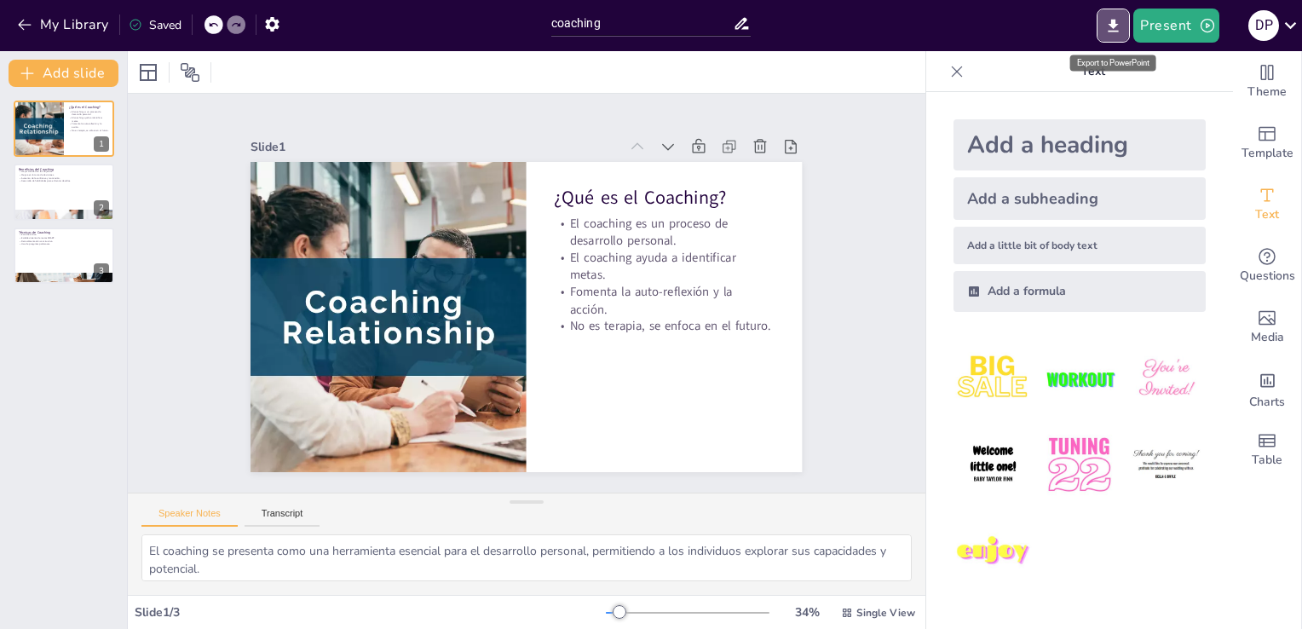
click at [1114, 26] on icon "Export to PowerPoint" at bounding box center [1113, 25] width 10 height 13
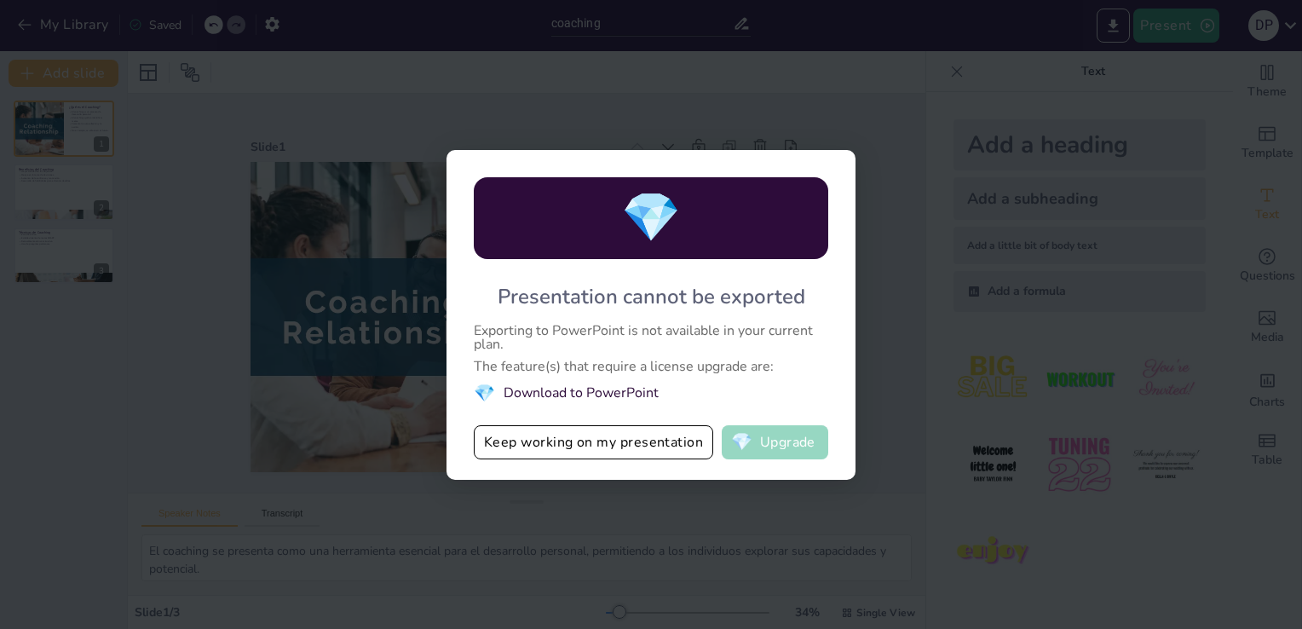
click at [786, 431] on button "💎 Upgrade" at bounding box center [775, 442] width 106 height 34
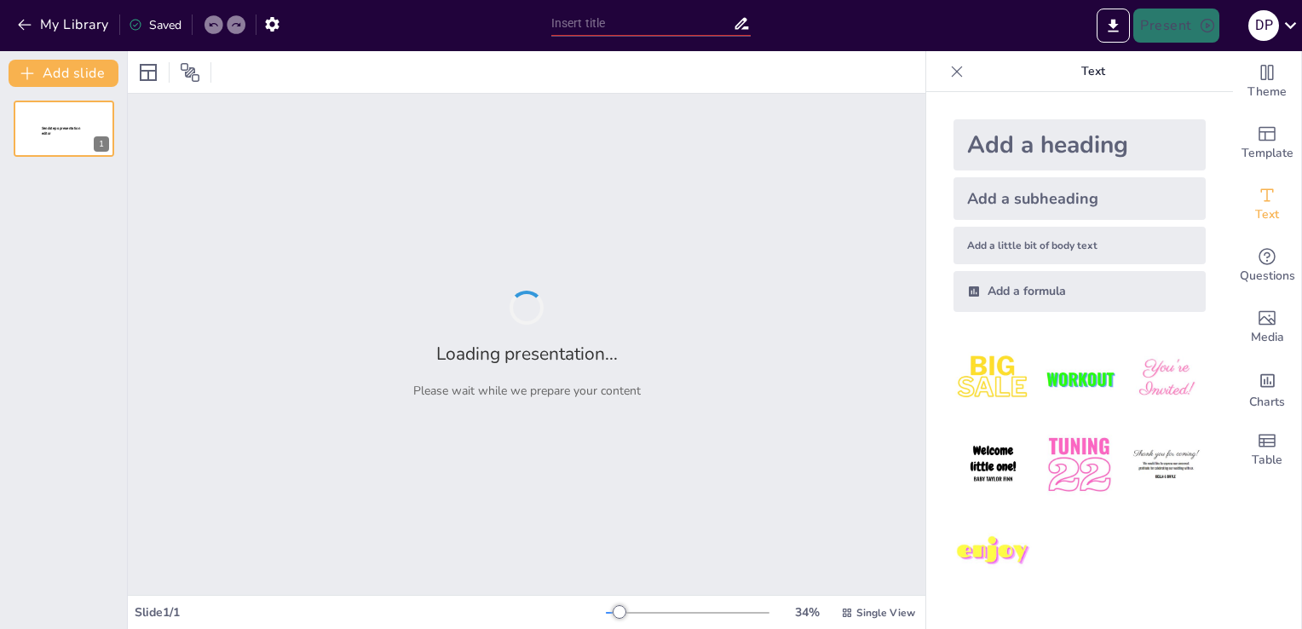
type input "coaching"
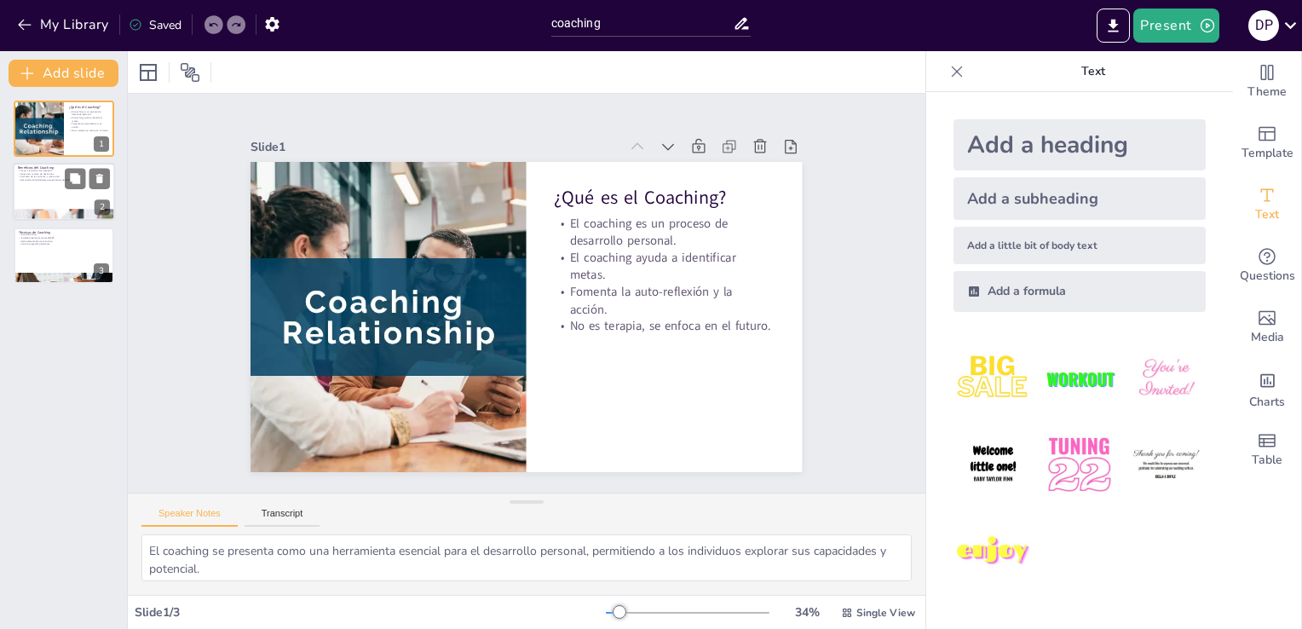
click at [55, 192] on div at bounding box center [64, 193] width 102 height 58
type textarea "La claridad en los objetivos es fundamental para el éxito, y el coaching propor…"
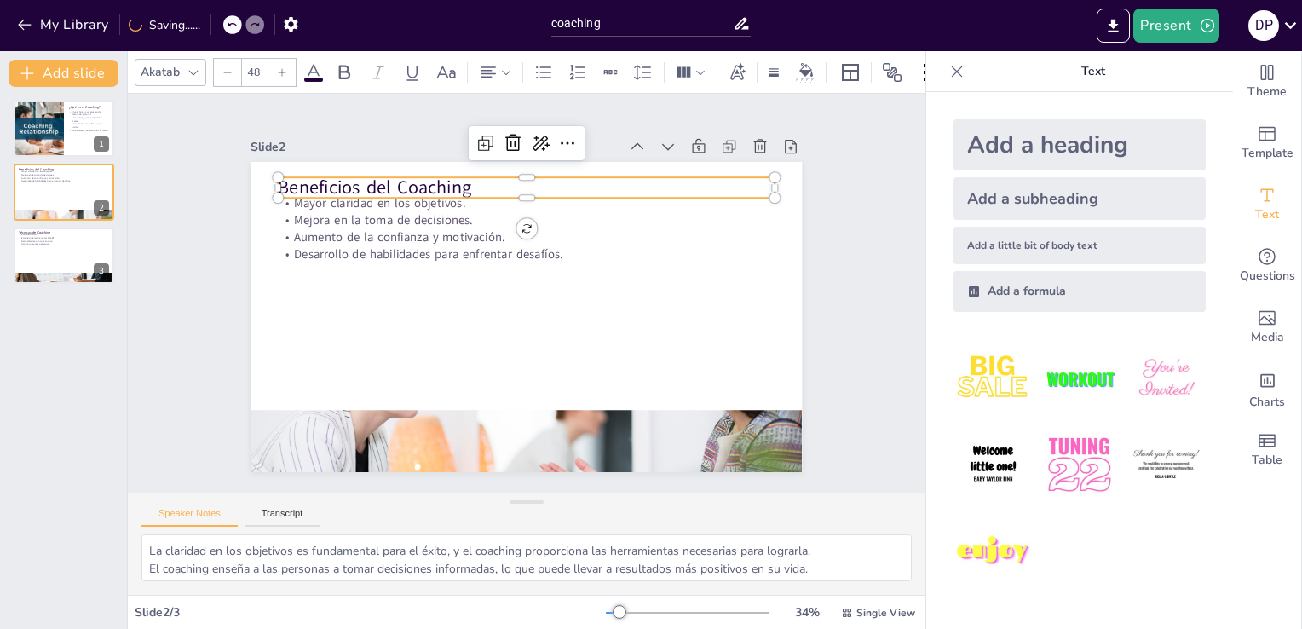
click at [319, 172] on p "Beneficios del Coaching" at bounding box center [559, 193] width 480 height 178
drag, startPoint x: 456, startPoint y: 180, endPoint x: 473, endPoint y: 176, distance: 17.4
click at [473, 176] on p "Beneficios del Coaching" at bounding box center [579, 196] width 480 height 178
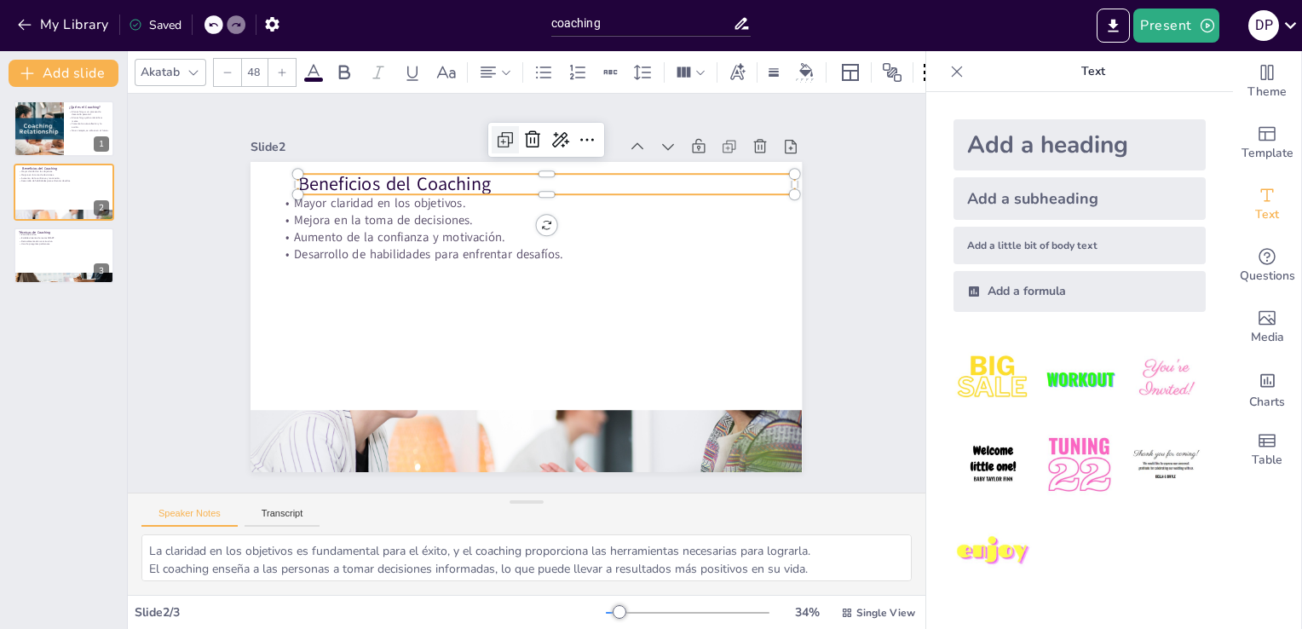
click at [526, 137] on icon at bounding box center [538, 139] width 24 height 24
type input "48"
click at [475, 173] on p "Beneficios del Coaching" at bounding box center [579, 195] width 480 height 178
click at [659, 205] on icon at bounding box center [673, 219] width 29 height 29
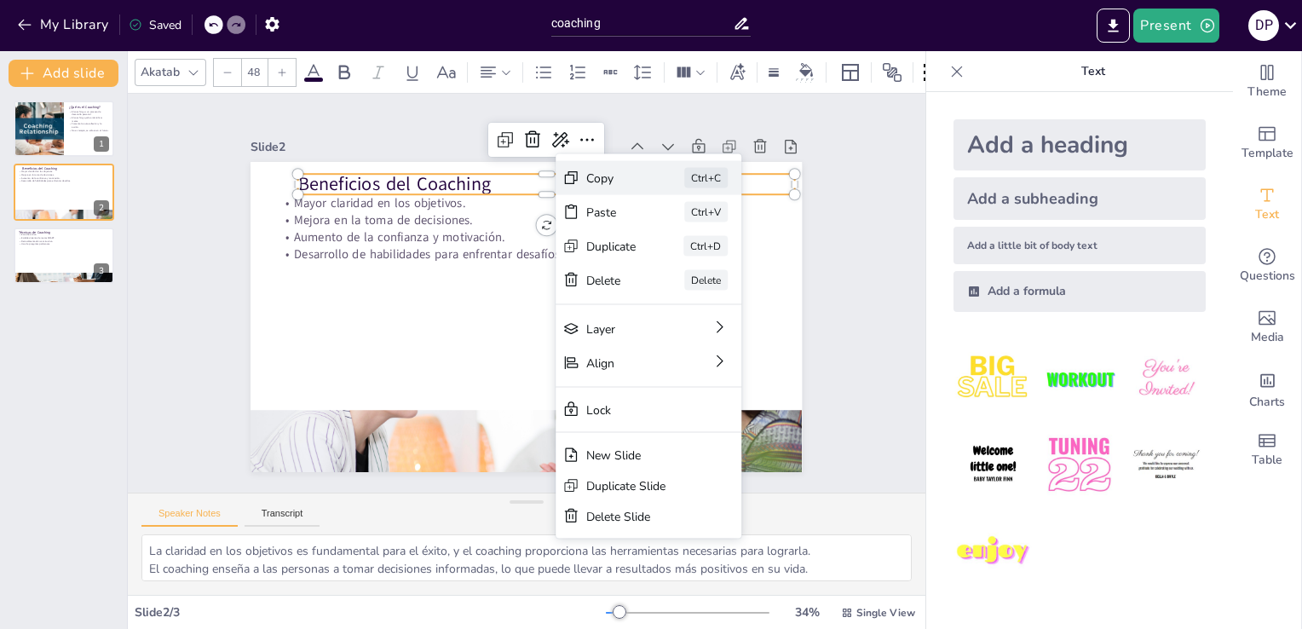
click at [713, 303] on div "Copy" at bounding box center [739, 316] width 53 height 26
